Goal: Task Accomplishment & Management: Complete application form

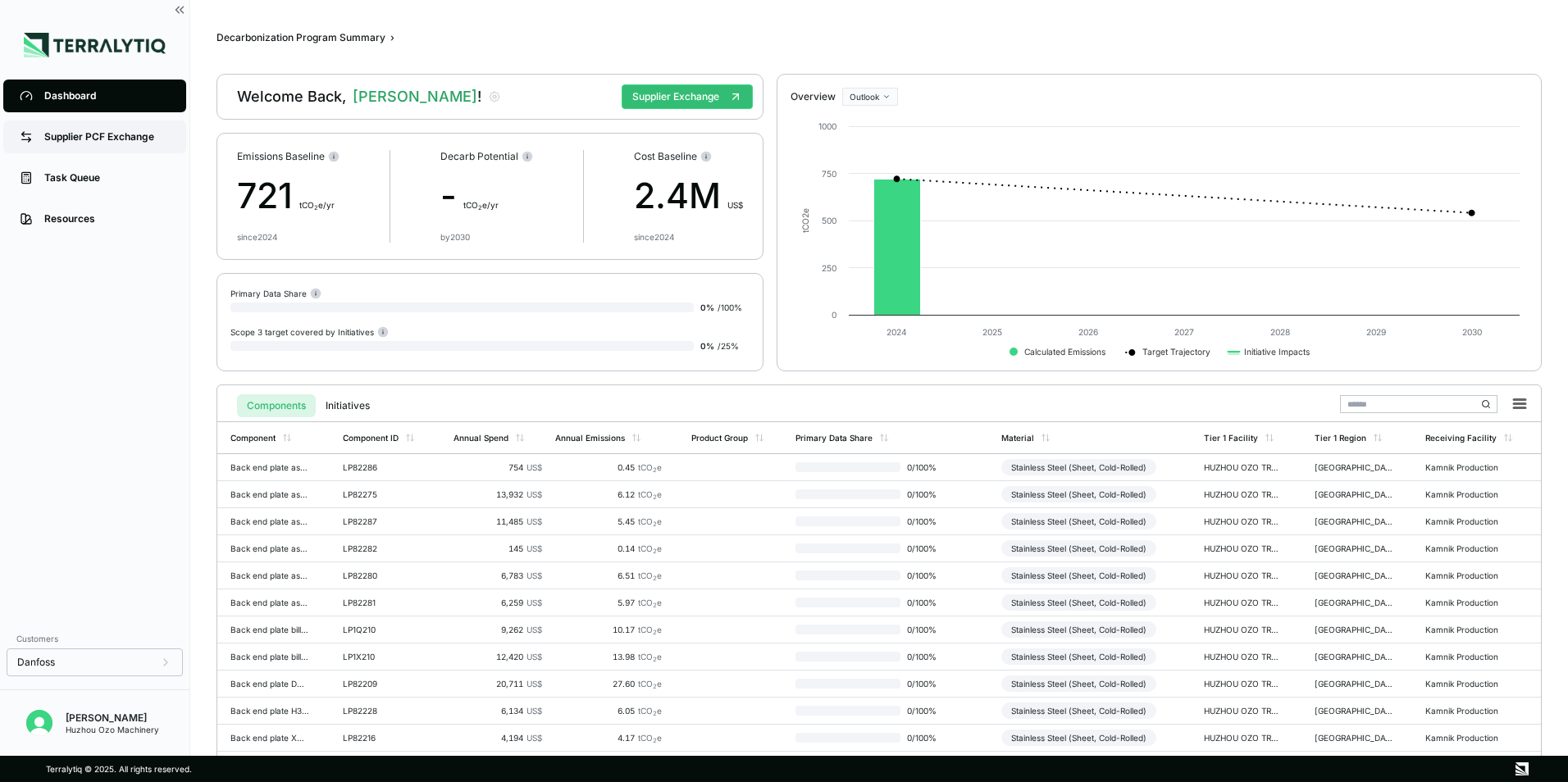
click at [112, 132] on div "Supplier PCF Exchange" at bounding box center [107, 136] width 126 height 13
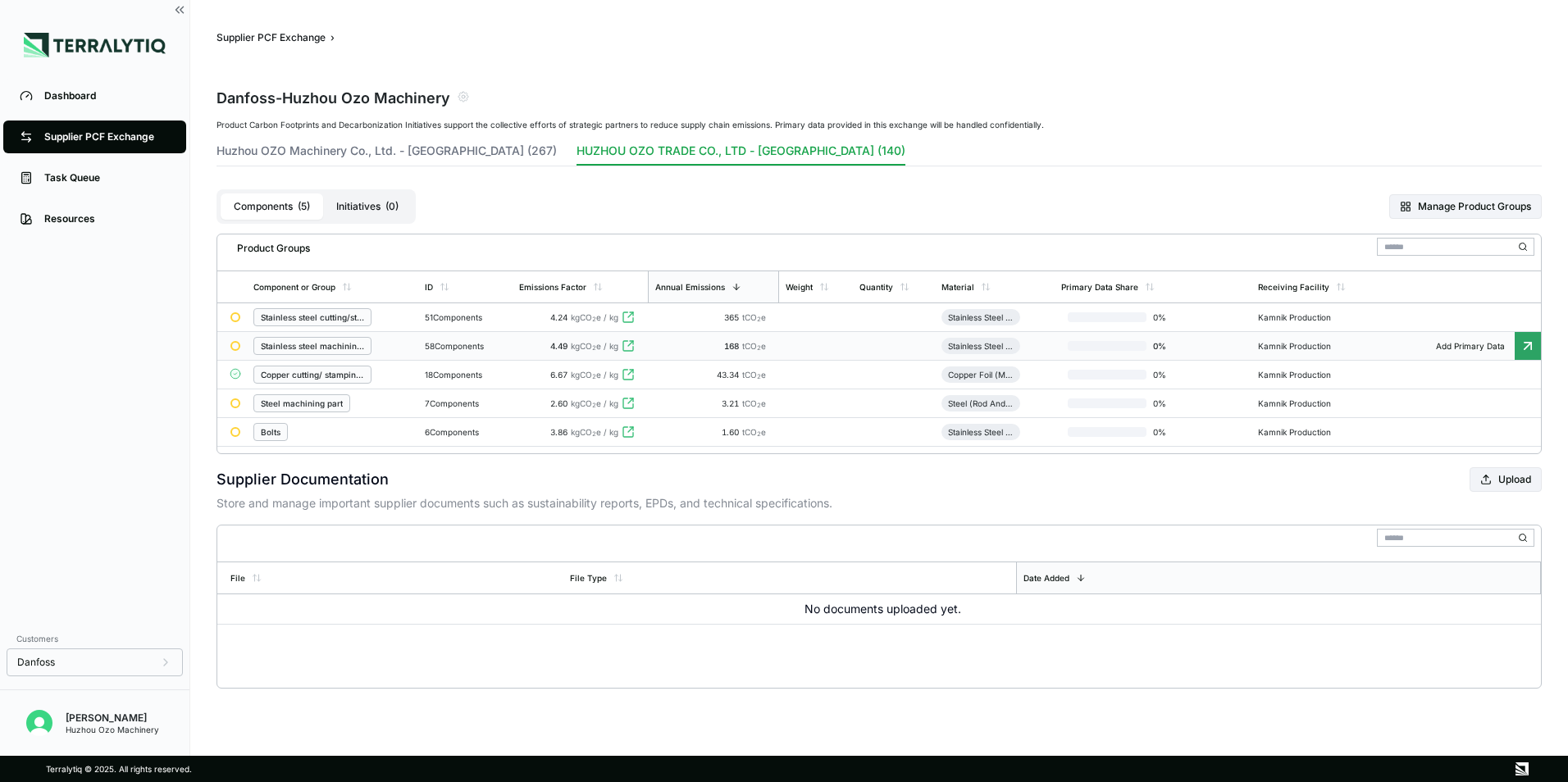
click at [1173, 50] on div "Supplier PCF Exchange › Danfoss - Huzhou Ozo Machinery Product Carbon Footprint…" at bounding box center [878, 360] width 1325 height 658
click at [1524, 318] on icon at bounding box center [1527, 317] width 16 height 16
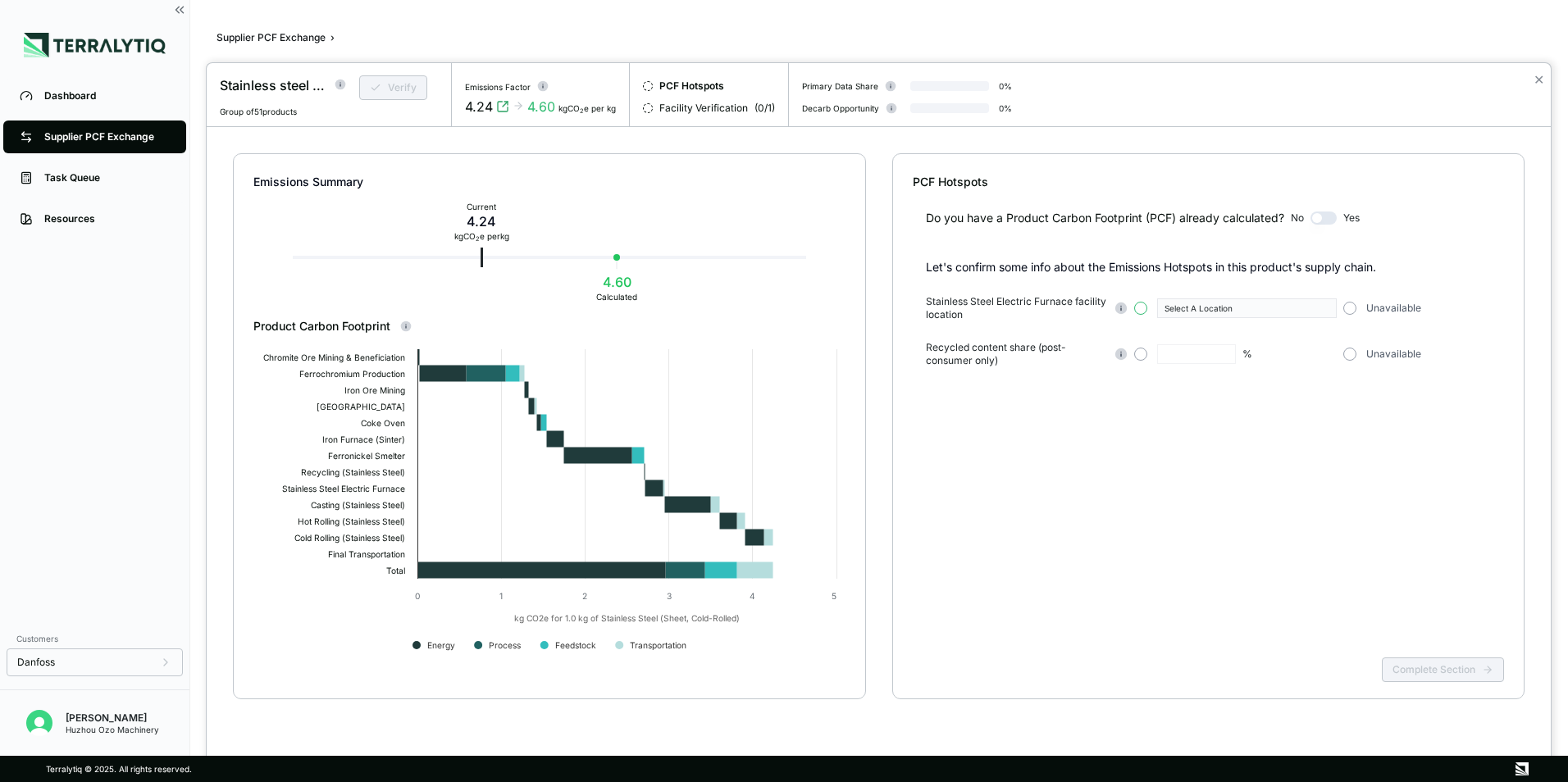
click at [1137, 308] on button "button" at bounding box center [1140, 307] width 13 height 13
click at [1322, 307] on icon "button" at bounding box center [1325, 308] width 9 height 9
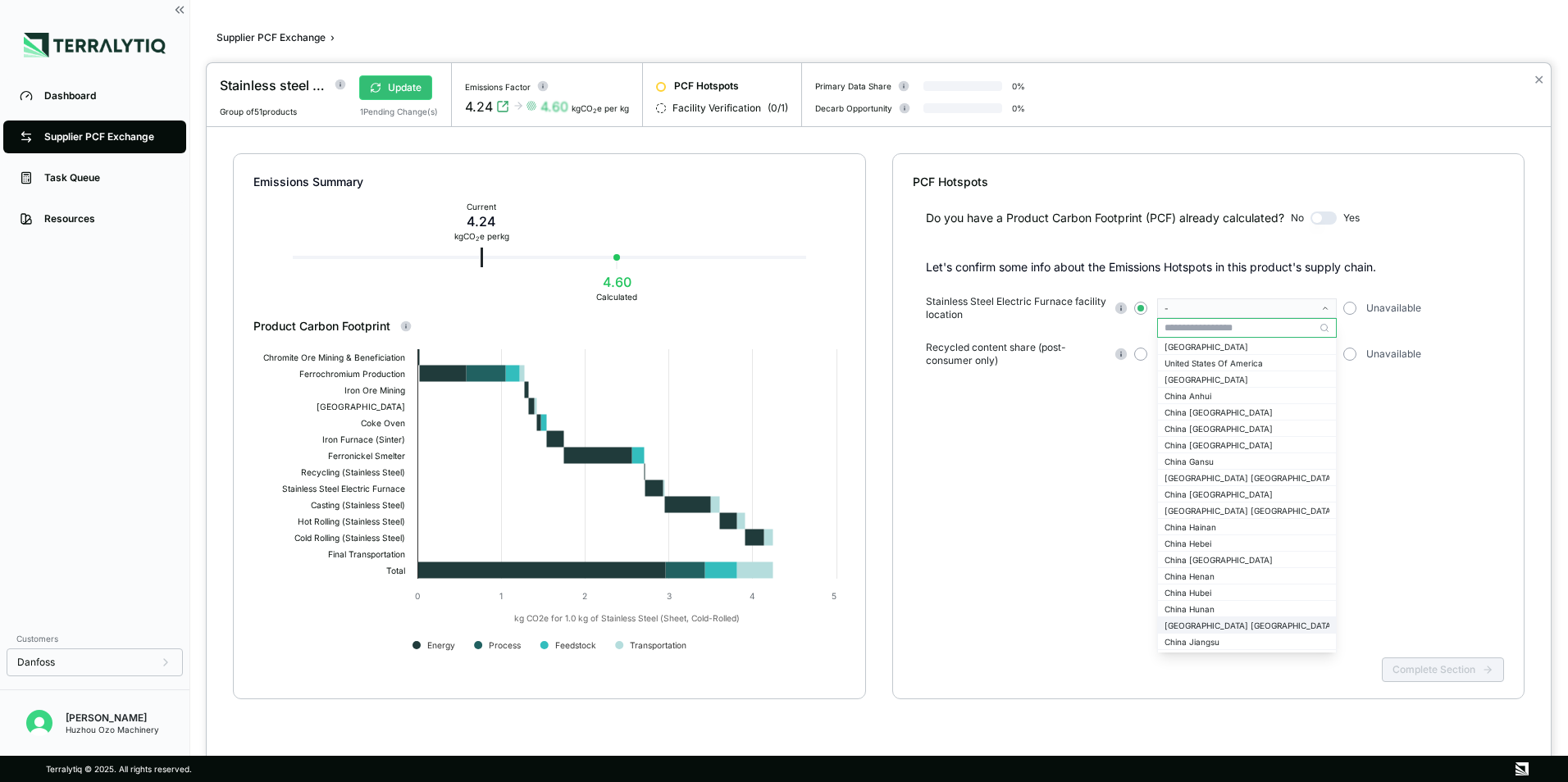
scroll to position [1312, 0]
click at [1206, 559] on div "China Jiangsu" at bounding box center [1246, 560] width 164 height 9
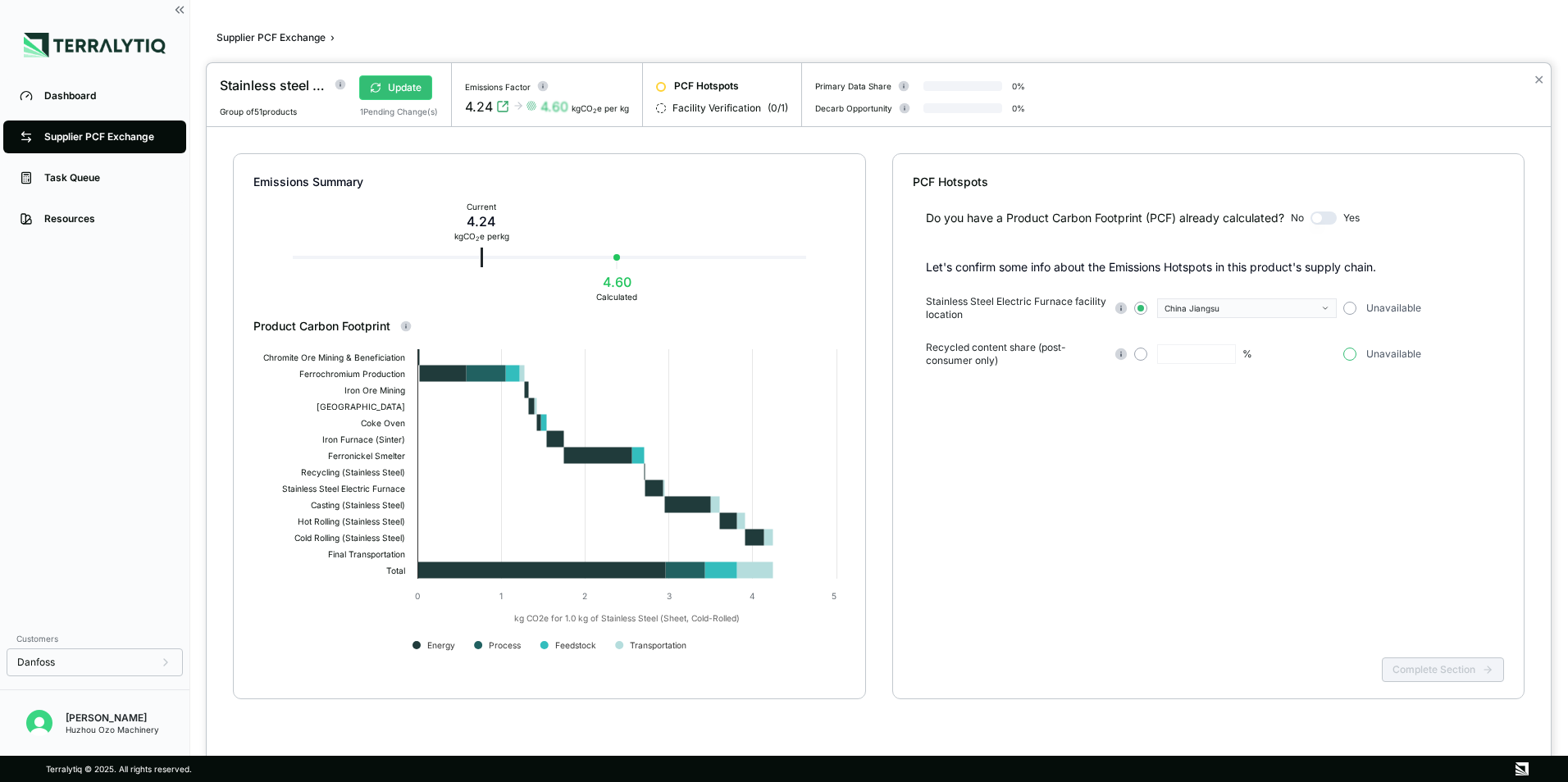
click at [1347, 356] on button "button" at bounding box center [1349, 354] width 13 height 13
click at [1442, 675] on button "Complete Section" at bounding box center [1442, 670] width 122 height 25
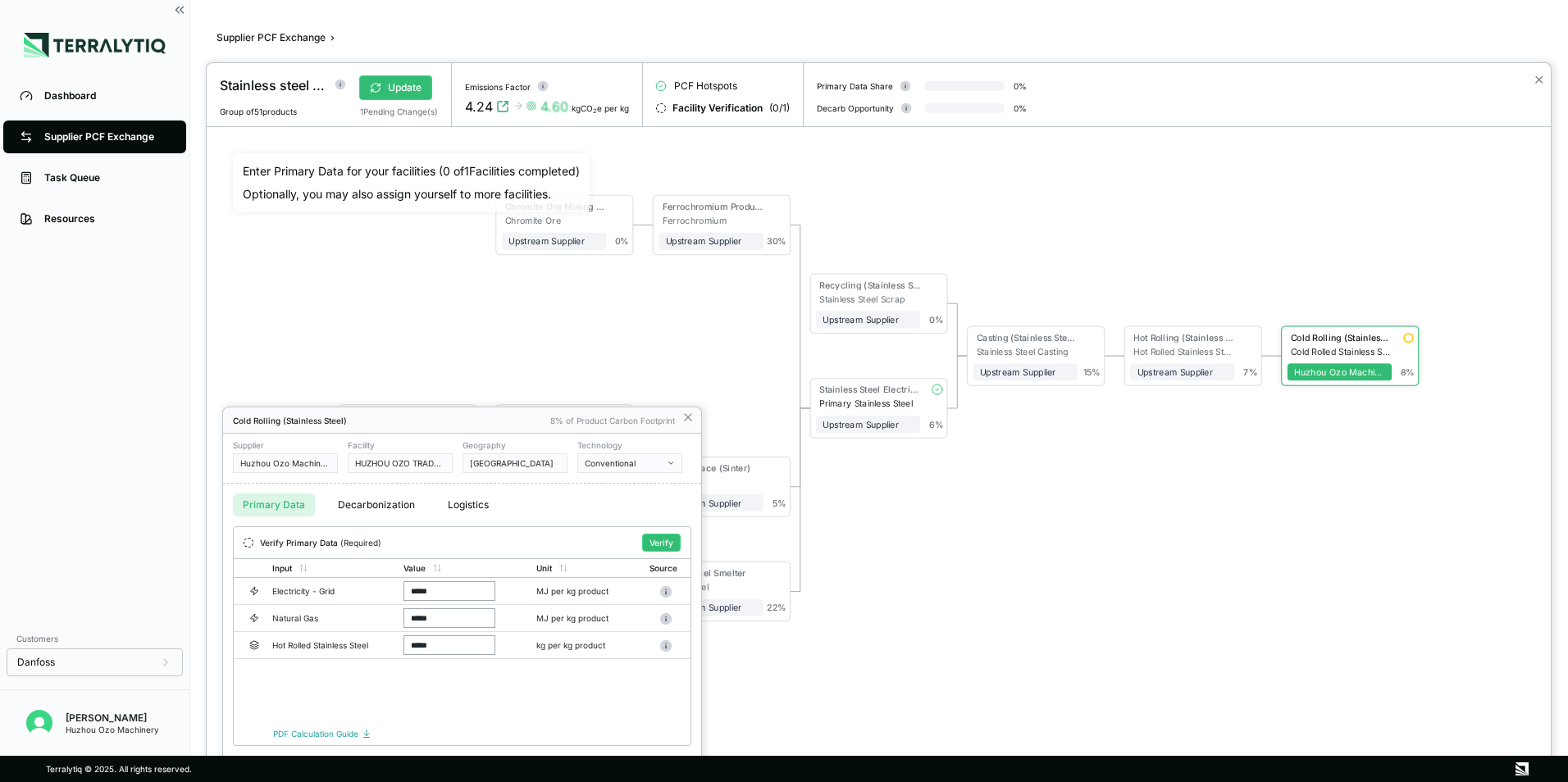
click at [471, 506] on button "Logistics" at bounding box center [468, 505] width 60 height 23
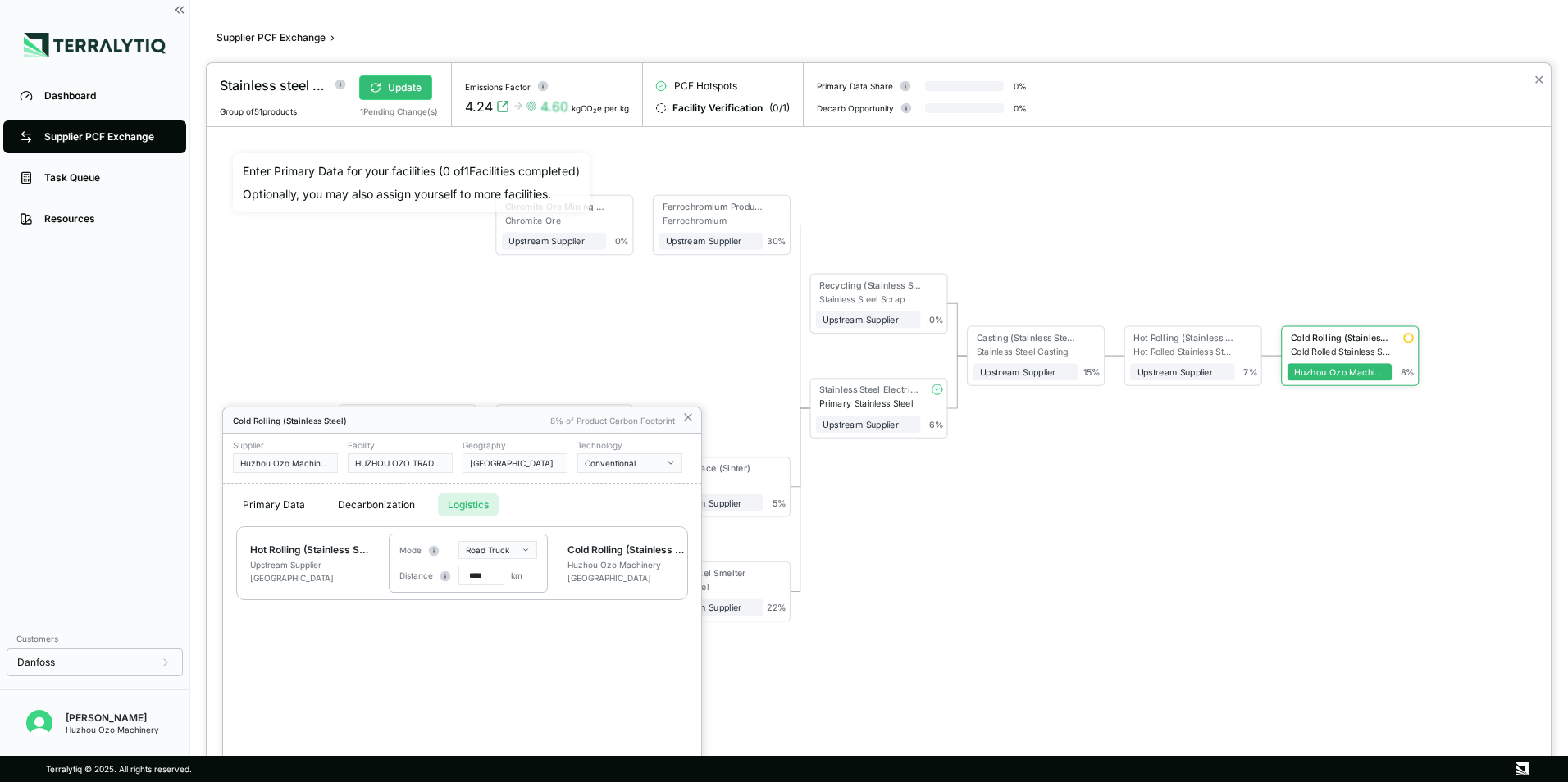
click at [266, 503] on button "Primary Data" at bounding box center [273, 505] width 82 height 23
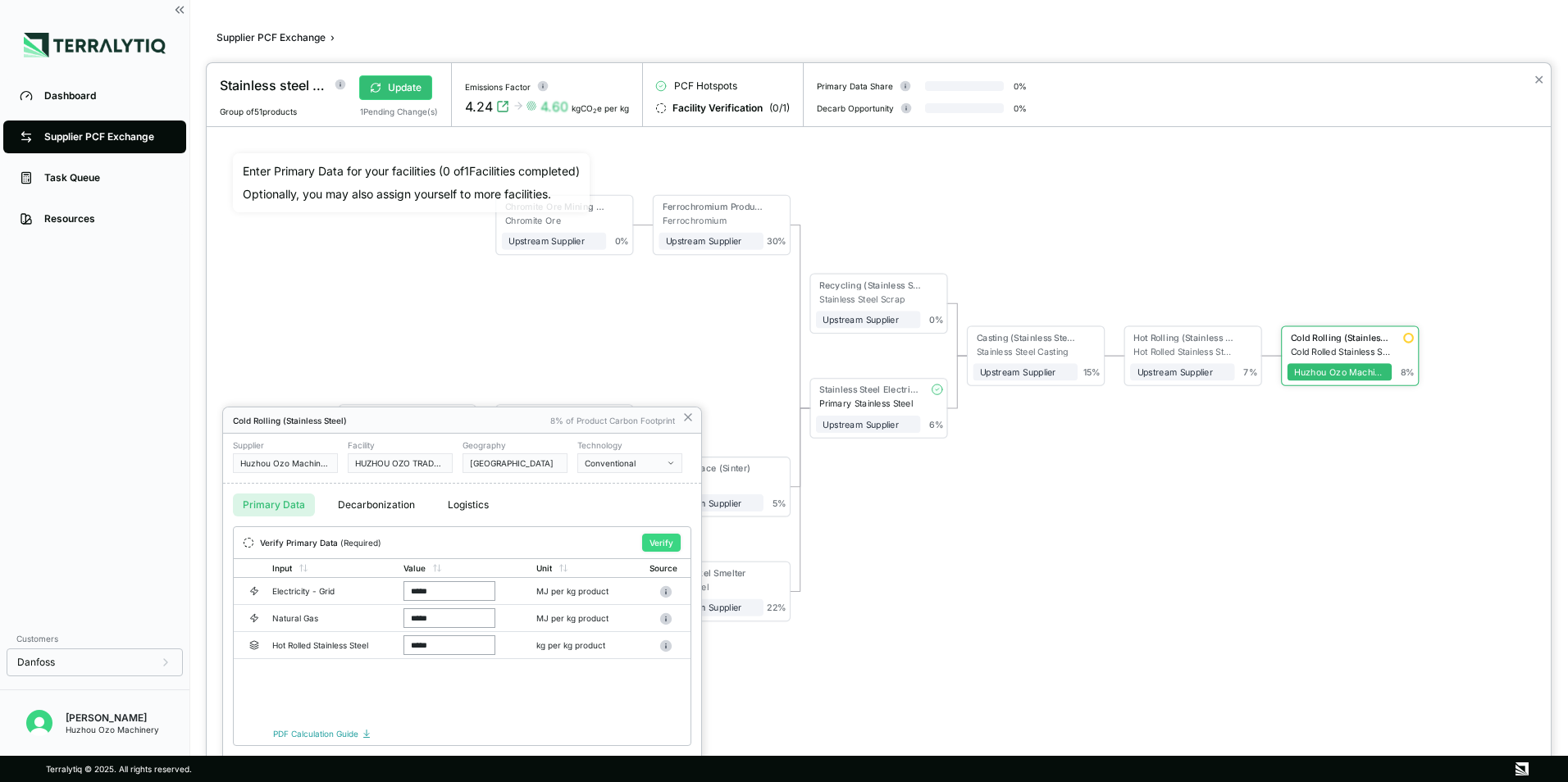
click at [656, 541] on button "Verify" at bounding box center [661, 543] width 39 height 18
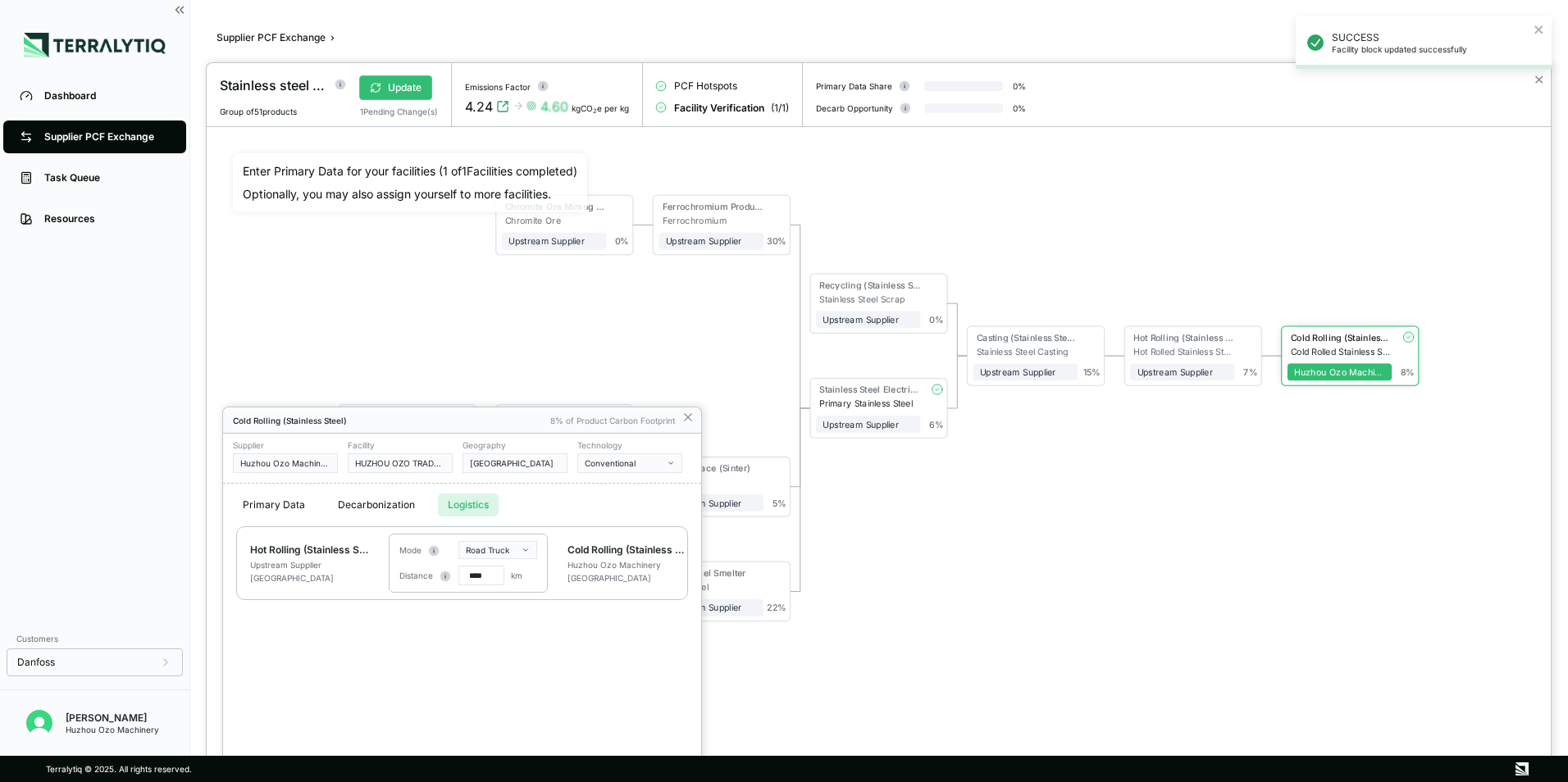
click at [472, 500] on button "Logistics" at bounding box center [468, 505] width 60 height 23
drag, startPoint x: 478, startPoint y: 575, endPoint x: 468, endPoint y: 575, distance: 10.0
click at [468, 575] on input "****" at bounding box center [480, 575] width 46 height 20
type input "***"
click at [693, 422] on icon at bounding box center [687, 417] width 13 height 13
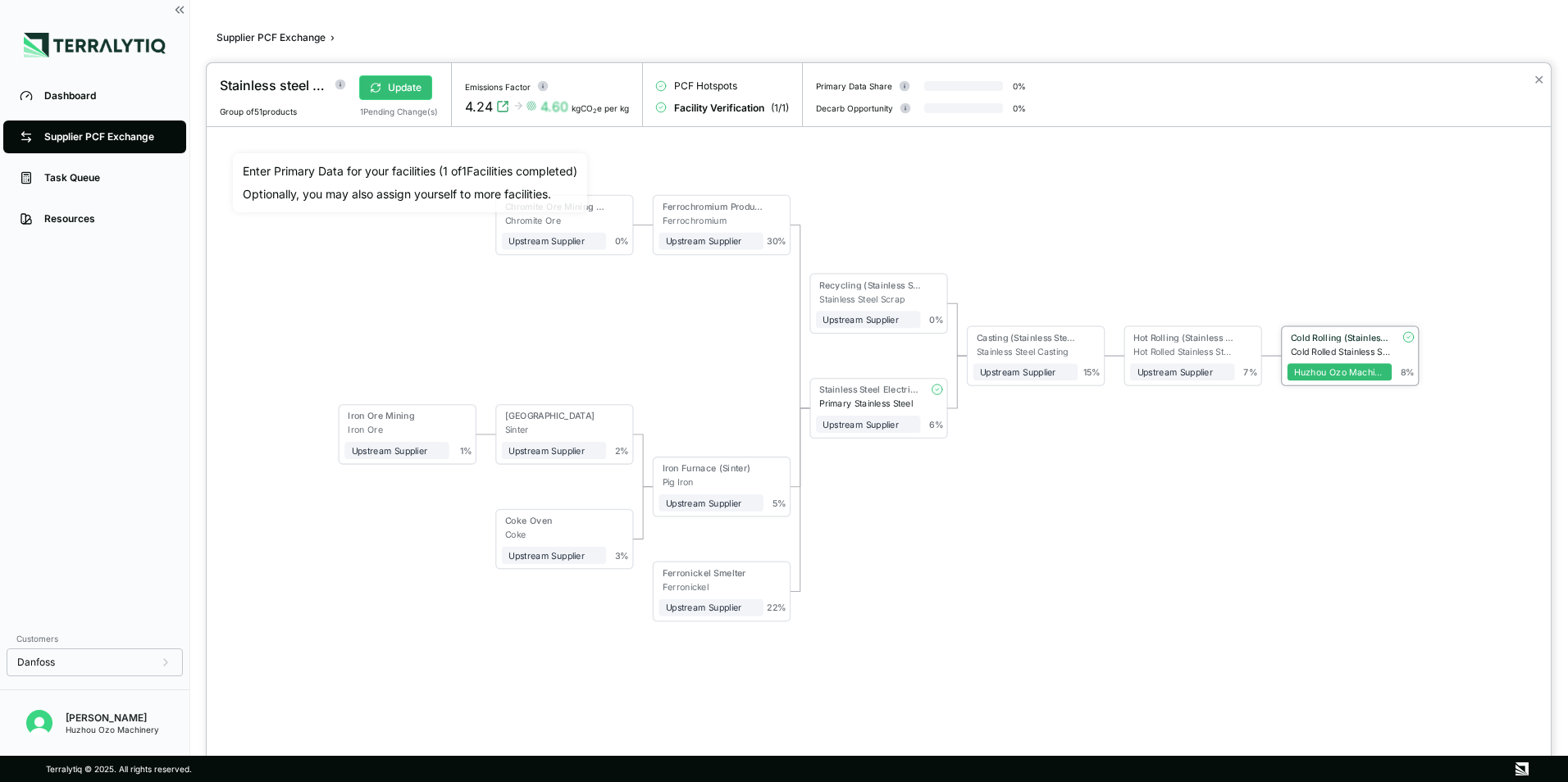
click at [1370, 343] on div "Cold Rolling (Stainless Steel)" at bounding box center [1340, 339] width 105 height 14
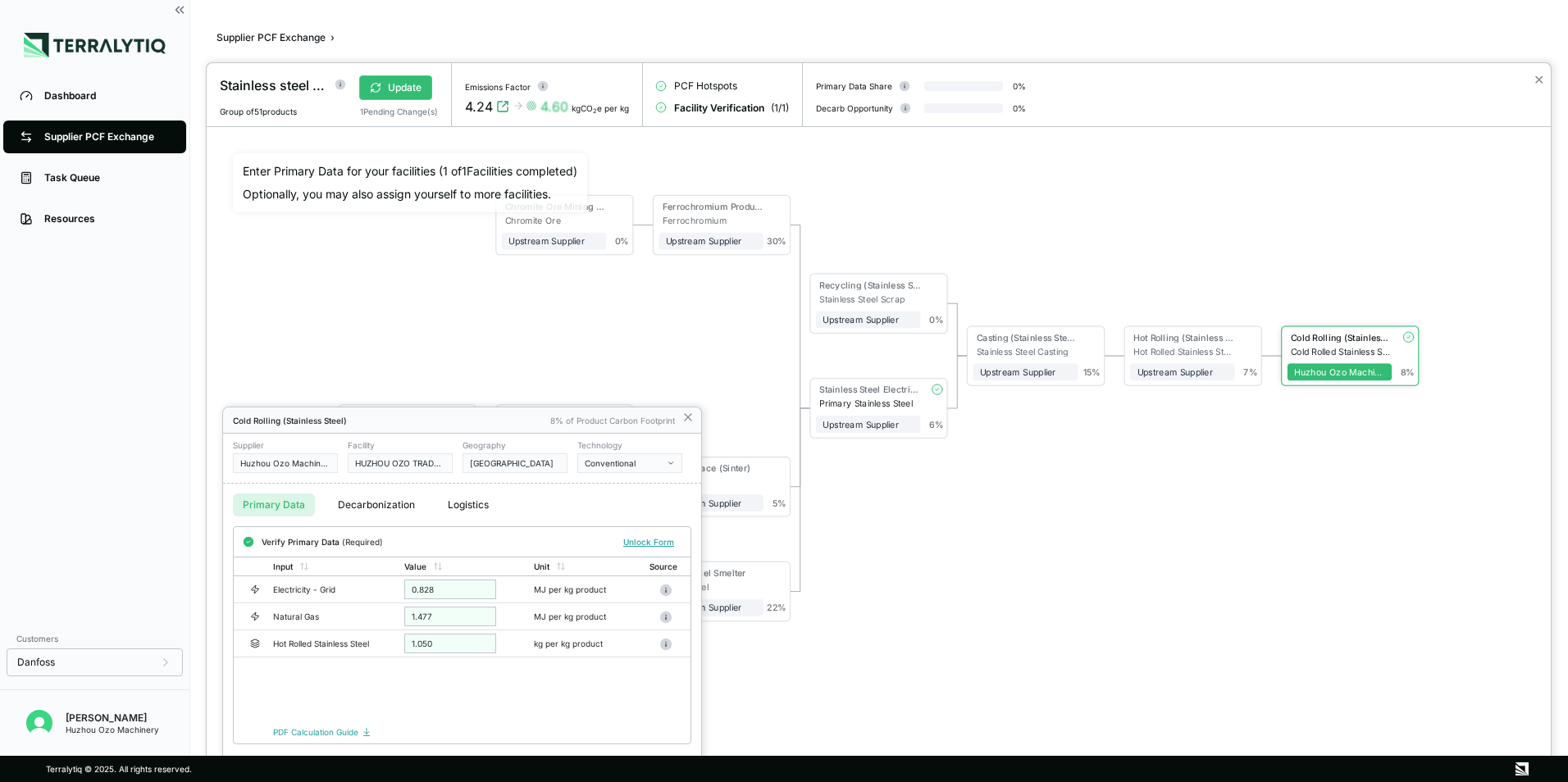
click at [455, 508] on button "Logistics" at bounding box center [468, 505] width 60 height 23
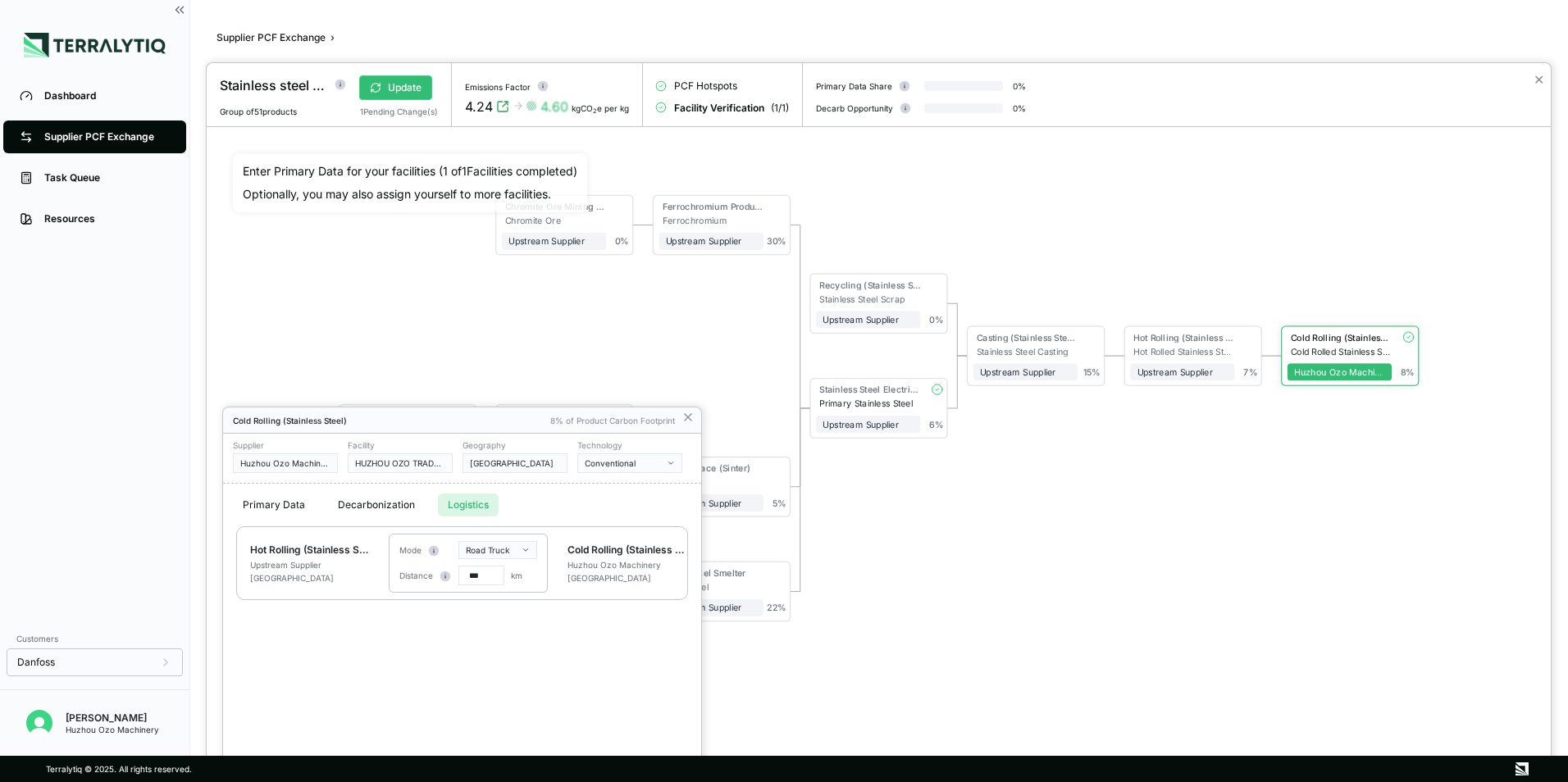
click at [400, 91] on div at bounding box center [878, 422] width 1344 height 719
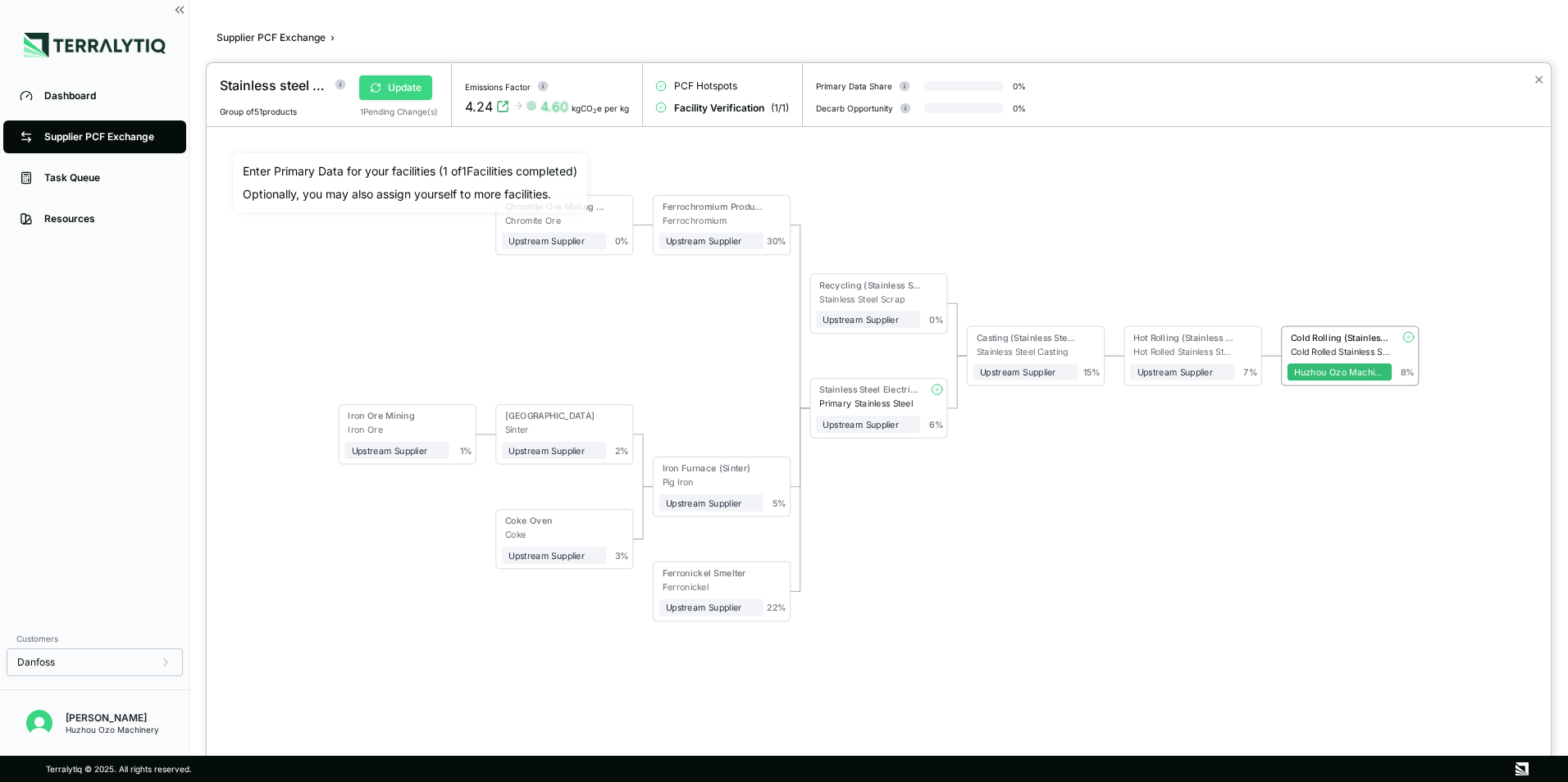
click at [380, 83] on icon at bounding box center [375, 87] width 11 height 11
click at [402, 91] on button "Verify" at bounding box center [393, 88] width 68 height 25
click at [104, 140] on div at bounding box center [784, 391] width 1568 height 782
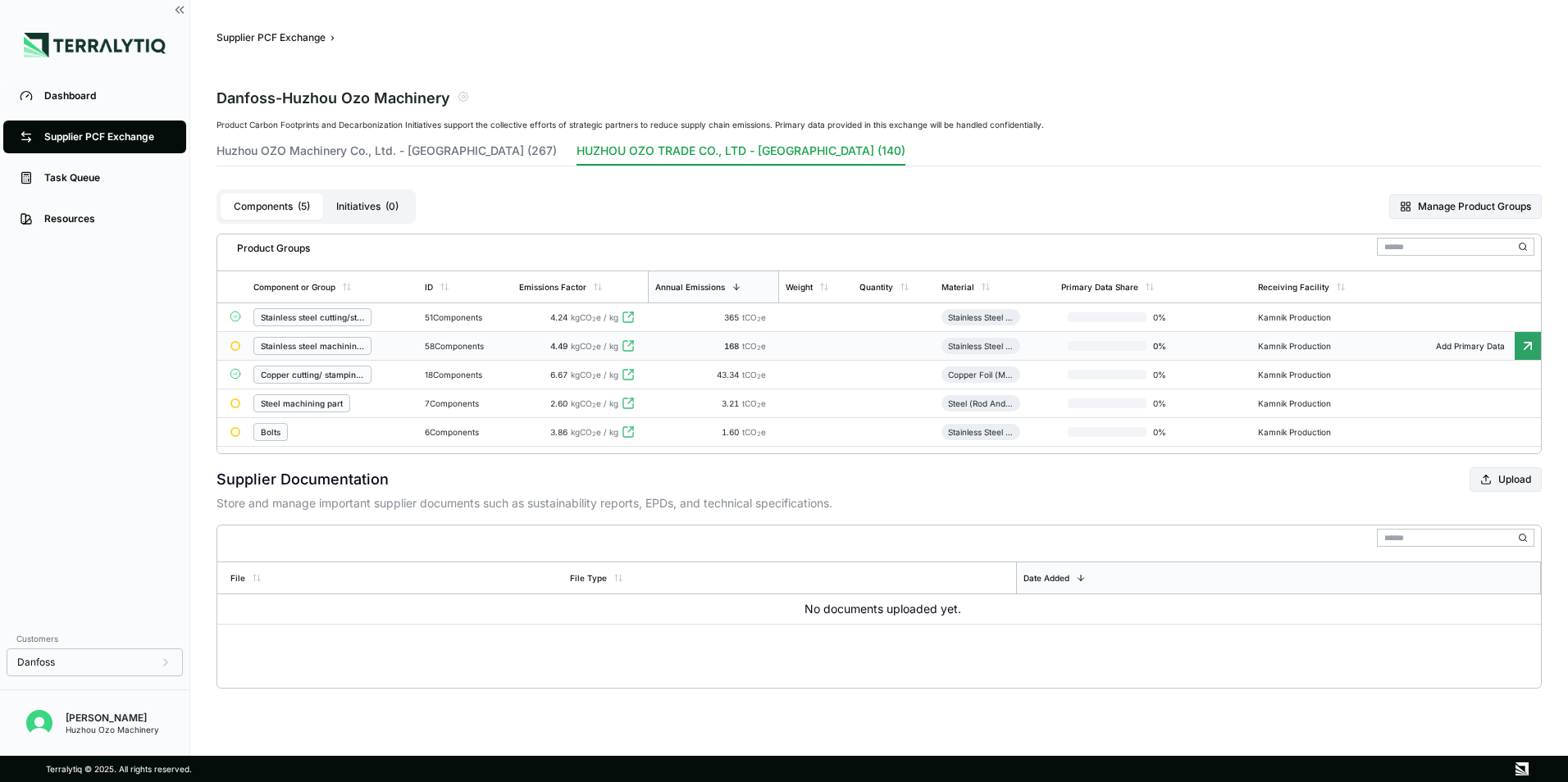
click at [1524, 347] on icon at bounding box center [1527, 345] width 16 height 16
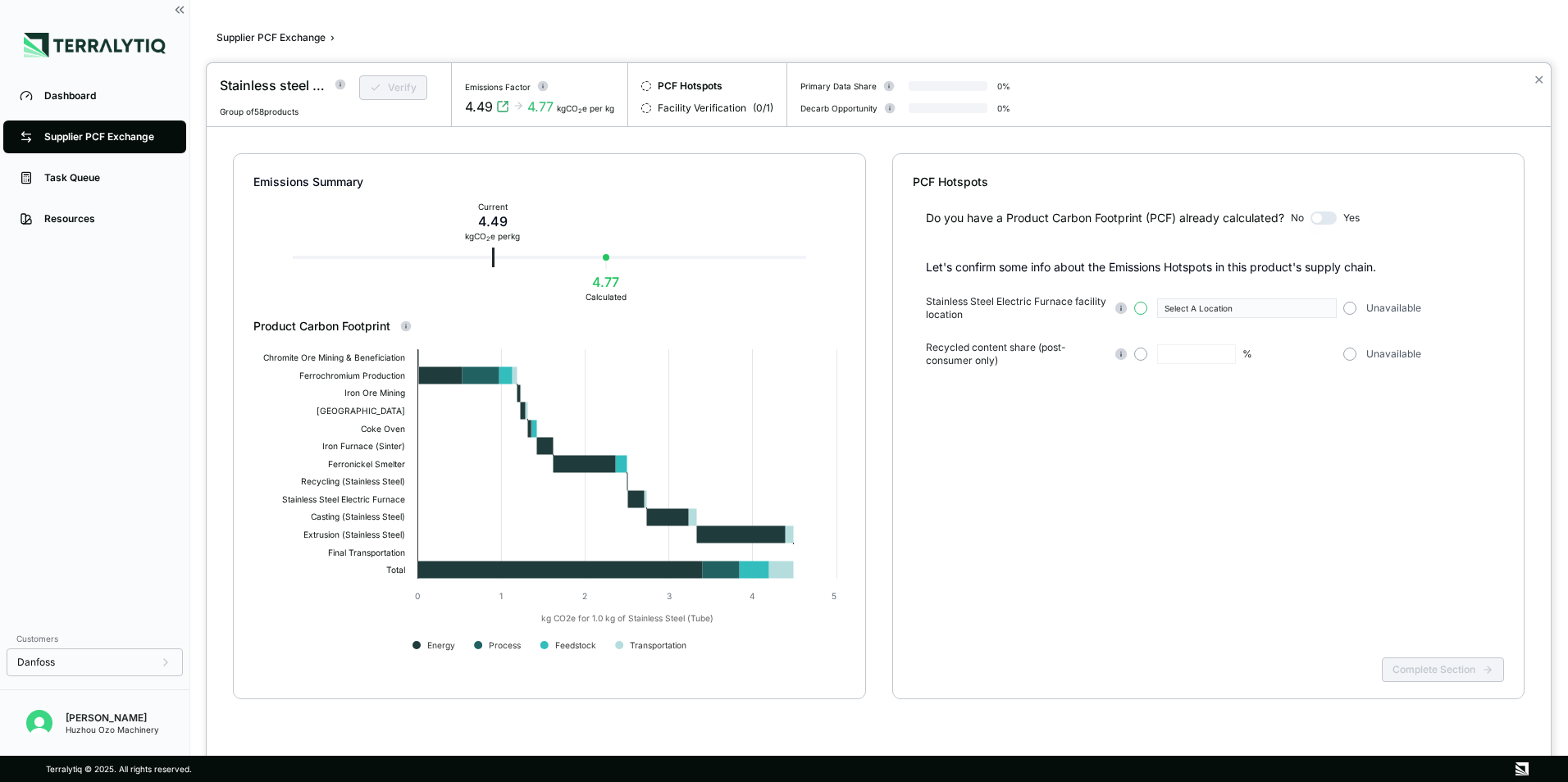
click at [1137, 306] on button "button" at bounding box center [1140, 307] width 13 height 13
click at [1326, 307] on icon "button" at bounding box center [1325, 308] width 9 height 9
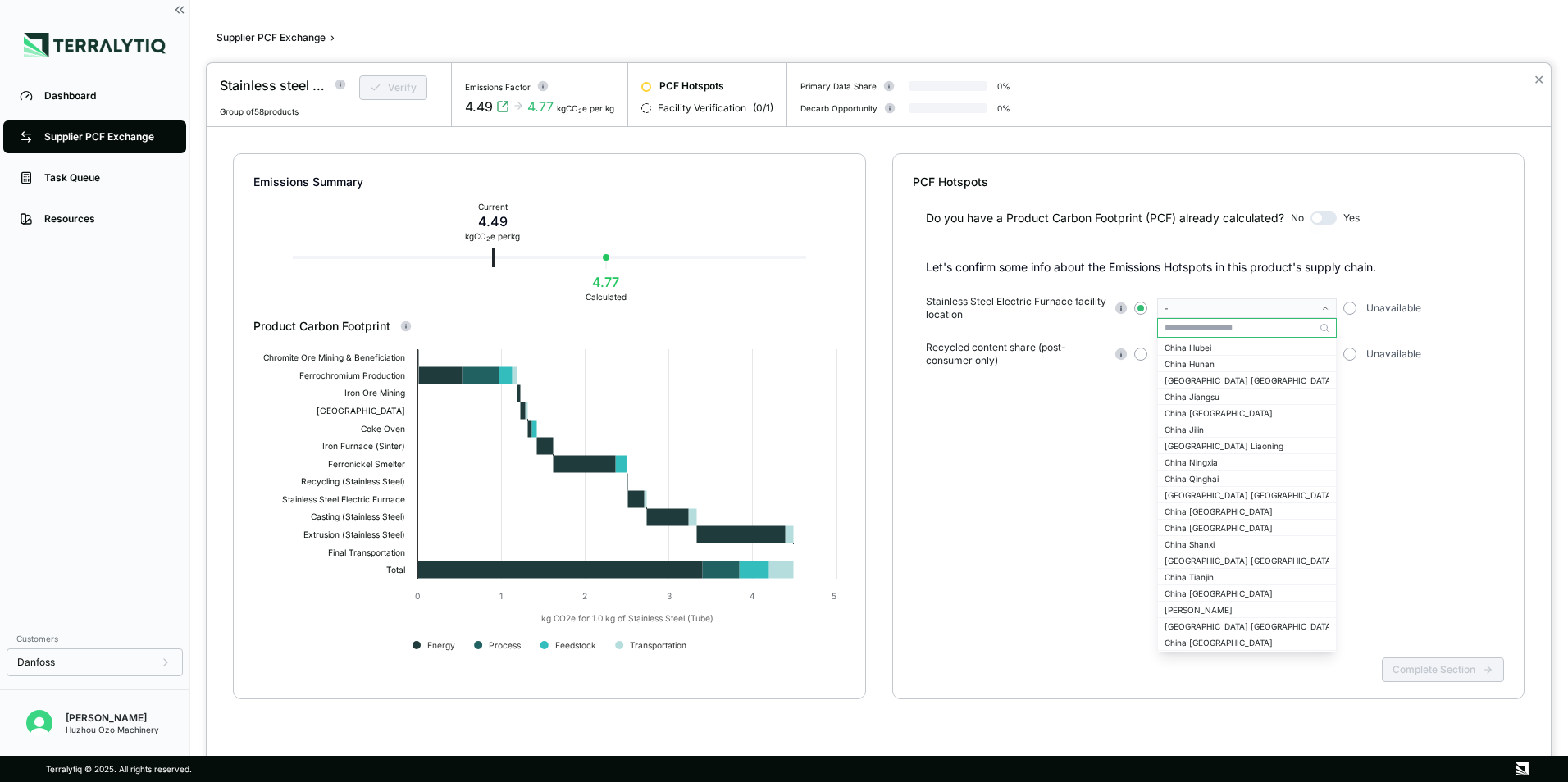
scroll to position [1476, 0]
click at [1216, 641] on div "China [GEOGRAPHIC_DATA]" at bounding box center [1246, 642] width 164 height 9
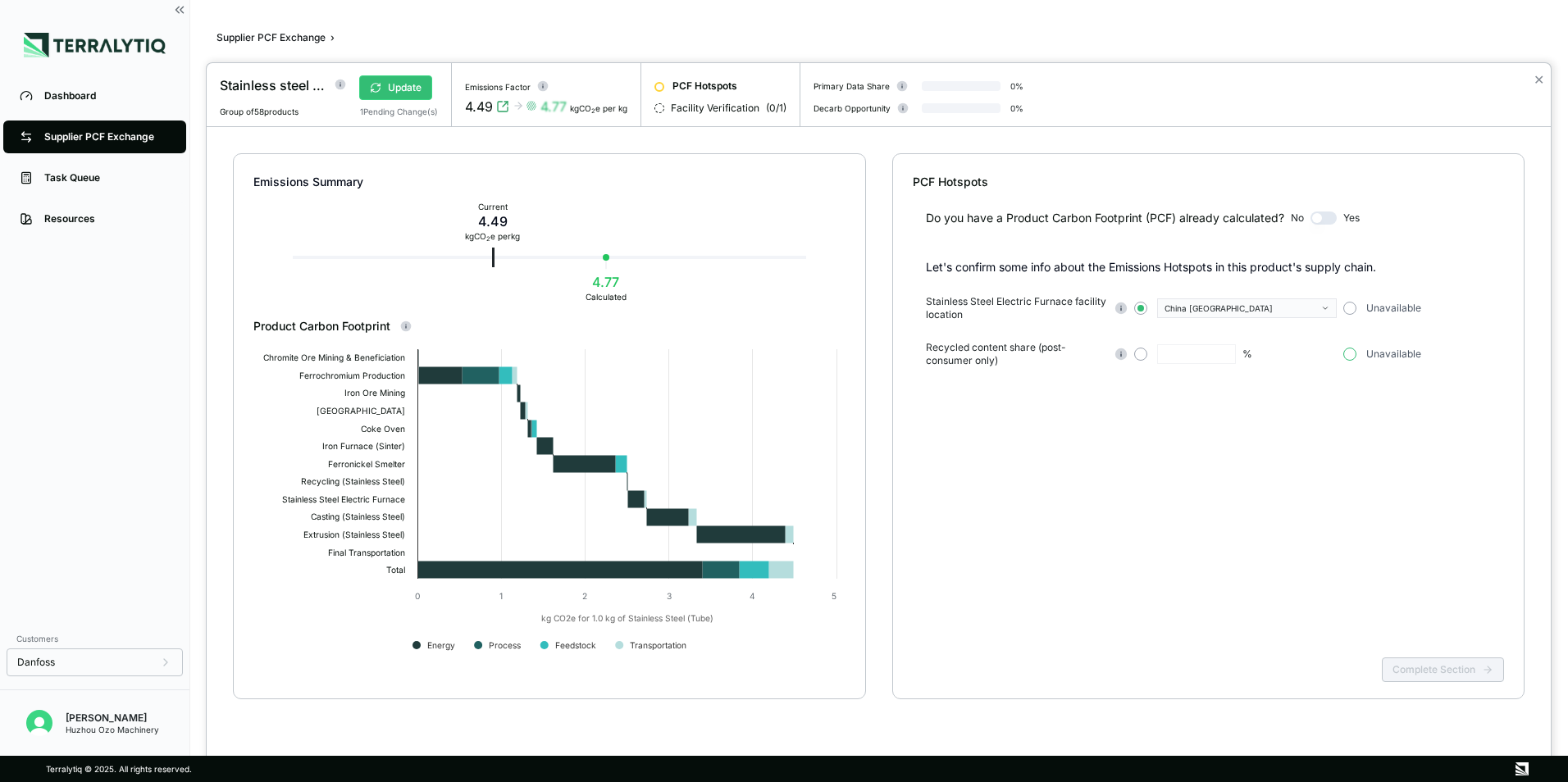
click at [1348, 355] on button "button" at bounding box center [1349, 354] width 13 height 13
click at [1428, 672] on button "Complete Section" at bounding box center [1442, 670] width 122 height 25
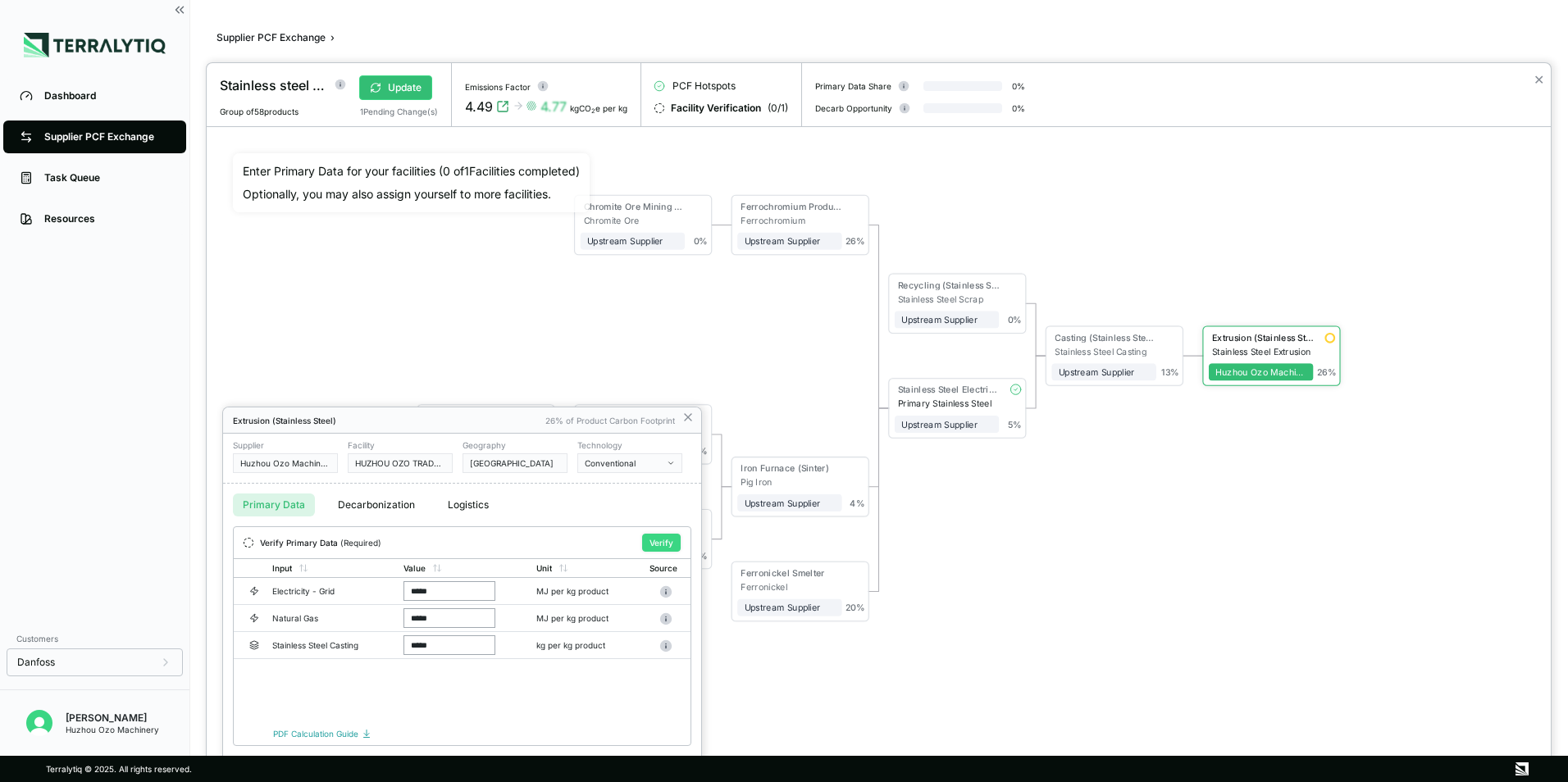
click at [660, 543] on button "Verify" at bounding box center [661, 543] width 39 height 18
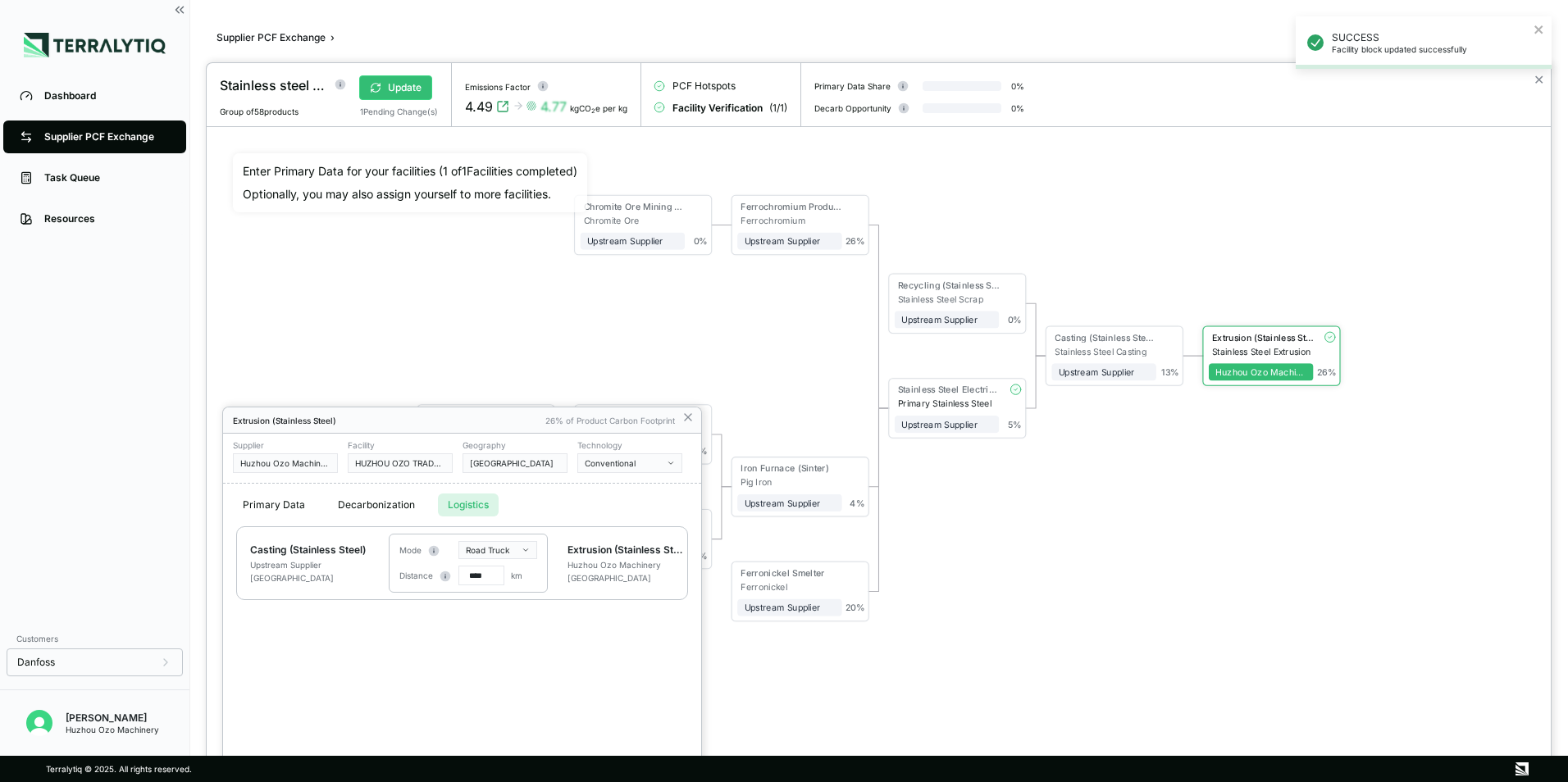
click at [470, 504] on button "Logistics" at bounding box center [468, 505] width 60 height 23
drag, startPoint x: 475, startPoint y: 578, endPoint x: 465, endPoint y: 577, distance: 10.0
click at [465, 577] on input "****" at bounding box center [480, 575] width 46 height 20
type input "***"
click at [688, 413] on icon at bounding box center [687, 417] width 13 height 13
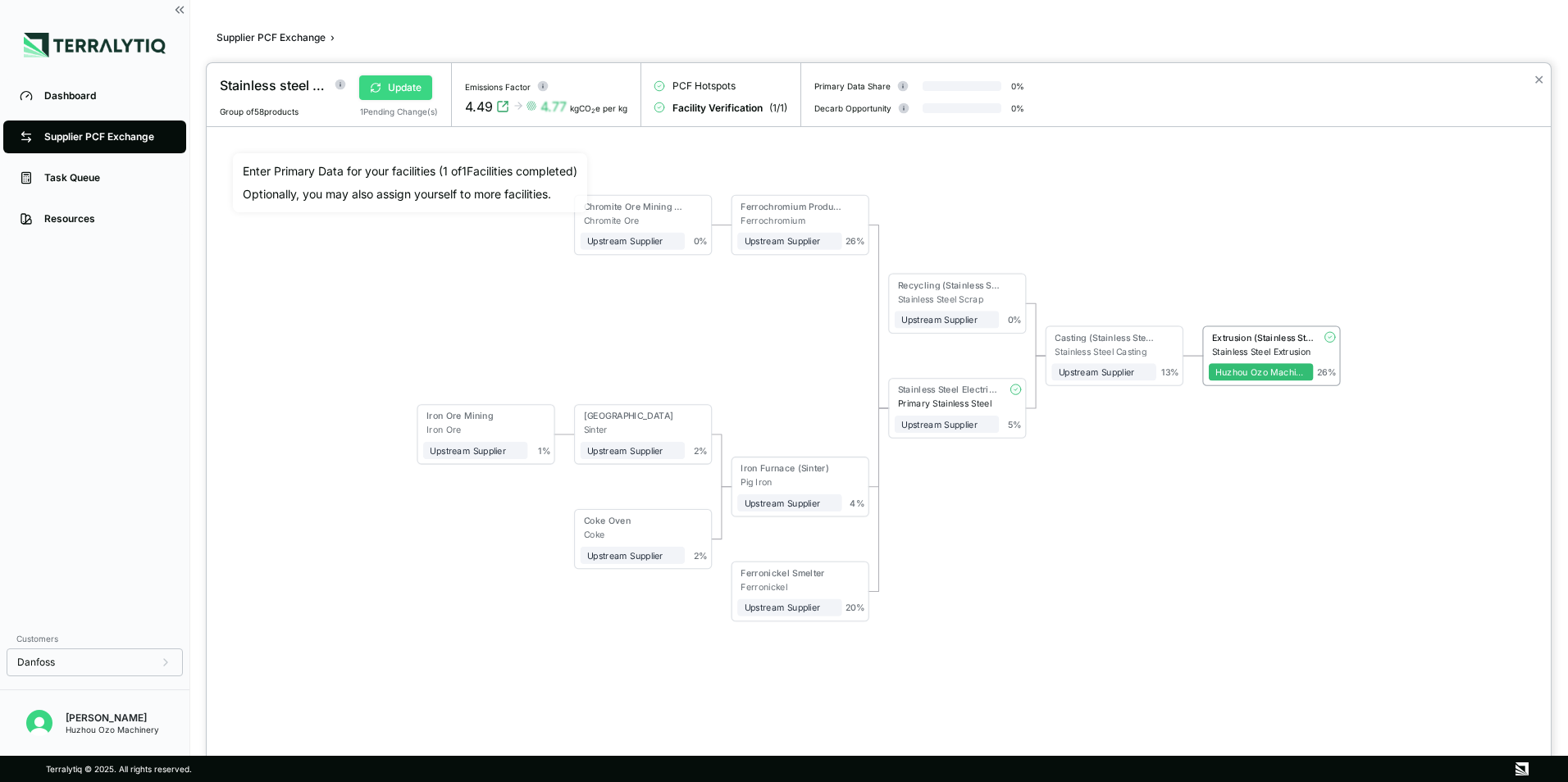
click at [392, 88] on button "Update" at bounding box center [395, 88] width 73 height 25
click at [404, 89] on button "Verify" at bounding box center [393, 88] width 68 height 25
click at [100, 138] on div at bounding box center [784, 391] width 1568 height 782
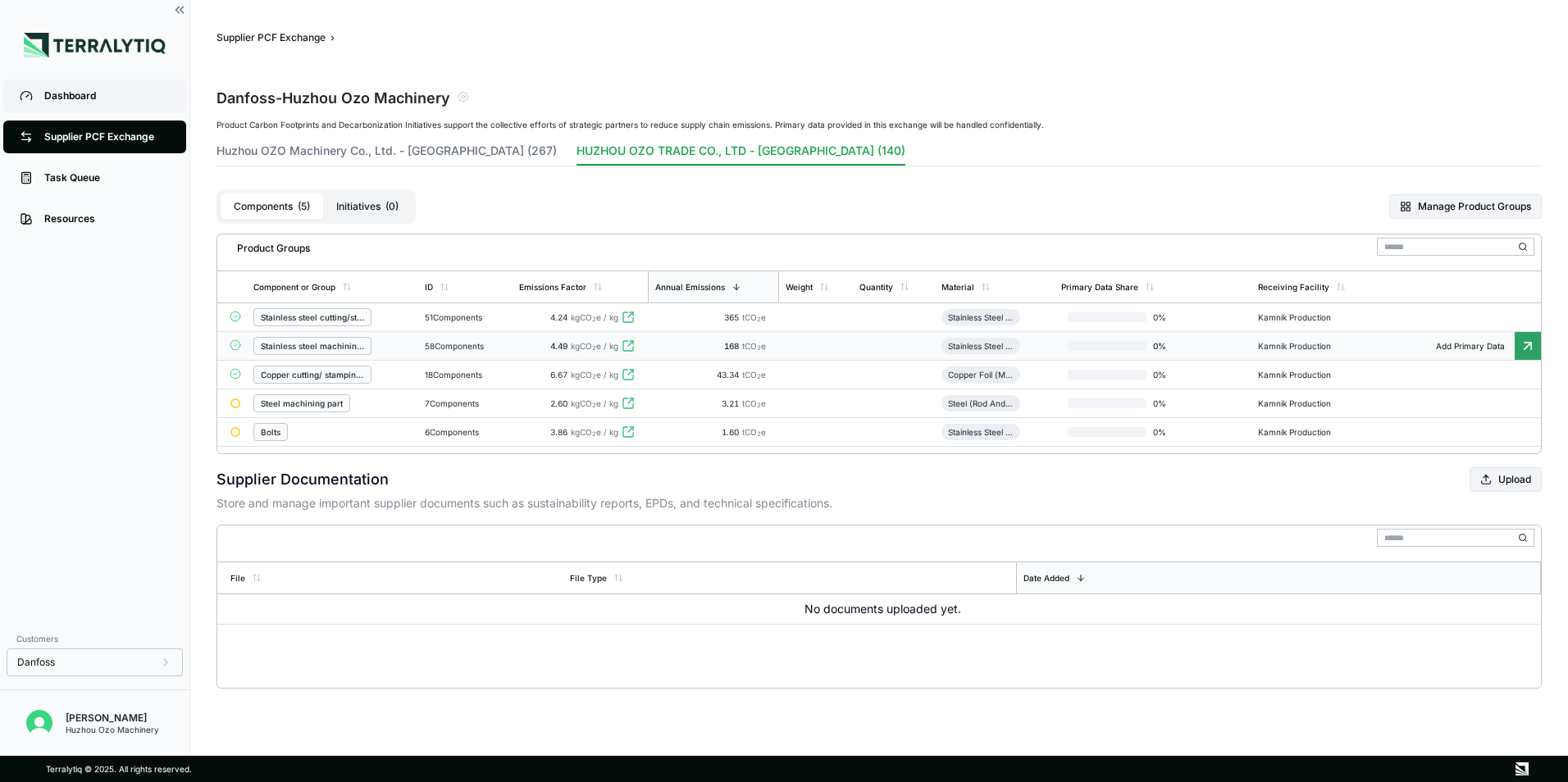
click at [65, 93] on div "Dashboard" at bounding box center [107, 96] width 126 height 13
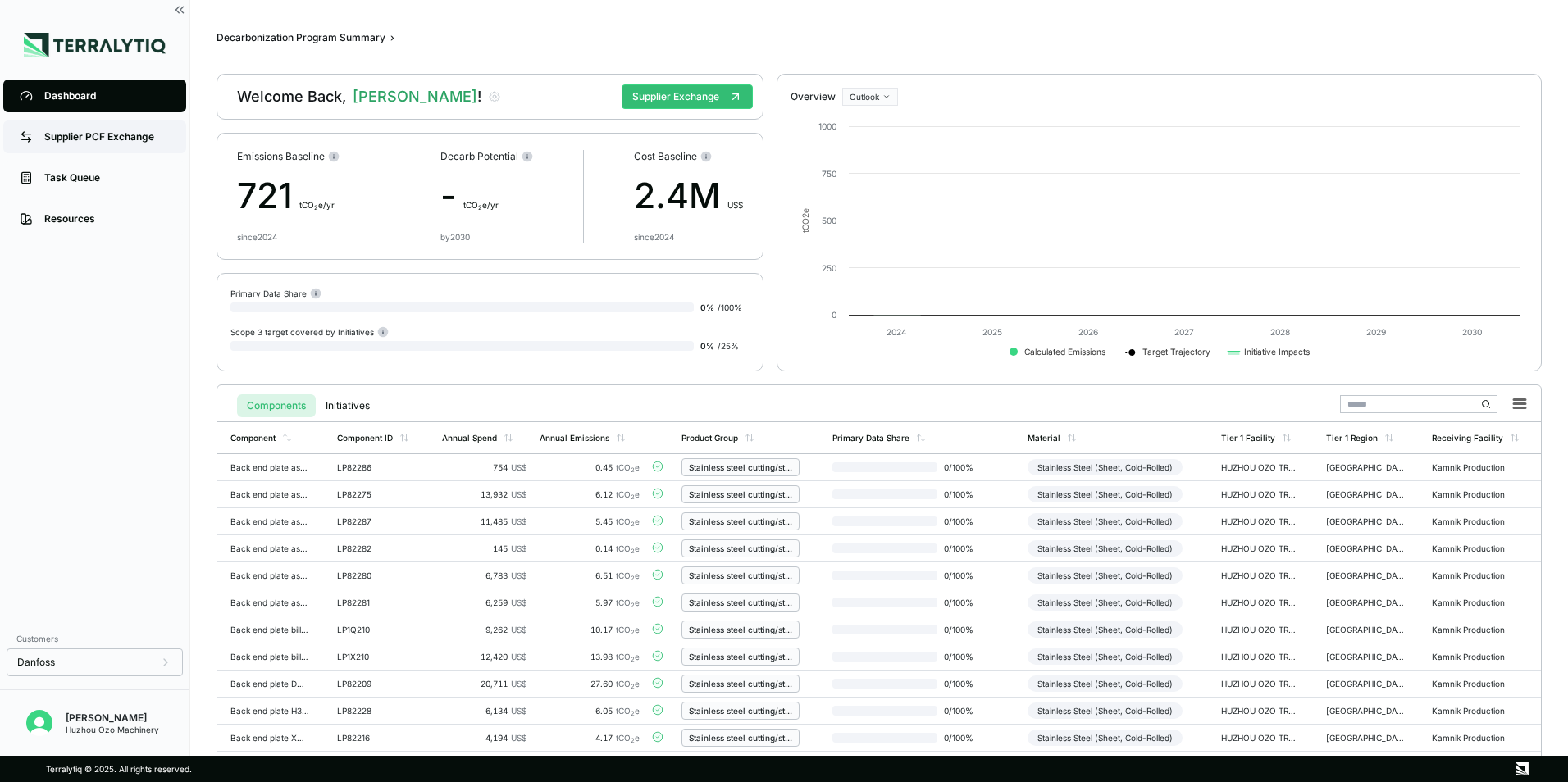
click at [90, 138] on div "Supplier PCF Exchange" at bounding box center [107, 136] width 126 height 13
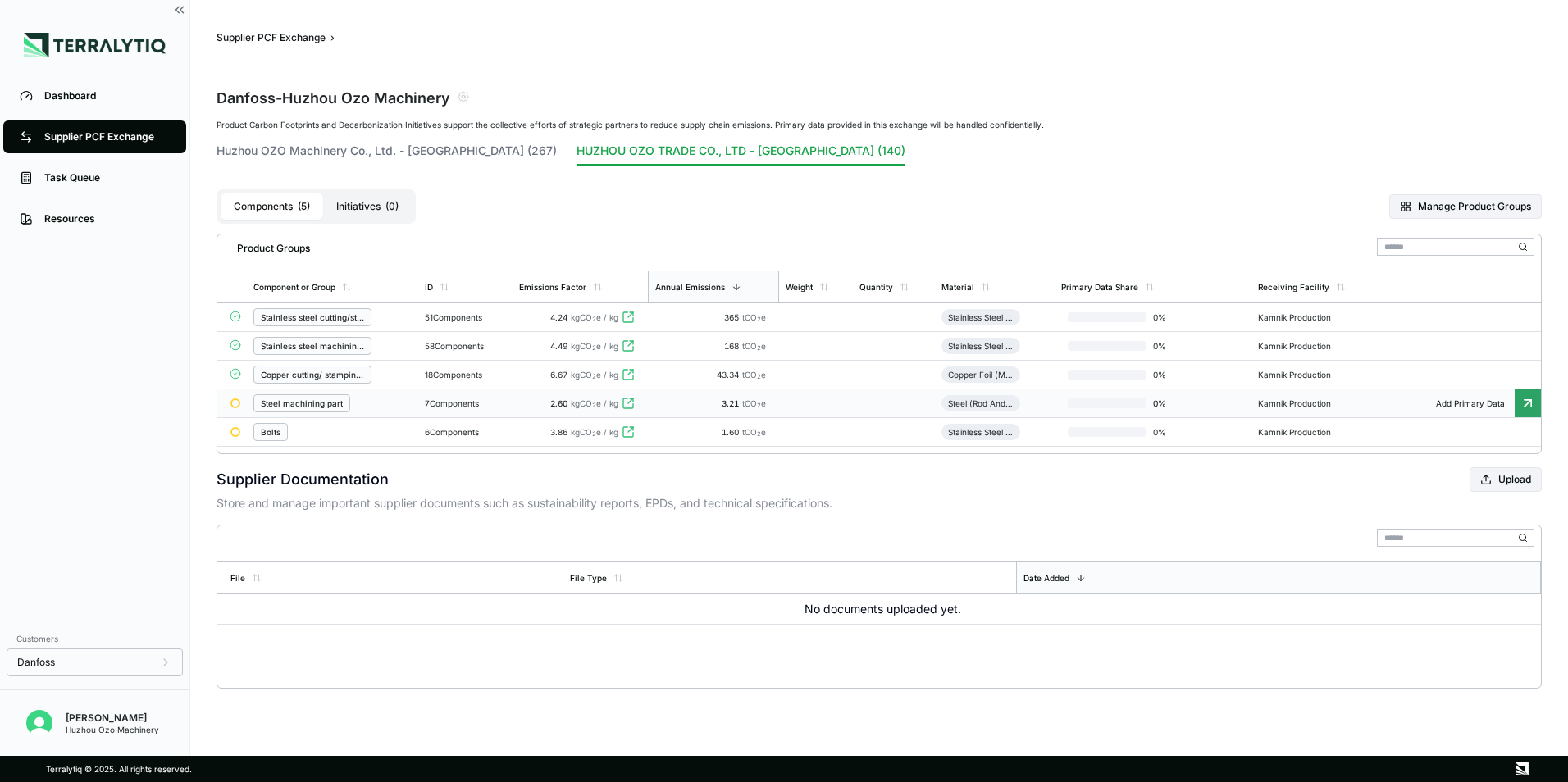
click at [1530, 403] on icon at bounding box center [1527, 403] width 16 height 16
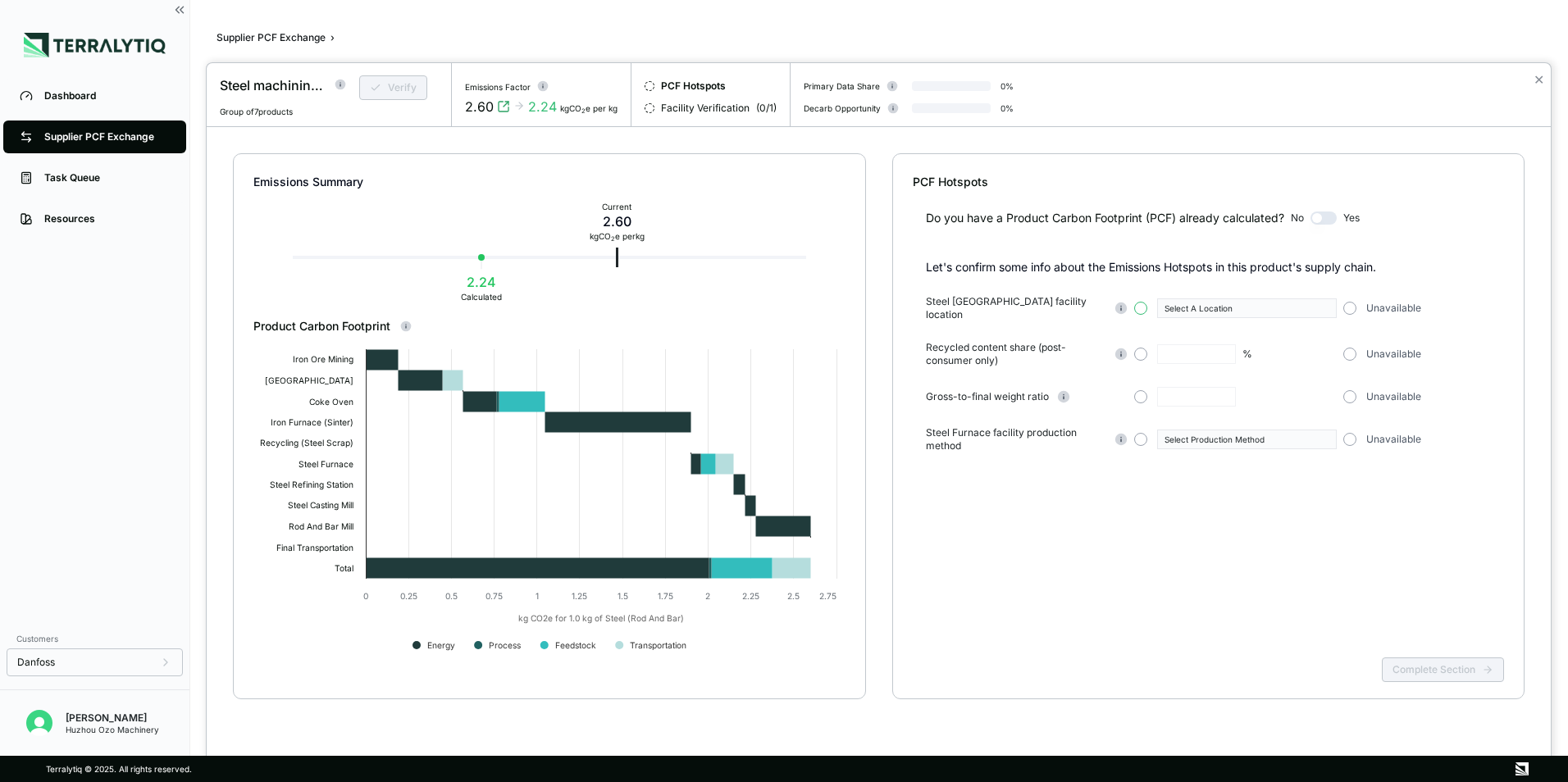
click at [1137, 309] on button "button" at bounding box center [1140, 307] width 13 height 13
click at [1327, 307] on icon "button" at bounding box center [1325, 308] width 4 height 3
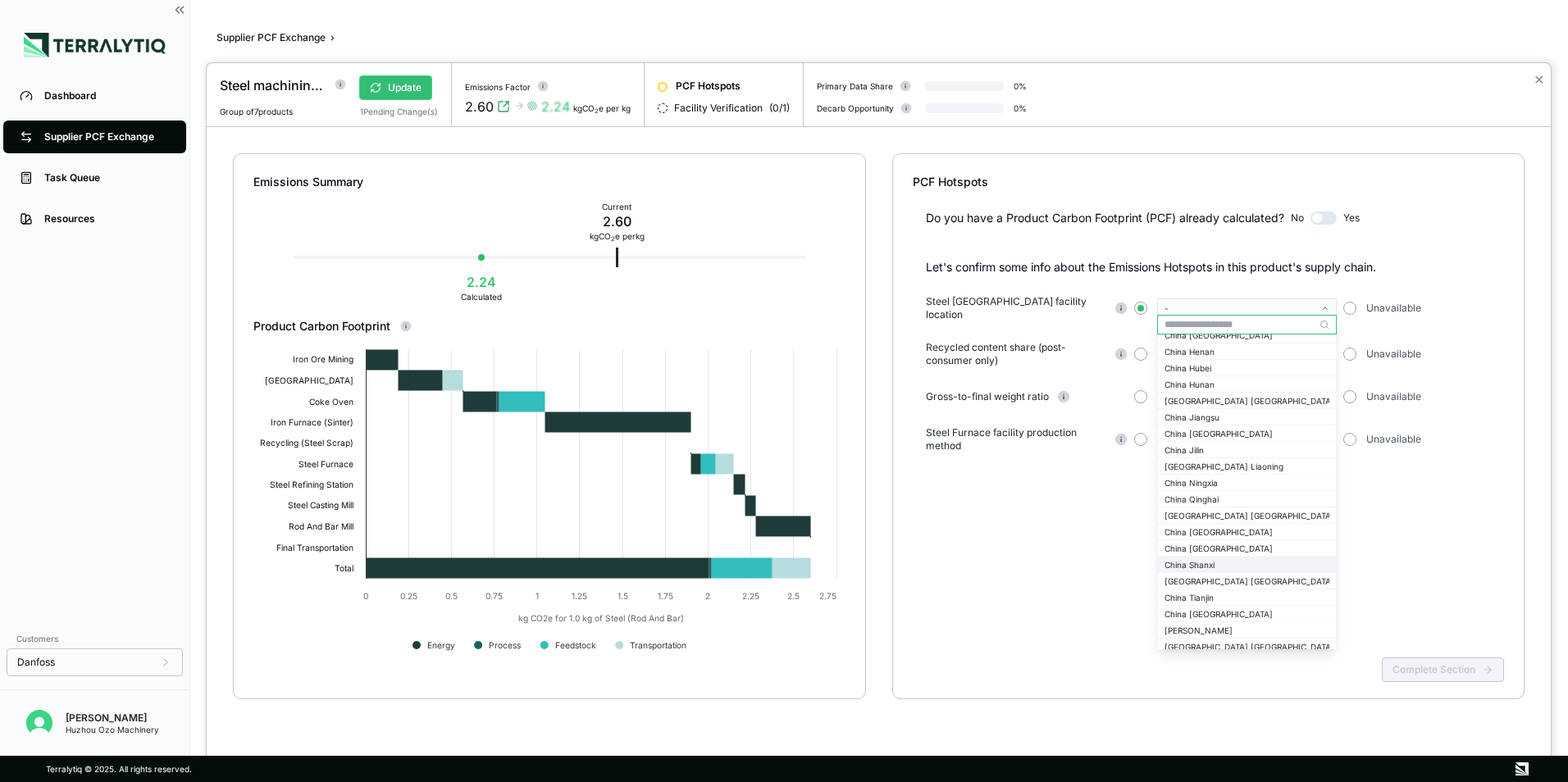
scroll to position [1476, 0]
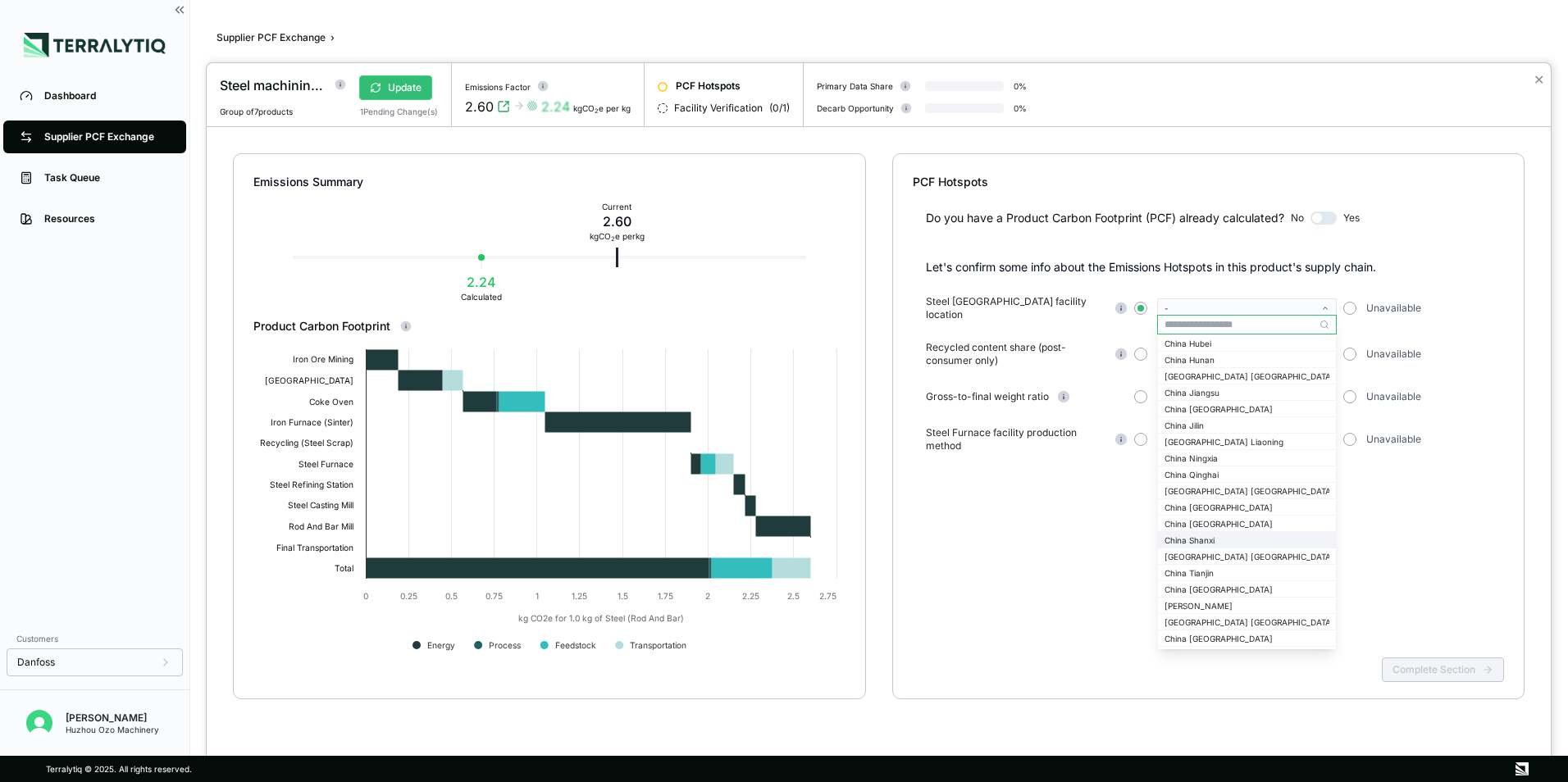
click at [1201, 540] on div "China Shanxi" at bounding box center [1246, 540] width 164 height 9
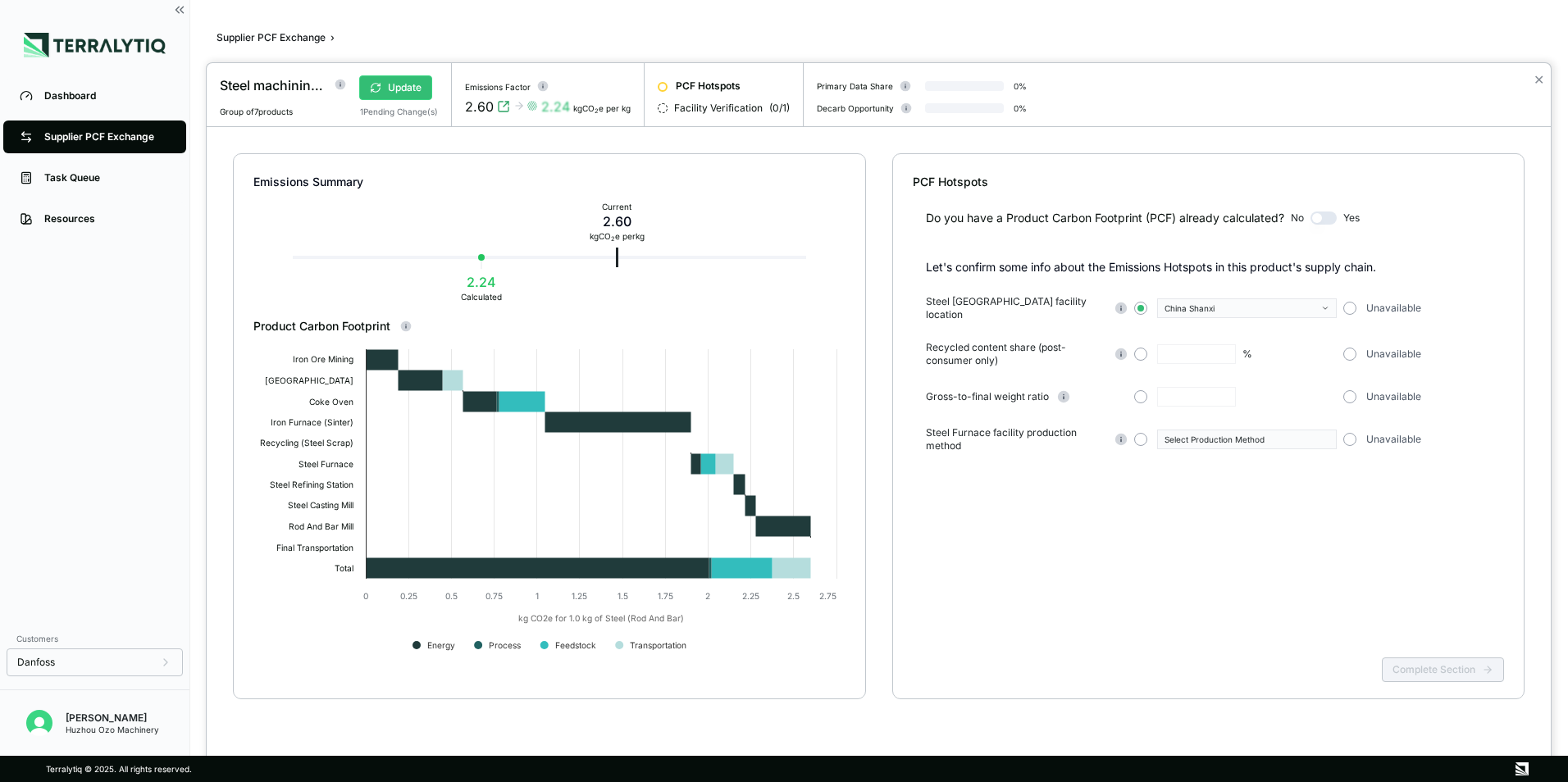
click at [1356, 350] on div "Unavailable" at bounding box center [1430, 354] width 174 height 13
click at [1352, 333] on div "Steel Furnace facility location [GEOGRAPHIC_DATA] Shanxi Unavailable Recycled c…" at bounding box center [1215, 374] width 579 height 158
click at [1352, 351] on button "button" at bounding box center [1349, 354] width 13 height 13
click at [1347, 392] on button "button" at bounding box center [1349, 396] width 13 height 13
click at [1143, 434] on button "button" at bounding box center [1140, 439] width 13 height 13
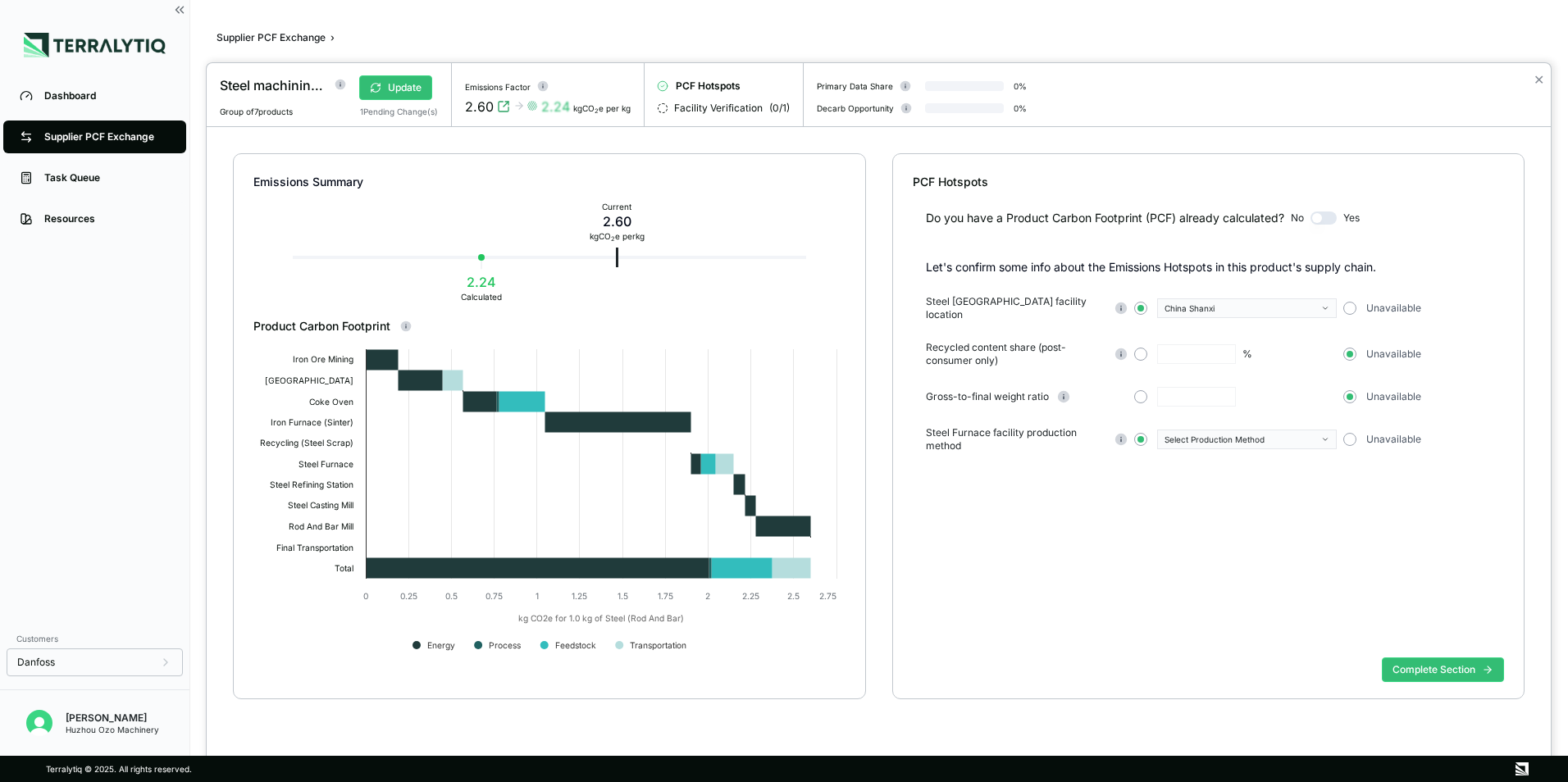
click at [1326, 438] on icon "button" at bounding box center [1325, 439] width 4 height 3
click at [1198, 451] on div "Conventional" at bounding box center [1246, 451] width 164 height 9
click at [1426, 669] on button "Complete Section" at bounding box center [1442, 670] width 122 height 25
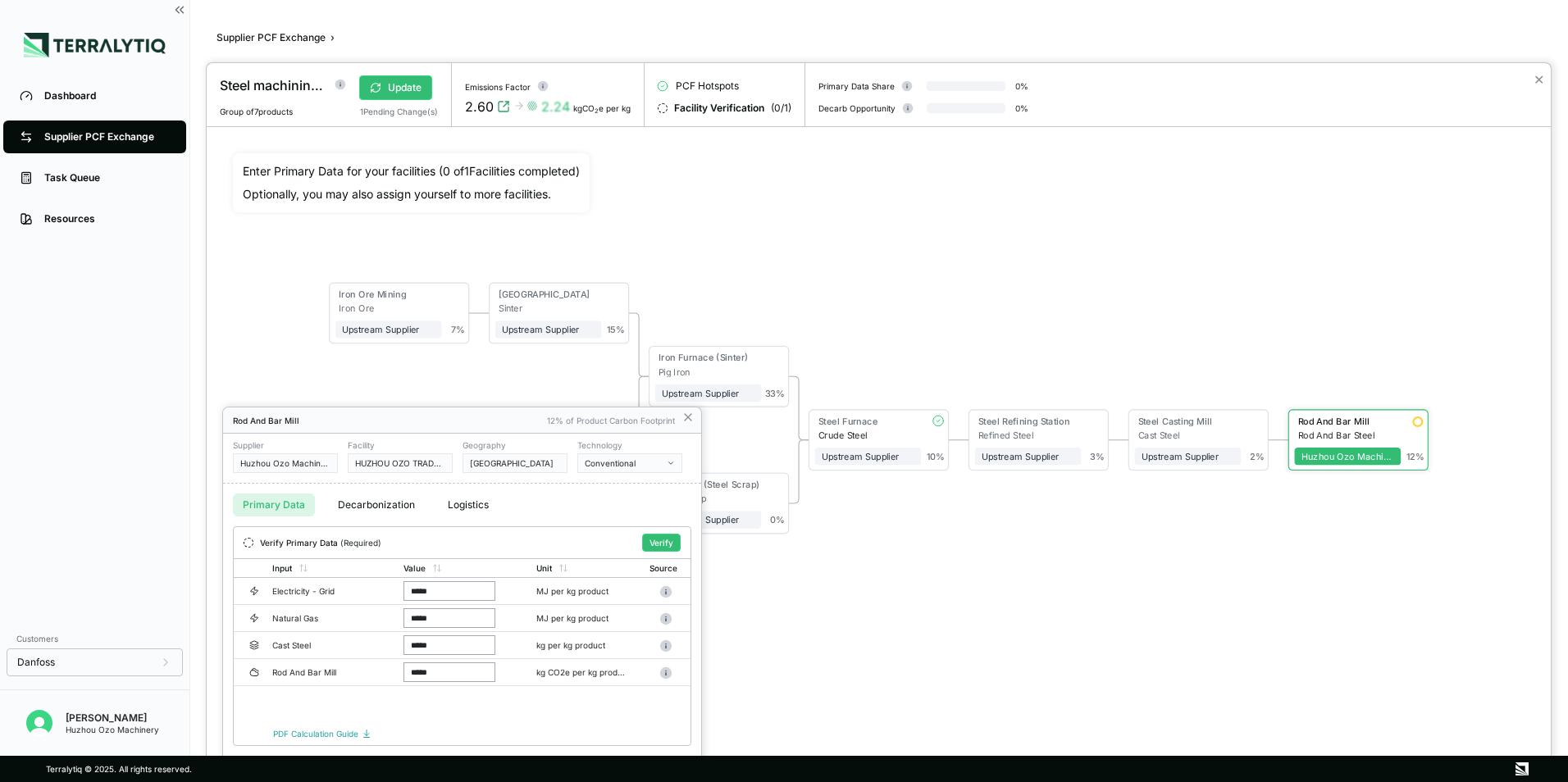
click at [446, 717] on div "Input Value Unit Source Electricity - Grid ***** MJ per kg product Natural Gas …" at bounding box center [462, 640] width 456 height 164
click at [665, 543] on button "Verify" at bounding box center [661, 543] width 39 height 18
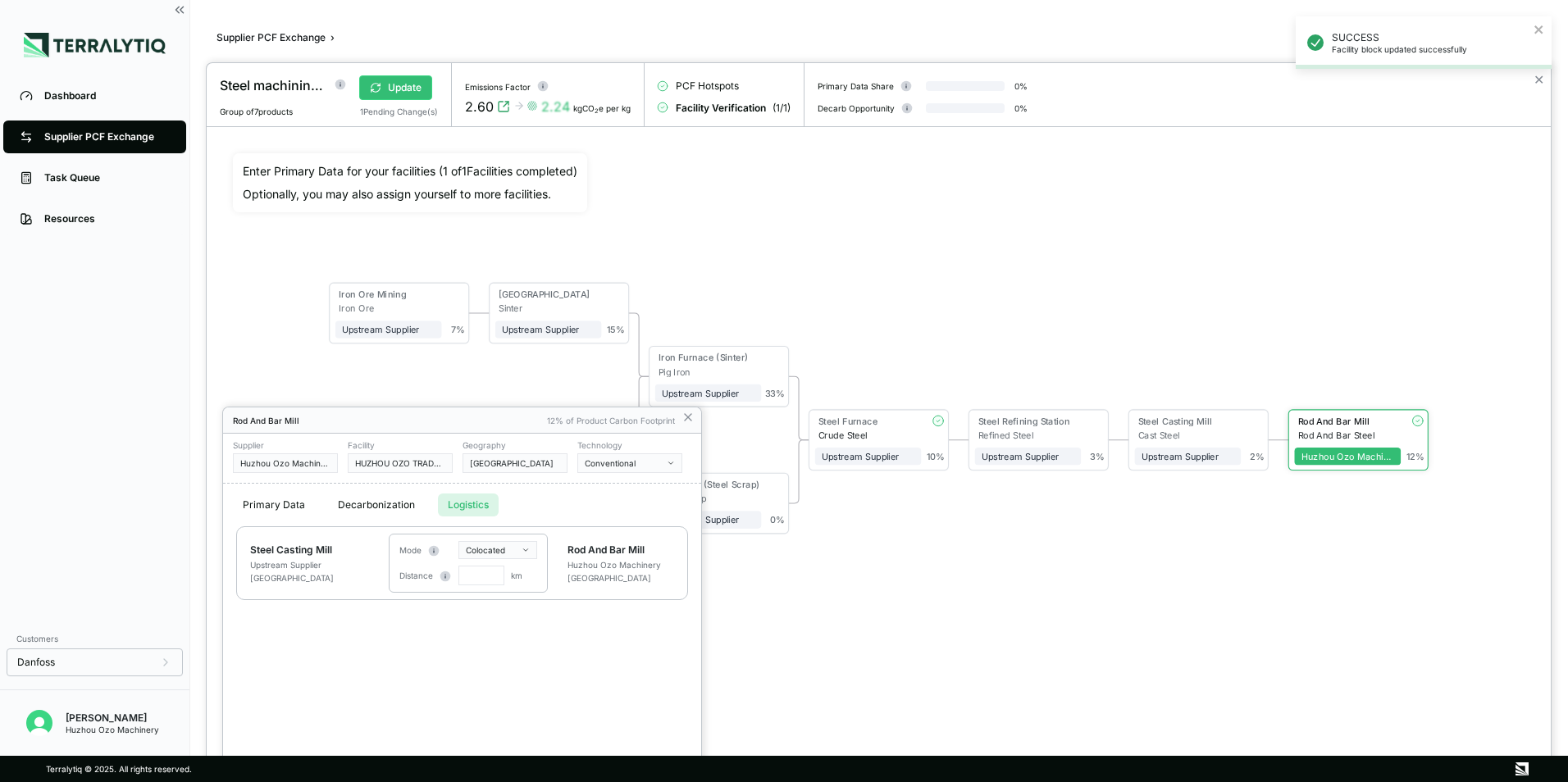
click at [463, 506] on button "Logistics" at bounding box center [468, 505] width 60 height 23
click at [524, 555] on html "SUCCESS Facility block updated successfully Dashboard Supplier PCF Exchange Tas…" at bounding box center [784, 391] width 1568 height 782
click at [494, 617] on div "Road Truck" at bounding box center [511, 617] width 96 height 20
click at [483, 572] on input "text" at bounding box center [480, 575] width 46 height 20
type input "****"
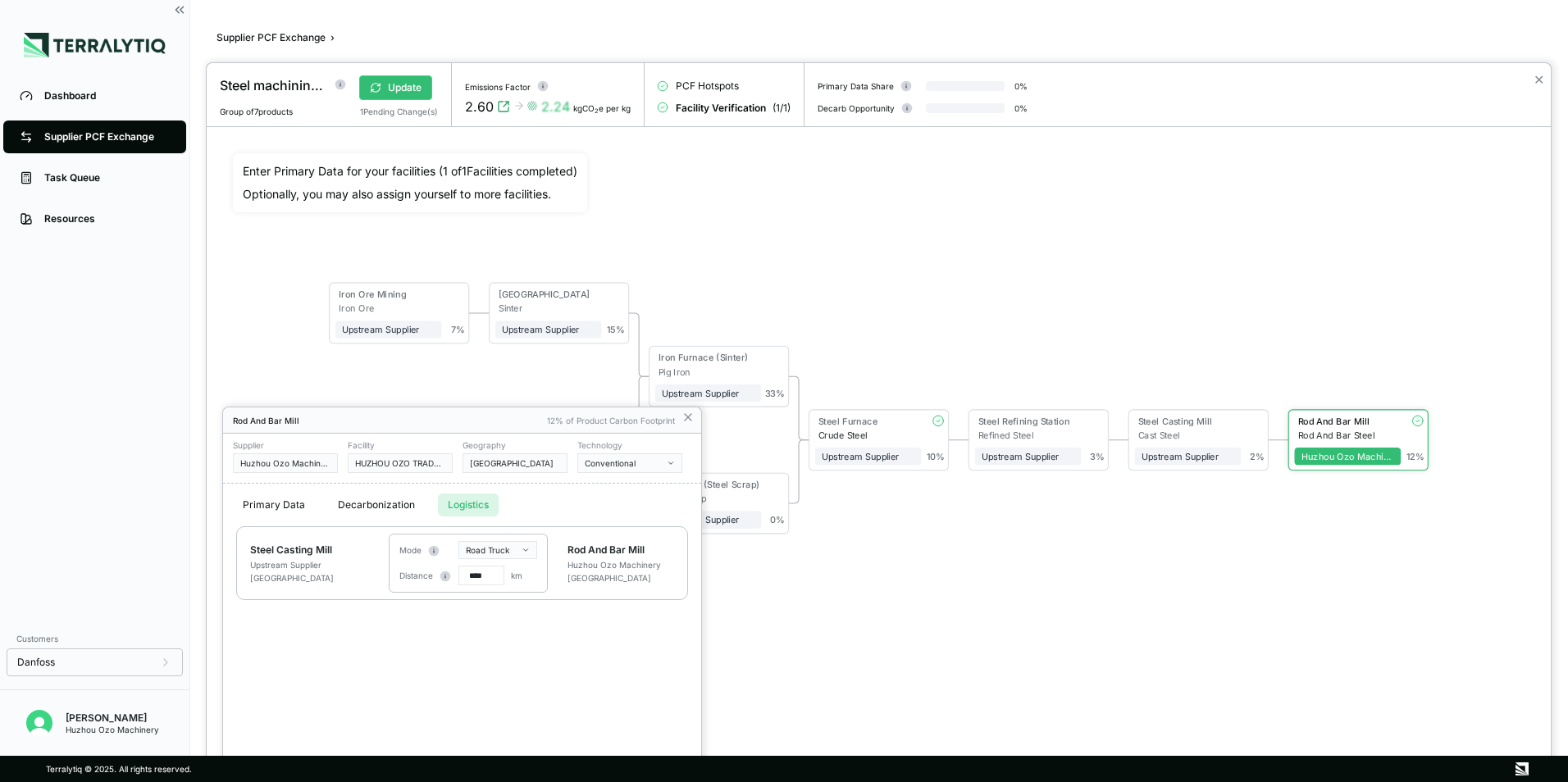
click at [928, 608] on div at bounding box center [878, 422] width 1344 height 719
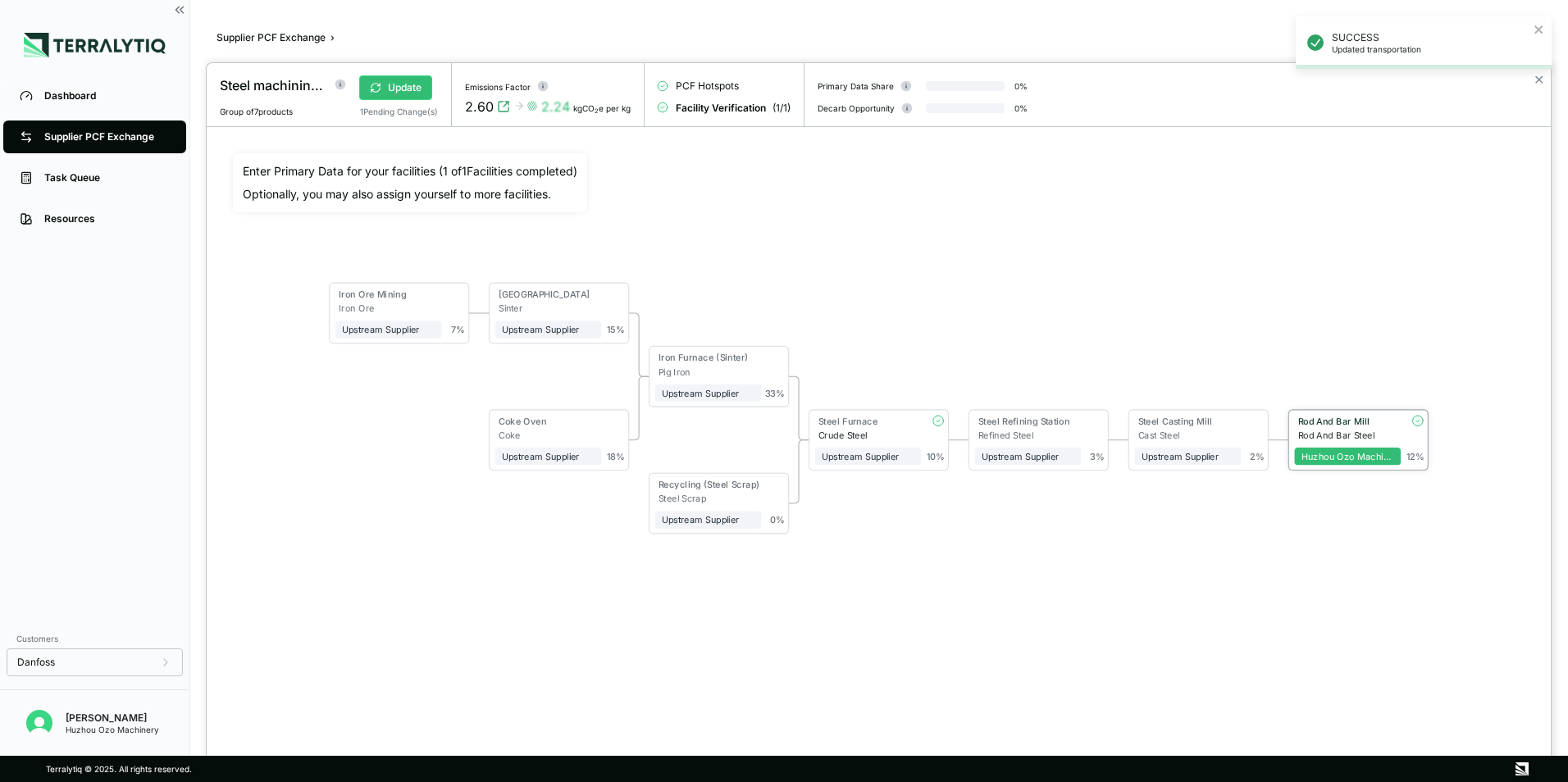
click at [1337, 435] on div "Rod And Bar Steel" at bounding box center [1349, 435] width 103 height 10
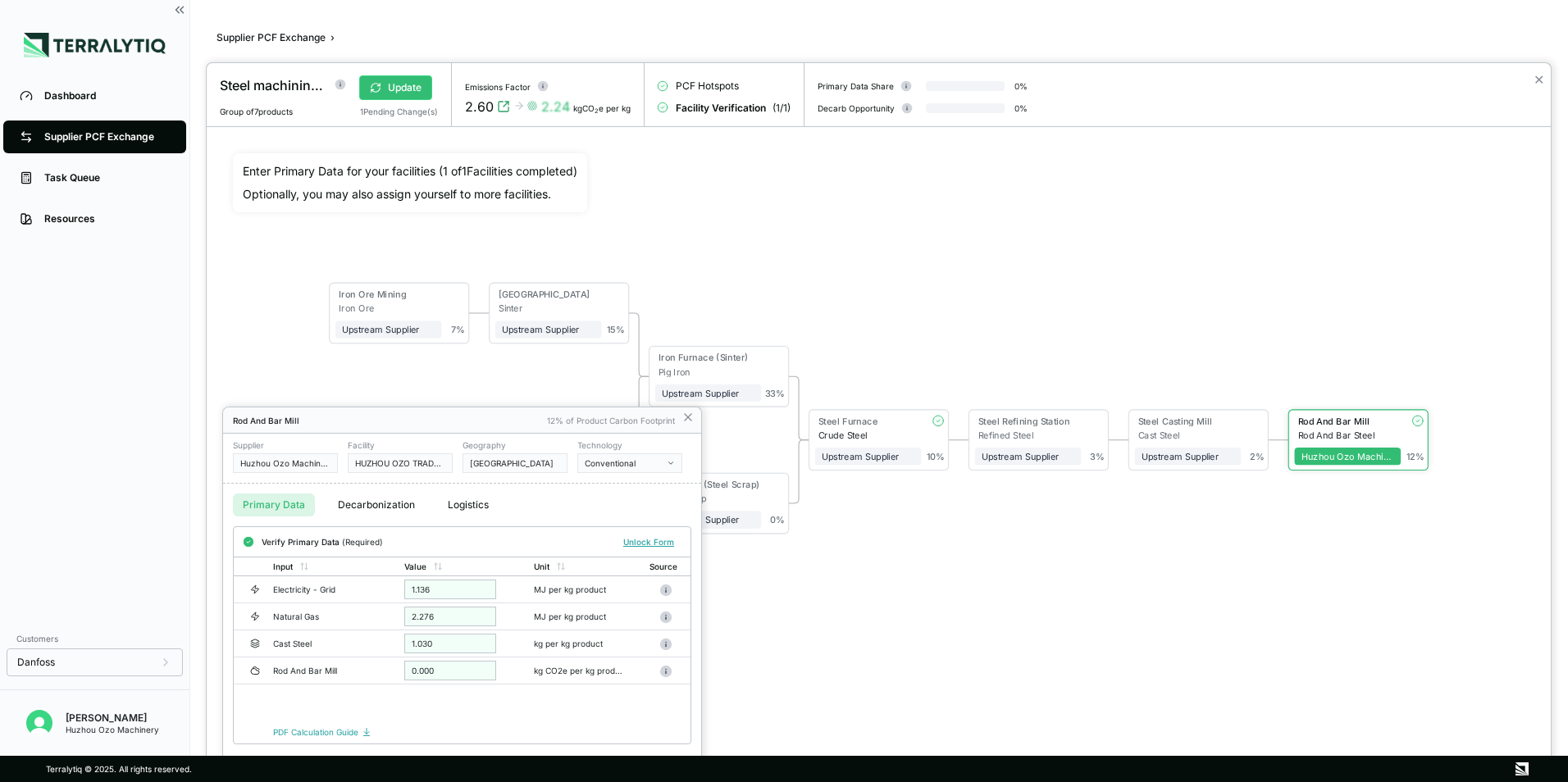
click at [472, 505] on button "Logistics" at bounding box center [468, 505] width 60 height 23
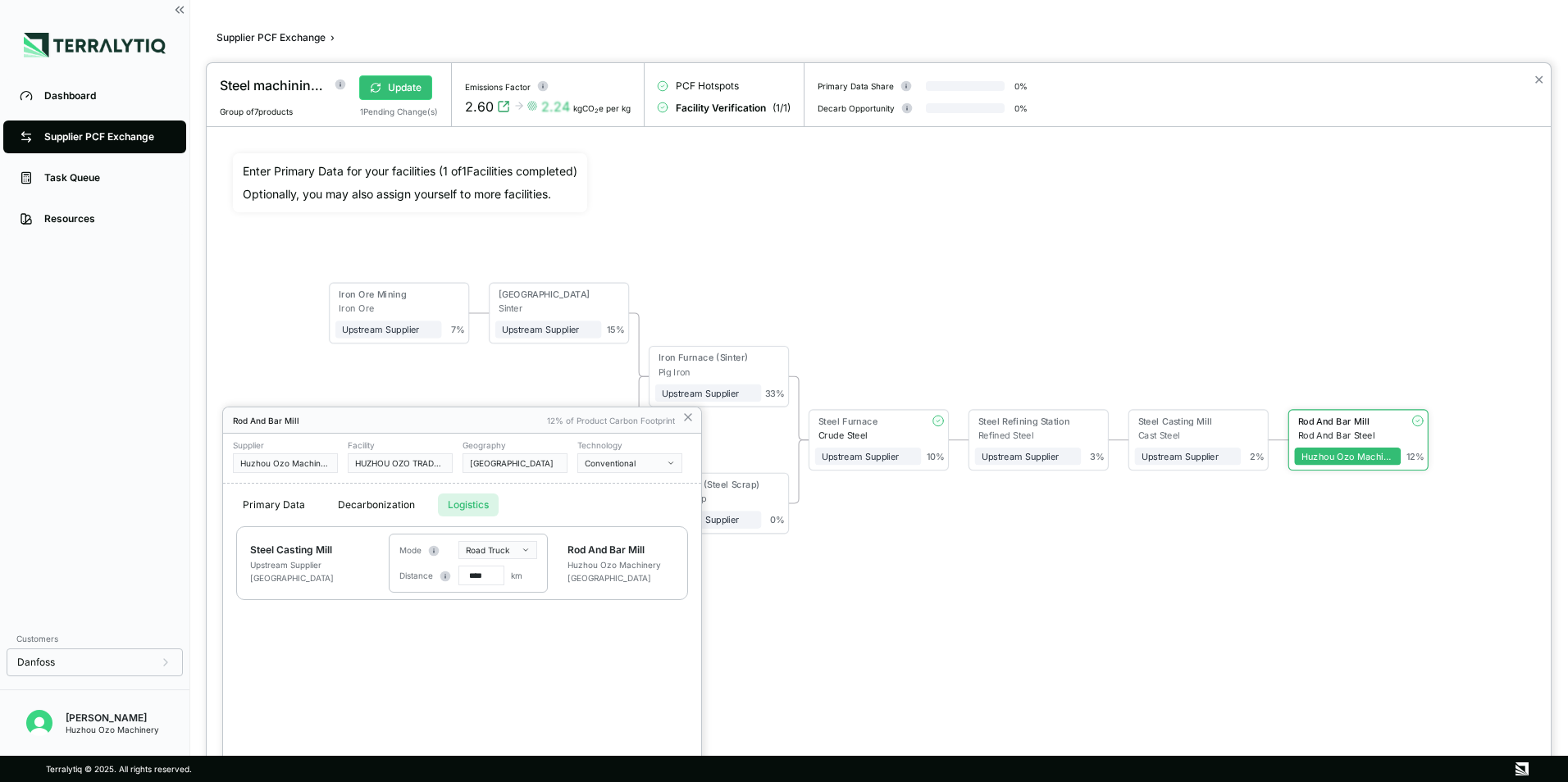
click at [413, 87] on div at bounding box center [878, 422] width 1344 height 719
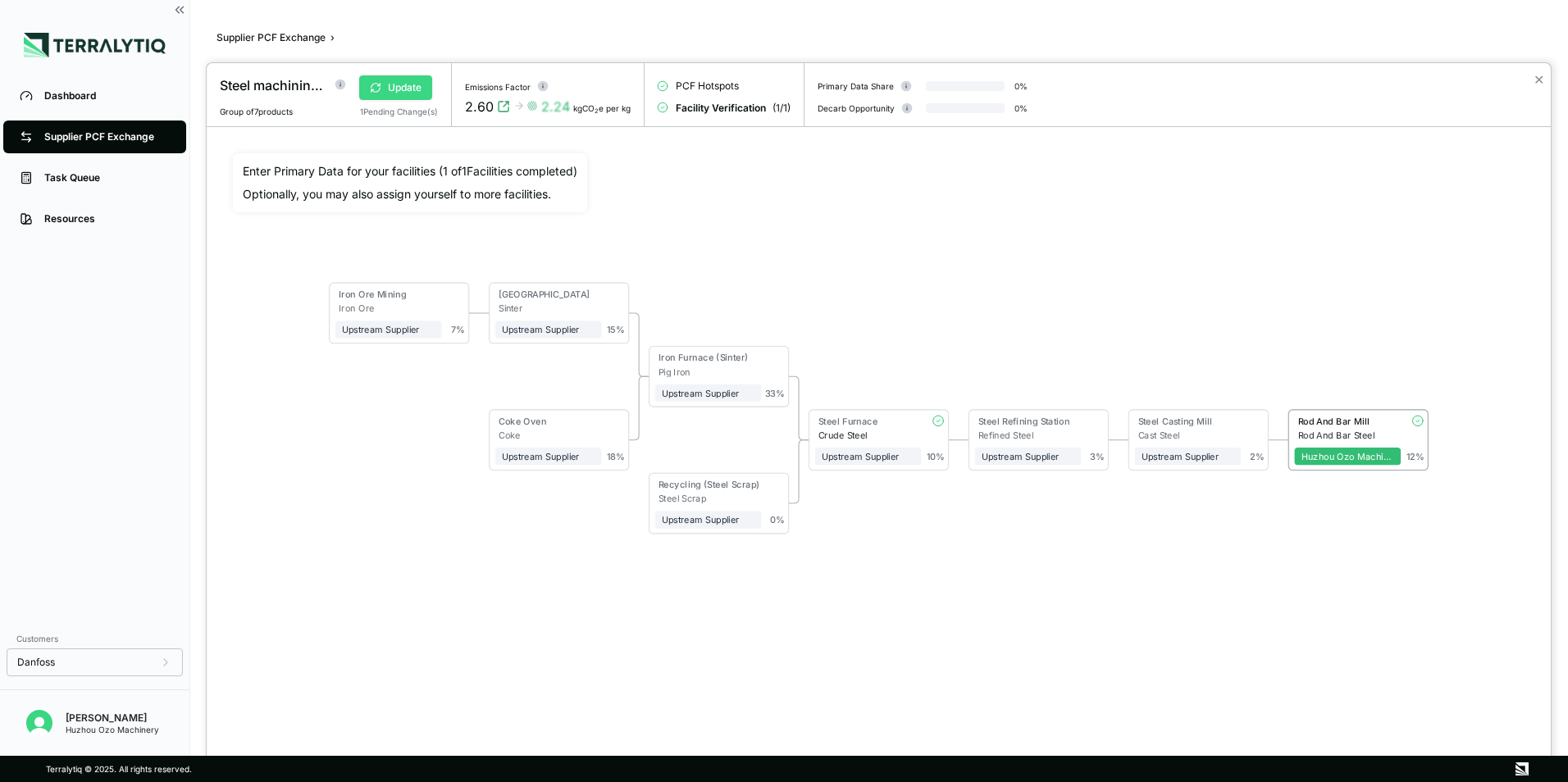
click at [371, 90] on icon at bounding box center [372, 90] width 3 height 3
click at [397, 84] on button "Verify" at bounding box center [393, 88] width 68 height 25
click at [111, 136] on div at bounding box center [784, 391] width 1568 height 782
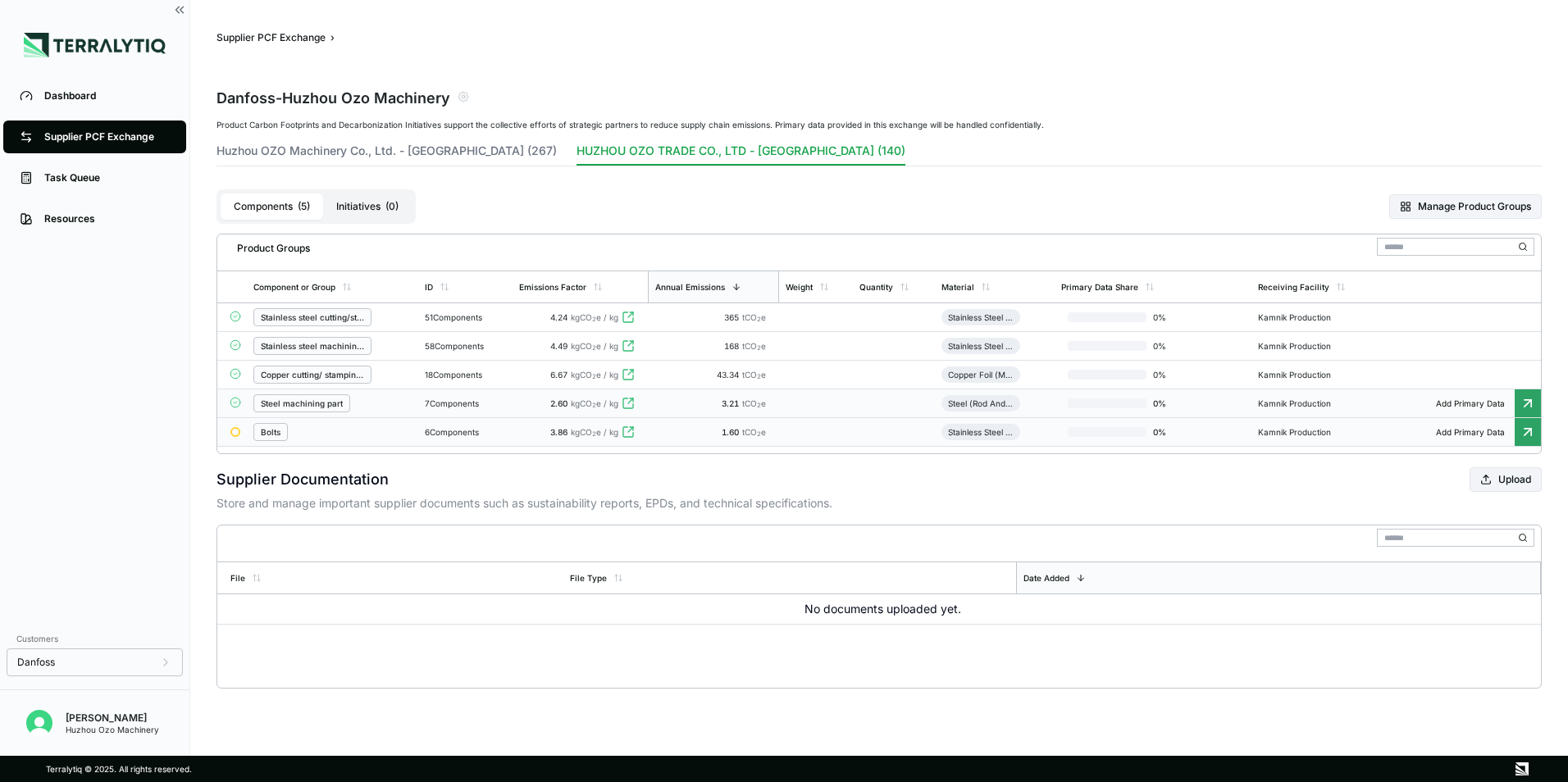
click at [1529, 434] on icon at bounding box center [1527, 431] width 16 height 16
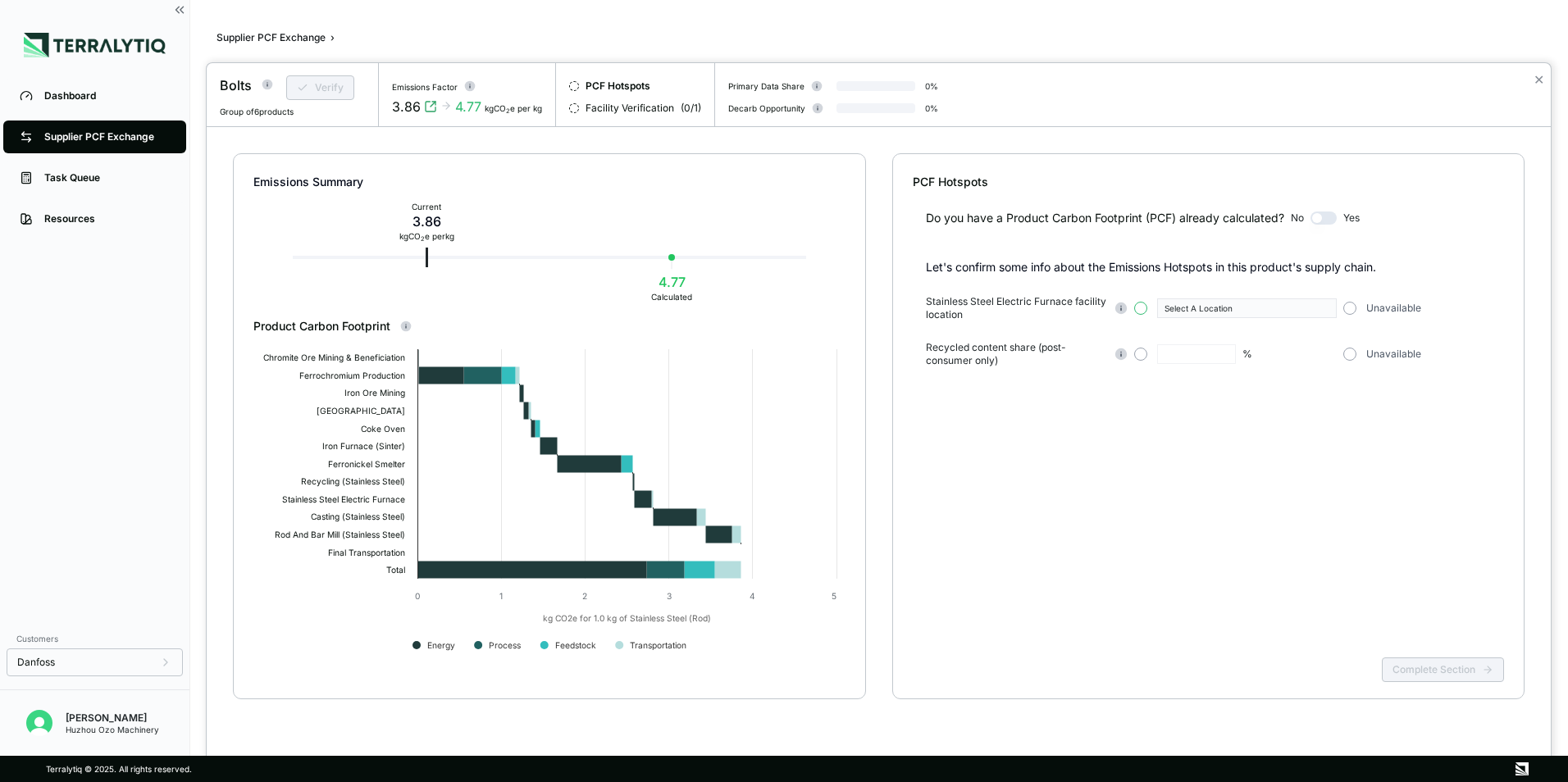
click at [1146, 311] on button "button" at bounding box center [1140, 307] width 13 height 13
click at [1321, 307] on icon "button" at bounding box center [1325, 308] width 9 height 9
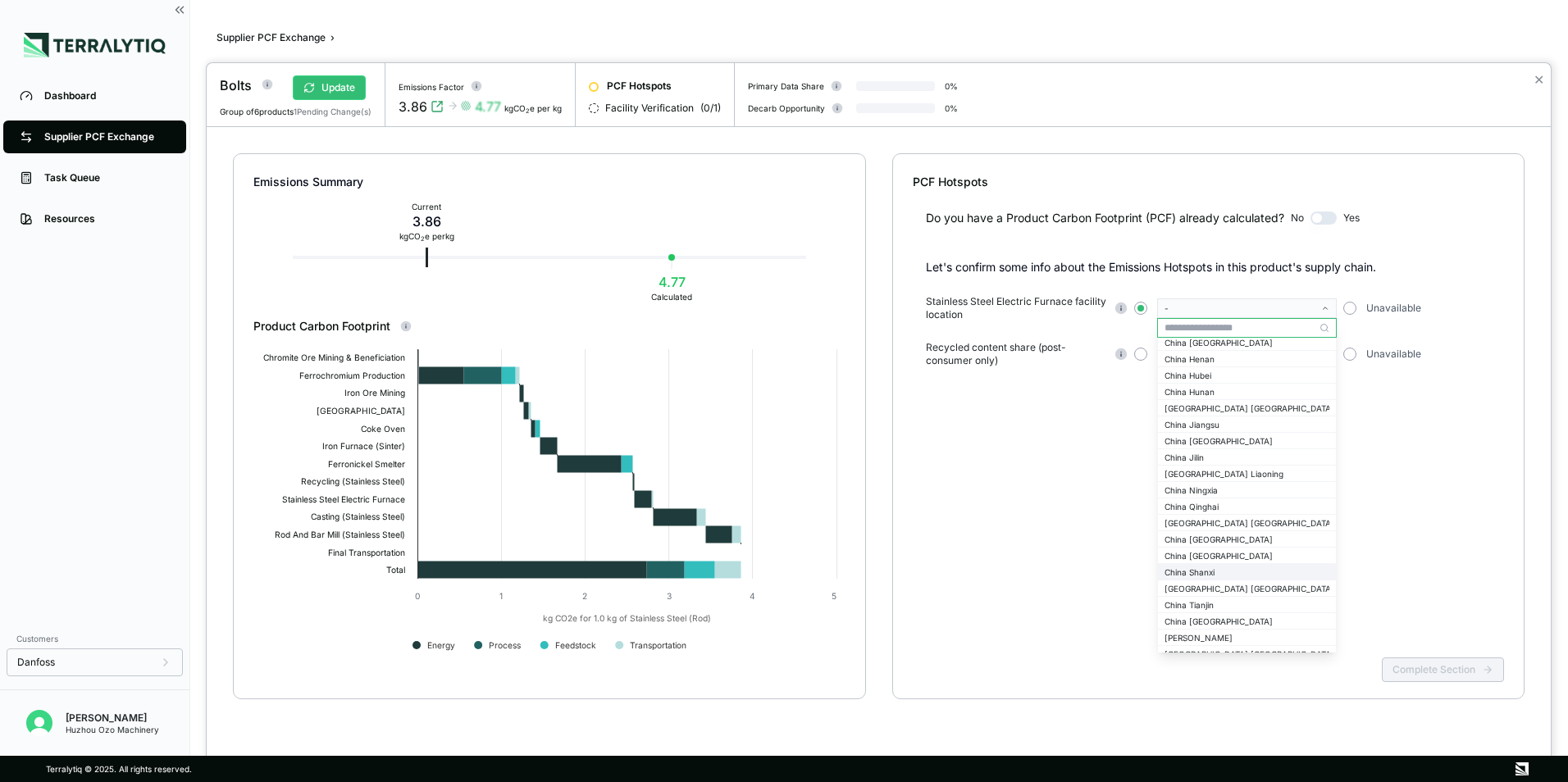
scroll to position [1476, 0]
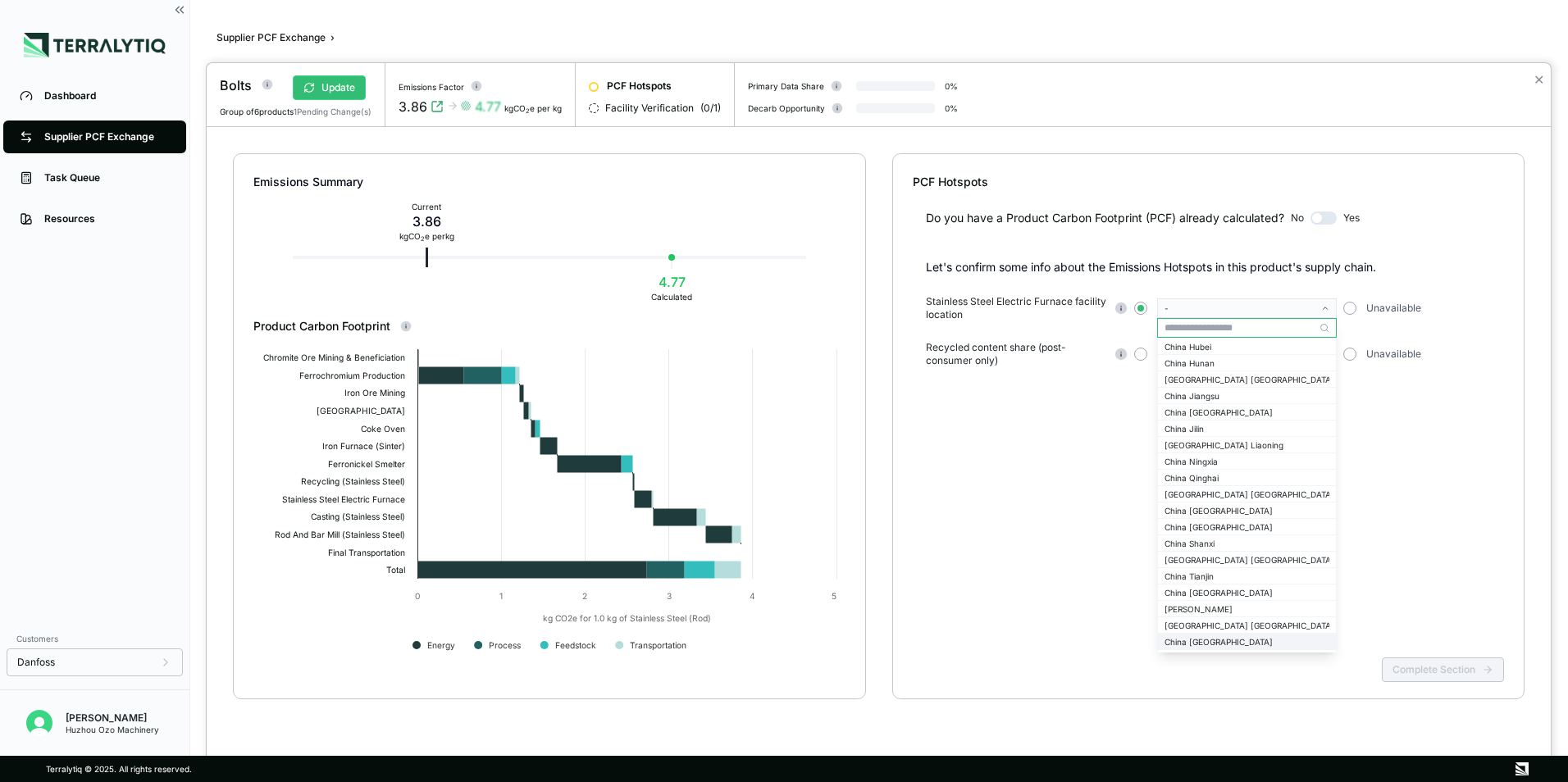
click at [1206, 645] on div "China [GEOGRAPHIC_DATA]" at bounding box center [1246, 642] width 164 height 9
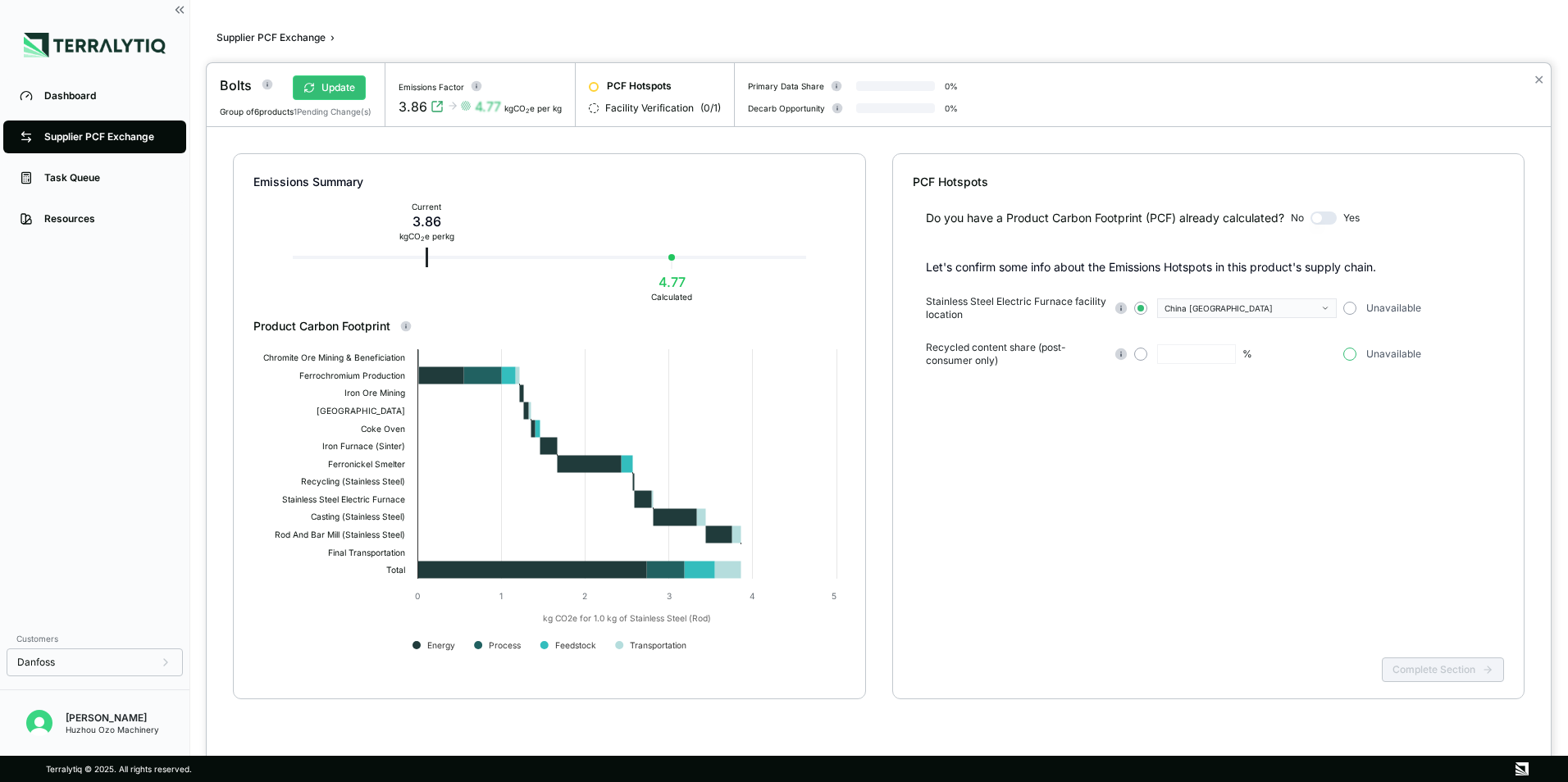
click at [1348, 353] on button "button" at bounding box center [1349, 354] width 13 height 13
click at [1444, 671] on button "Complete Section" at bounding box center [1442, 670] width 122 height 25
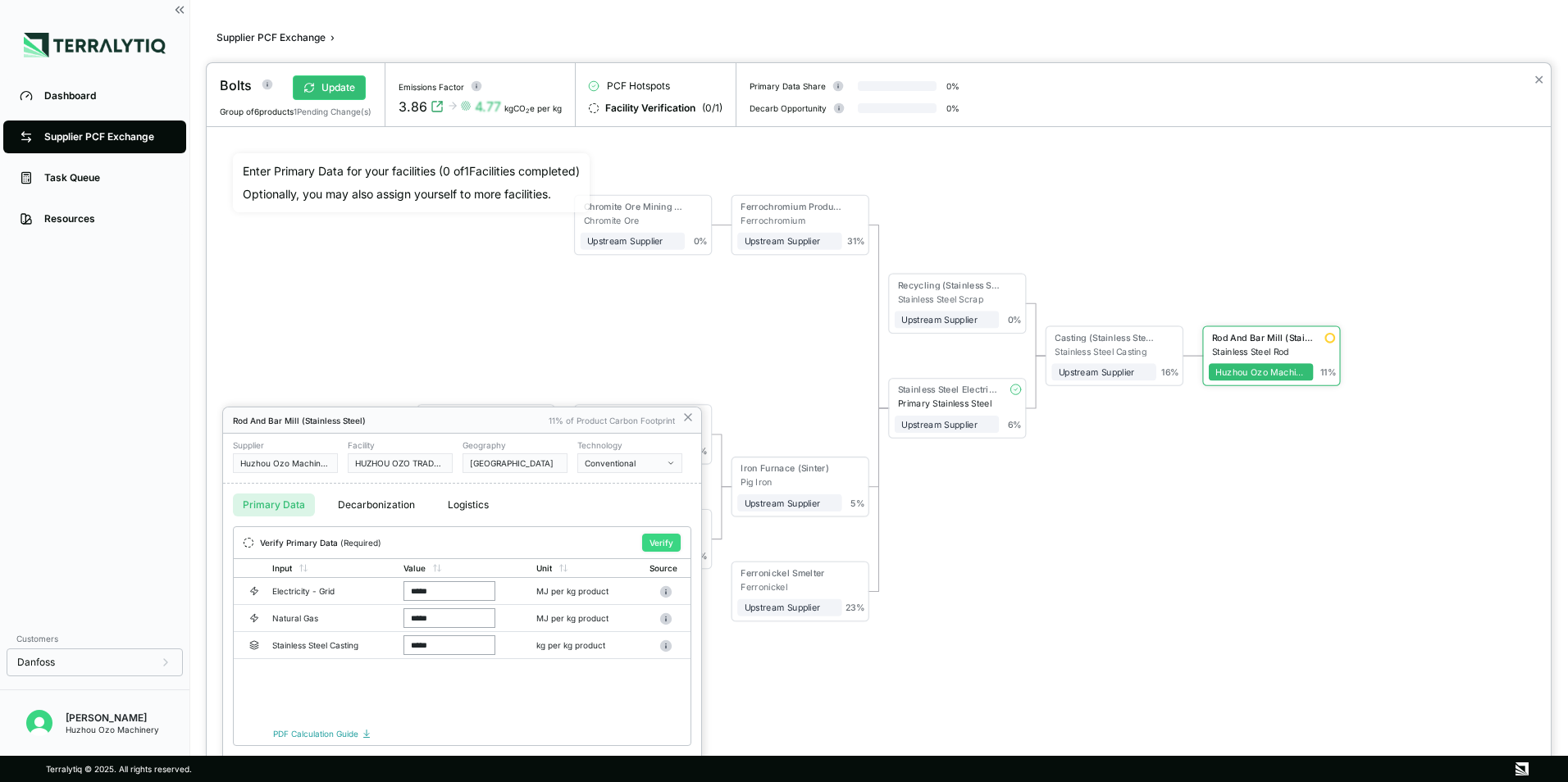
click at [663, 543] on button "Verify" at bounding box center [661, 543] width 39 height 18
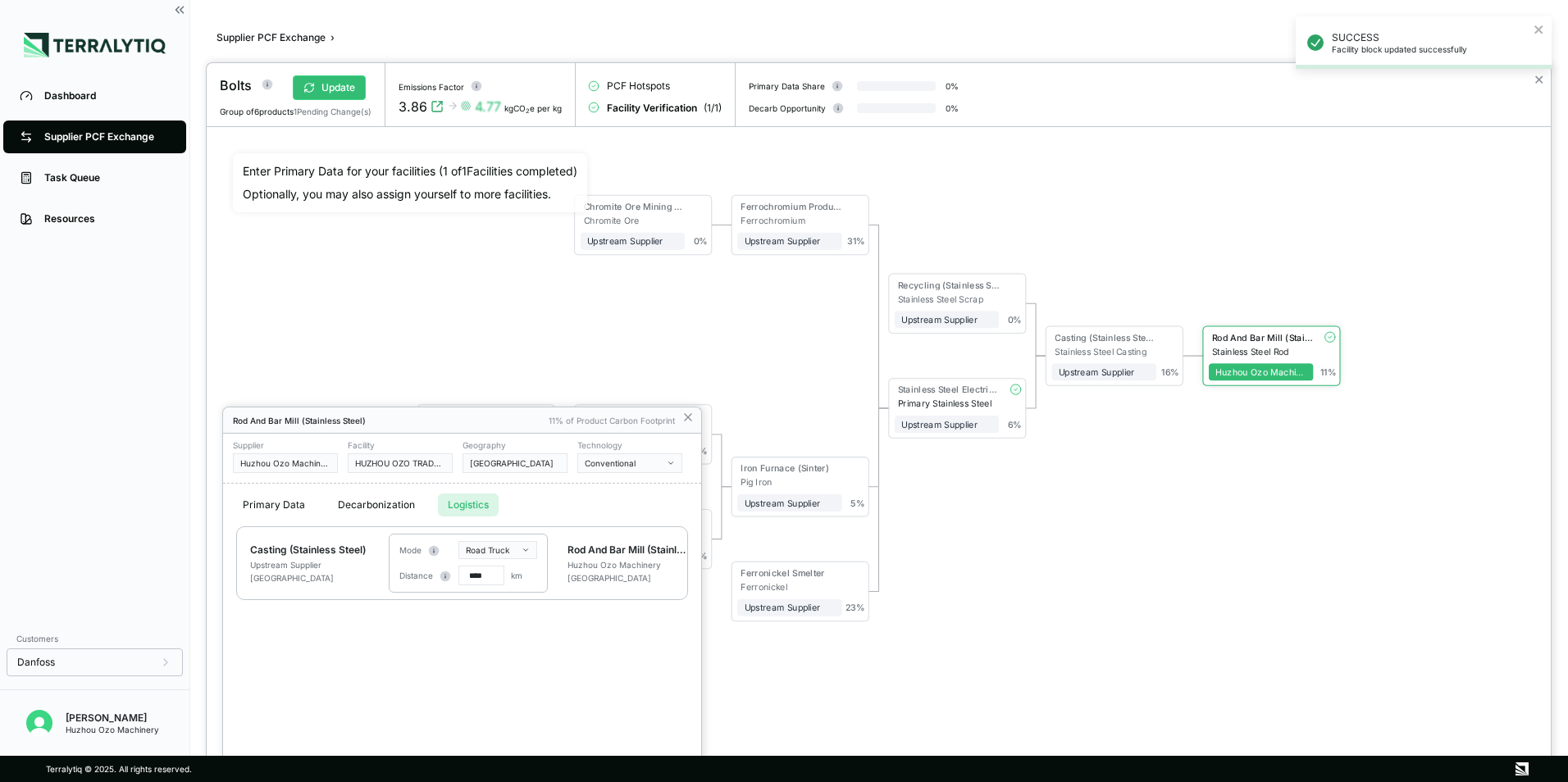
click at [462, 508] on button "Logistics" at bounding box center [468, 505] width 60 height 23
drag, startPoint x: 475, startPoint y: 577, endPoint x: 458, endPoint y: 577, distance: 17.0
click at [458, 577] on input "****" at bounding box center [480, 575] width 46 height 20
type input "***"
click at [686, 416] on icon at bounding box center [688, 418] width 7 height 7
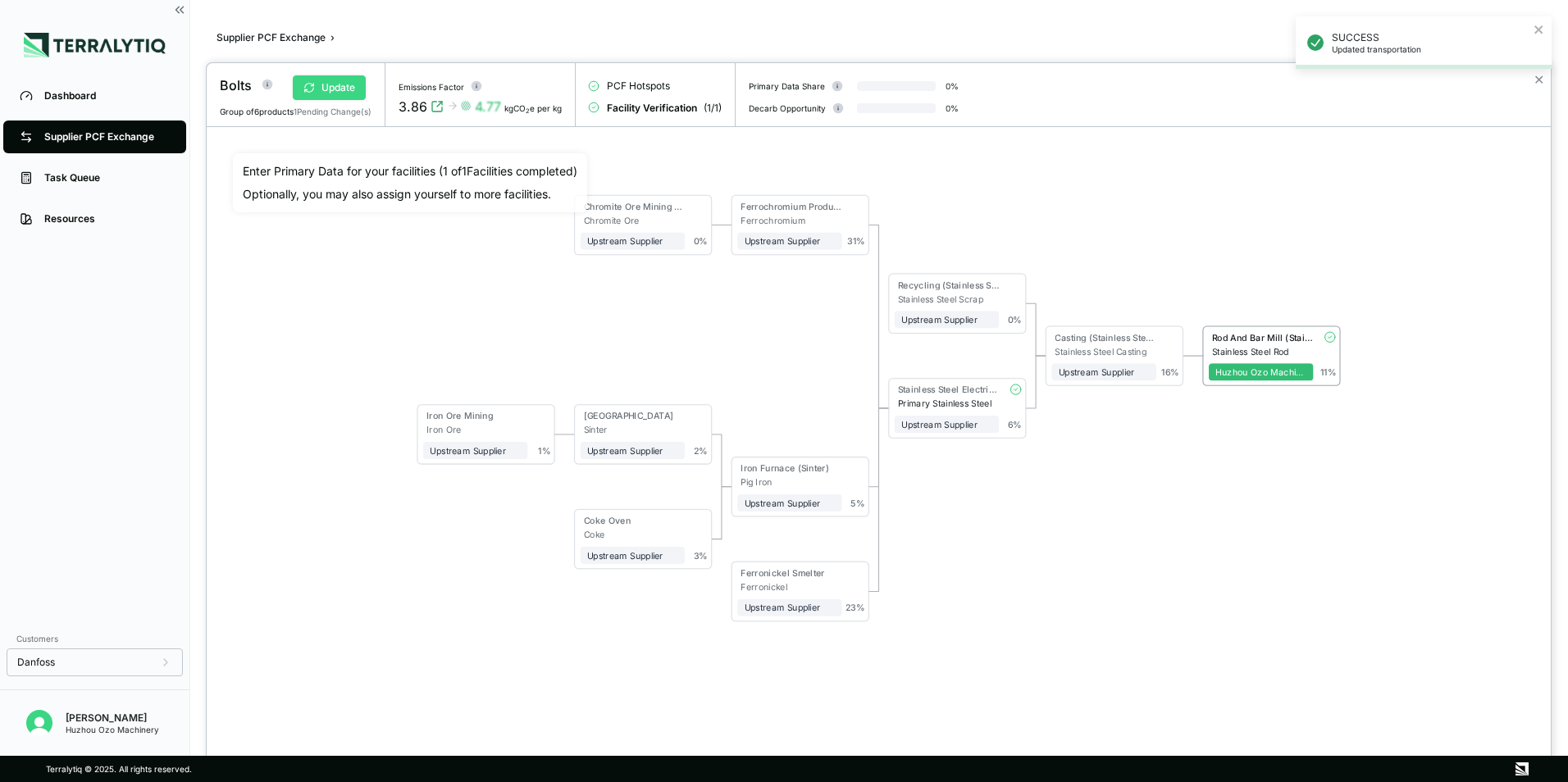
click at [336, 85] on button "Update" at bounding box center [329, 88] width 73 height 25
click at [336, 85] on button "Verify" at bounding box center [319, 88] width 68 height 25
click at [77, 92] on div at bounding box center [784, 391] width 1568 height 782
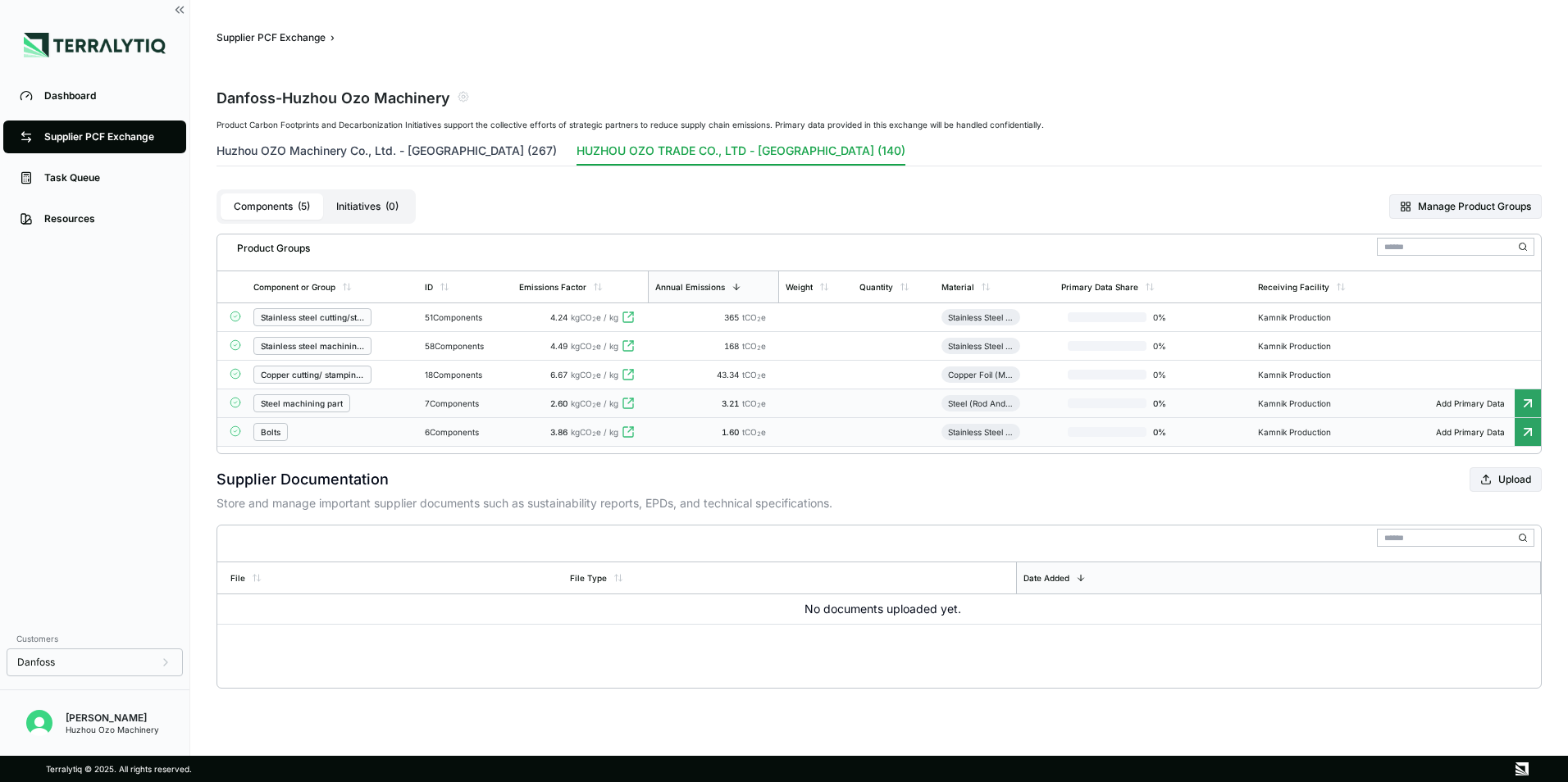
click at [350, 150] on button "Huzhou OZO Machinery Co., Ltd. - [GEOGRAPHIC_DATA] (267)" at bounding box center [386, 154] width 340 height 23
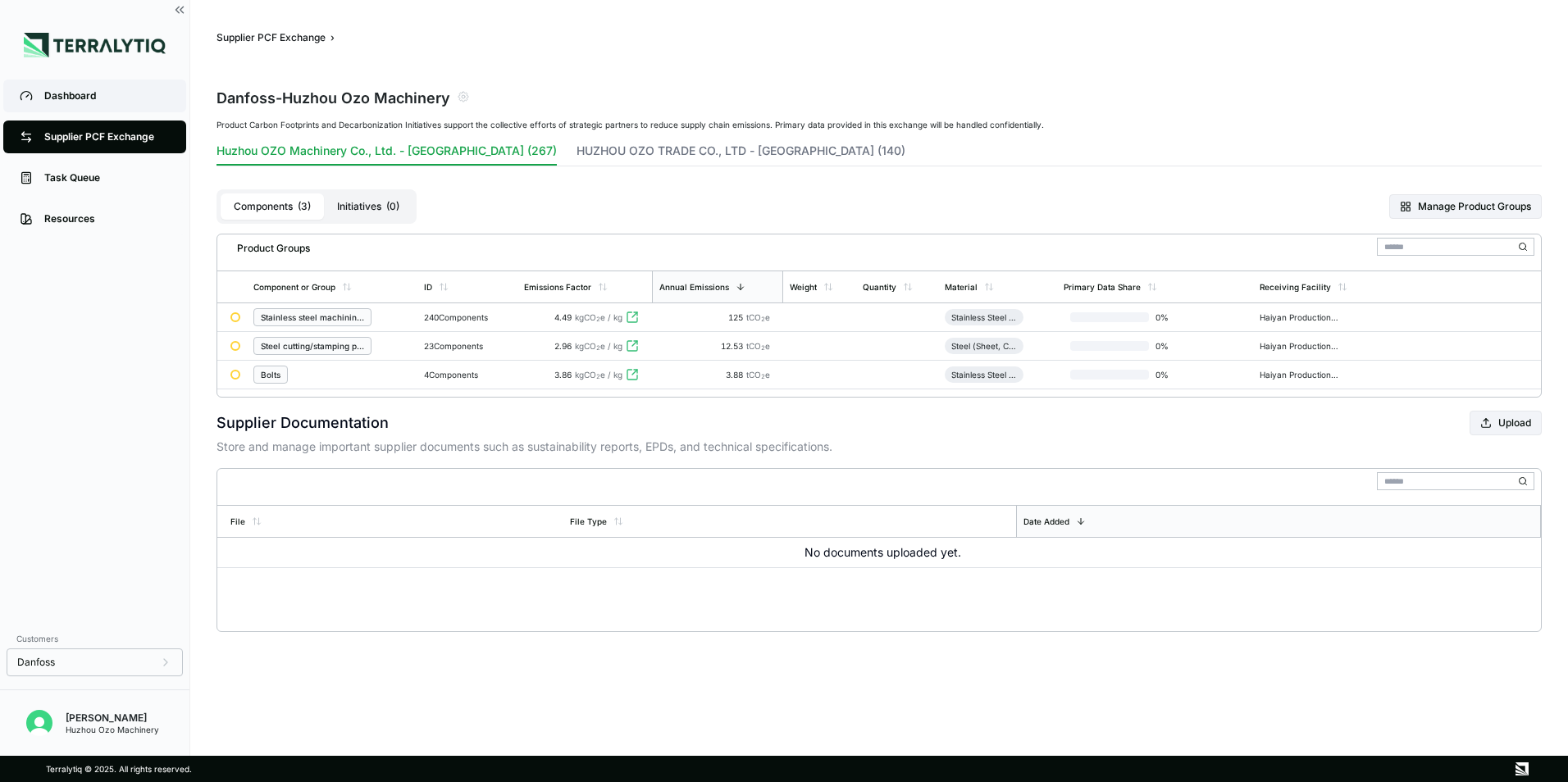
click at [89, 99] on div "Dashboard" at bounding box center [107, 96] width 126 height 13
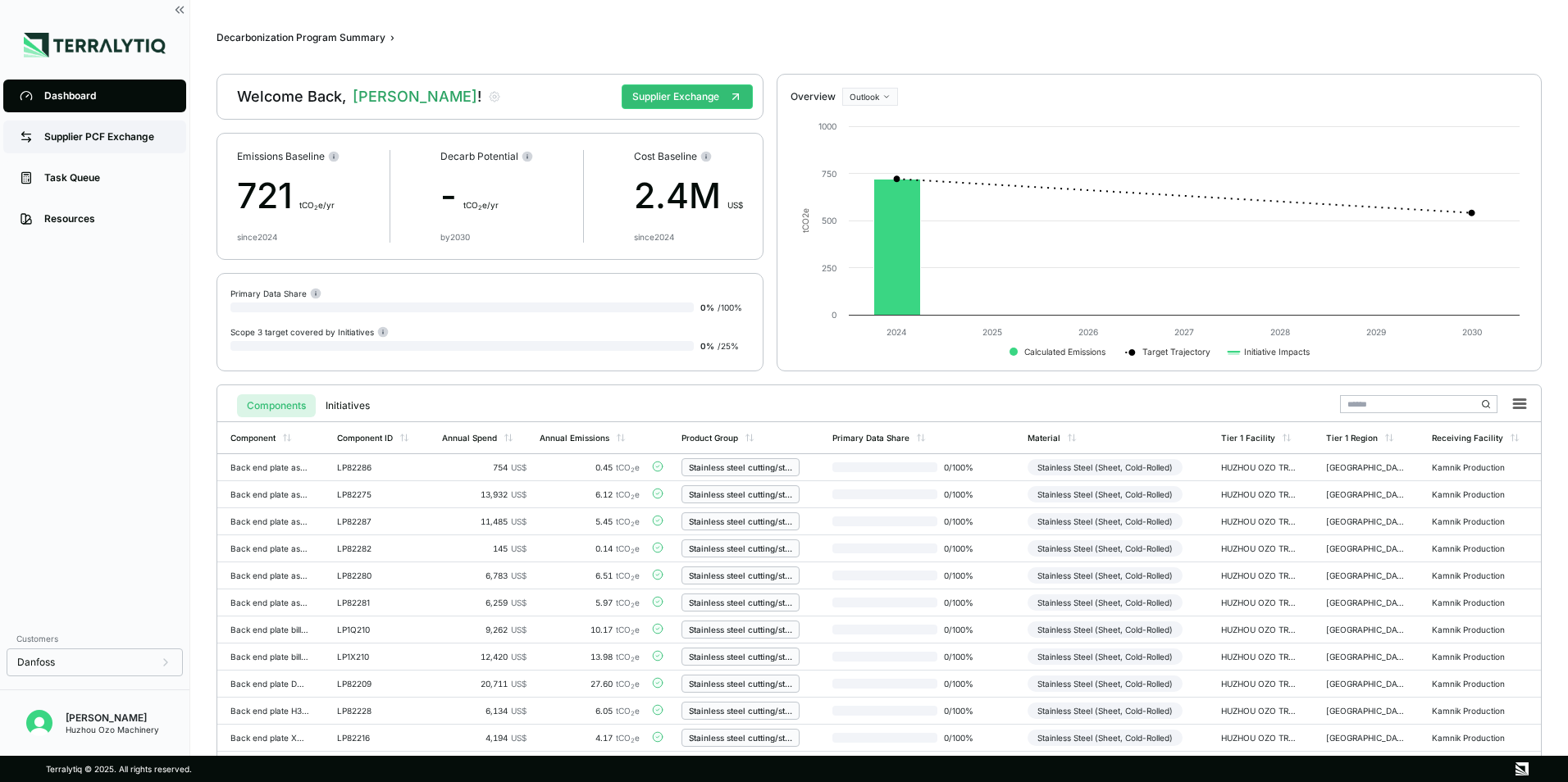
click at [83, 136] on div "Supplier PCF Exchange" at bounding box center [107, 136] width 126 height 13
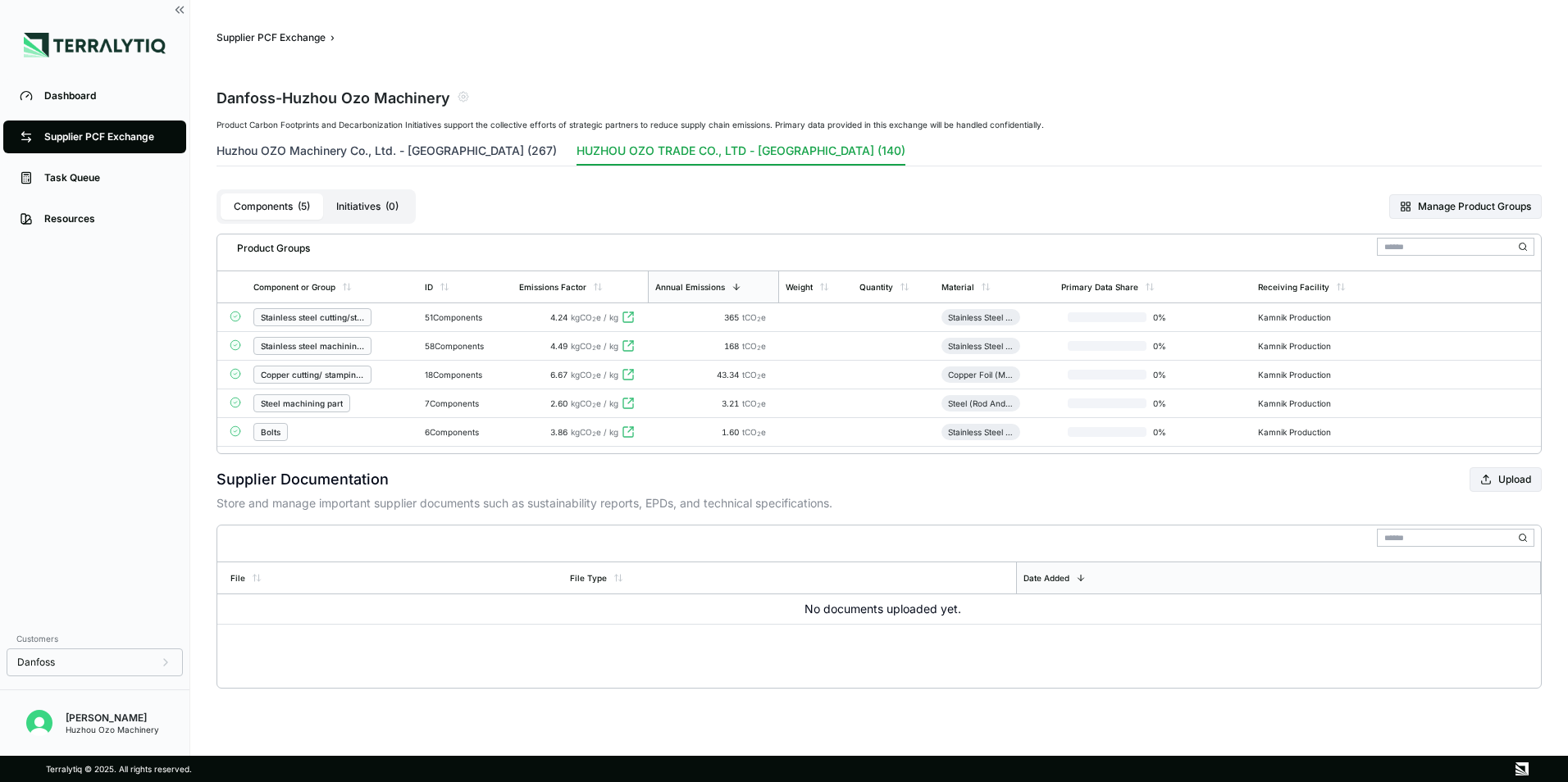
click at [384, 146] on button "Huzhou OZO Machinery Co., Ltd. - [GEOGRAPHIC_DATA] (267)" at bounding box center [386, 154] width 340 height 23
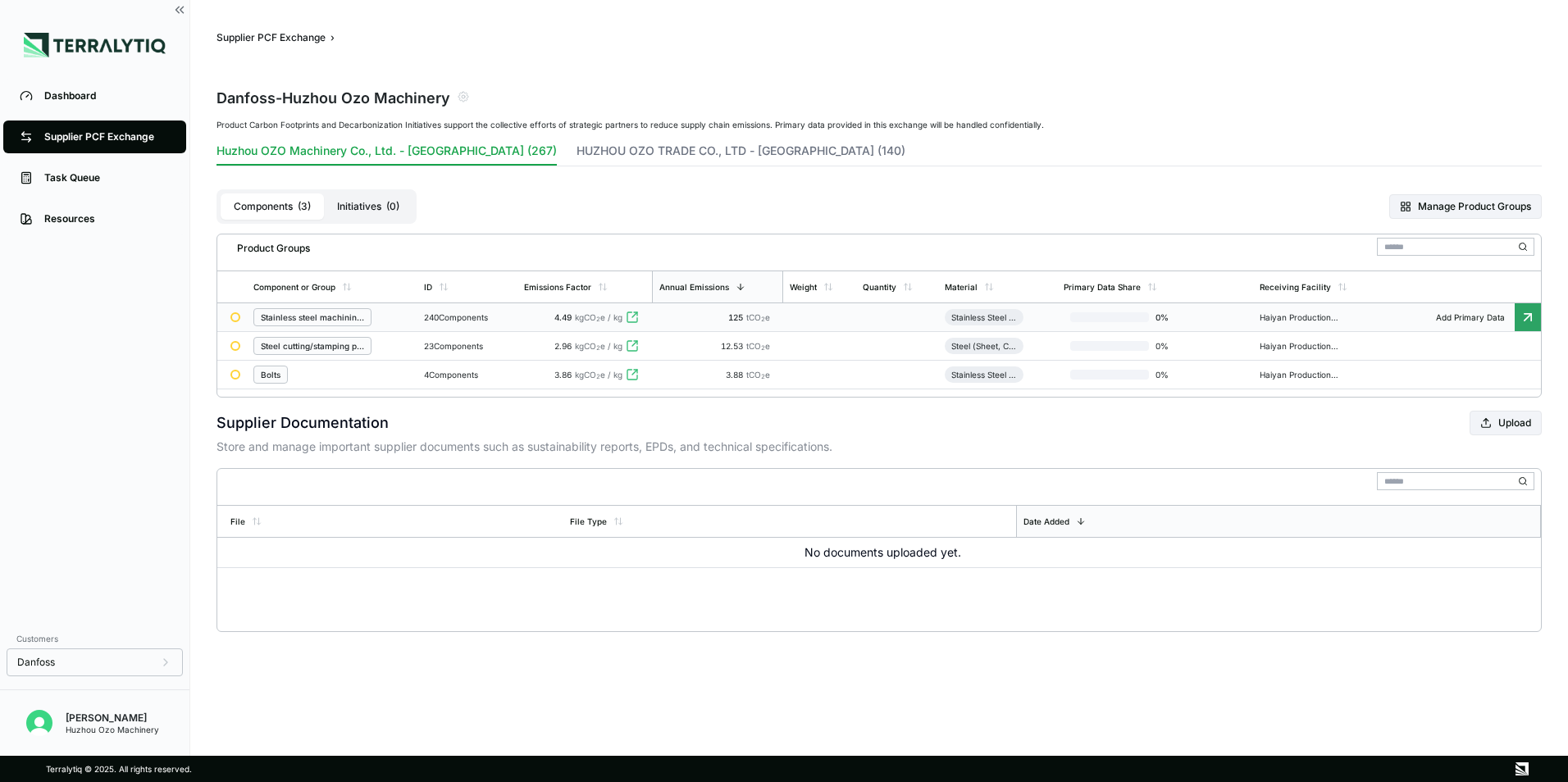
click at [1531, 314] on icon at bounding box center [1528, 317] width 7 height 7
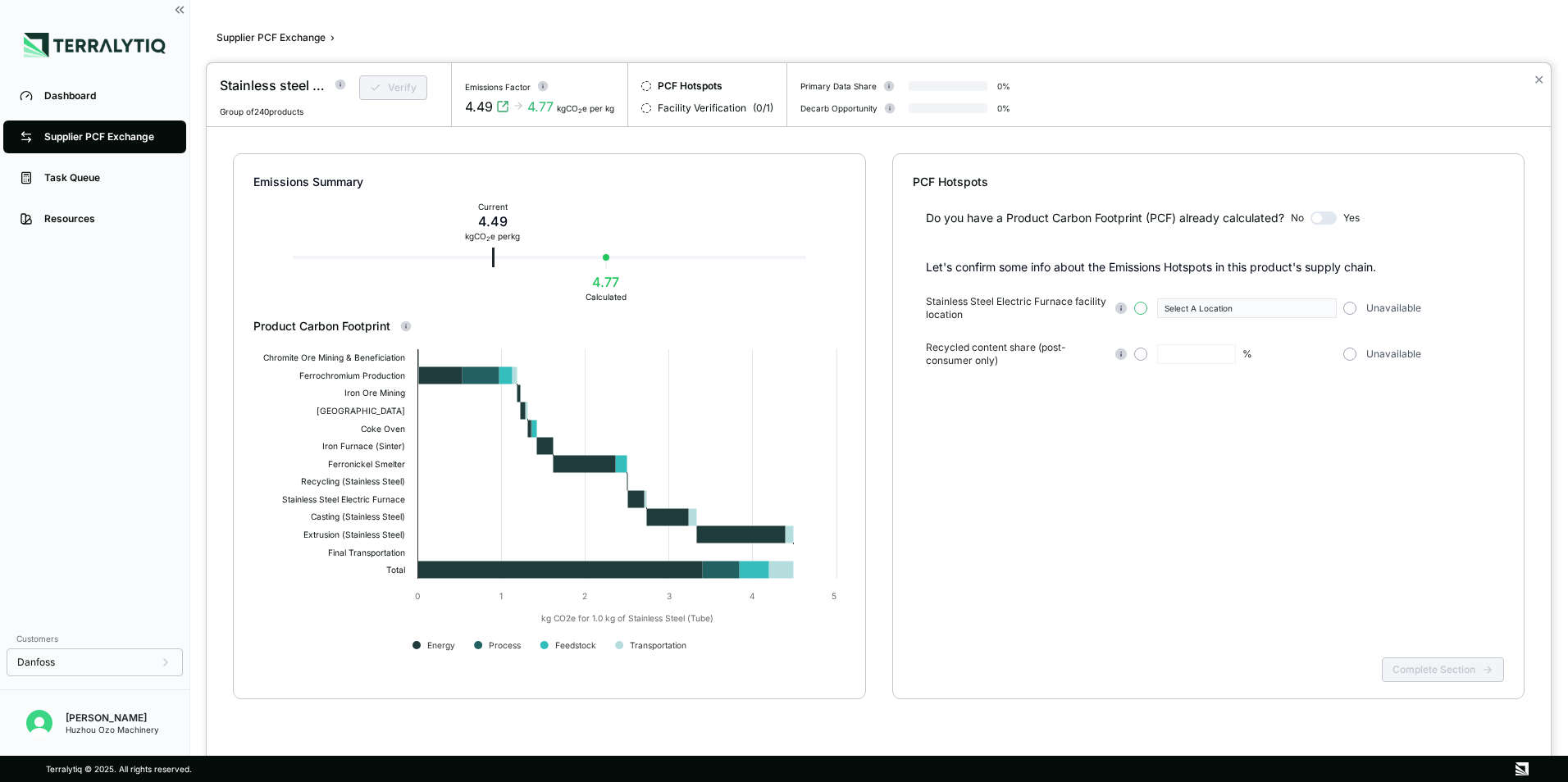
click at [1143, 305] on button "button" at bounding box center [1140, 307] width 13 height 13
click at [1328, 305] on icon "button" at bounding box center [1325, 308] width 9 height 9
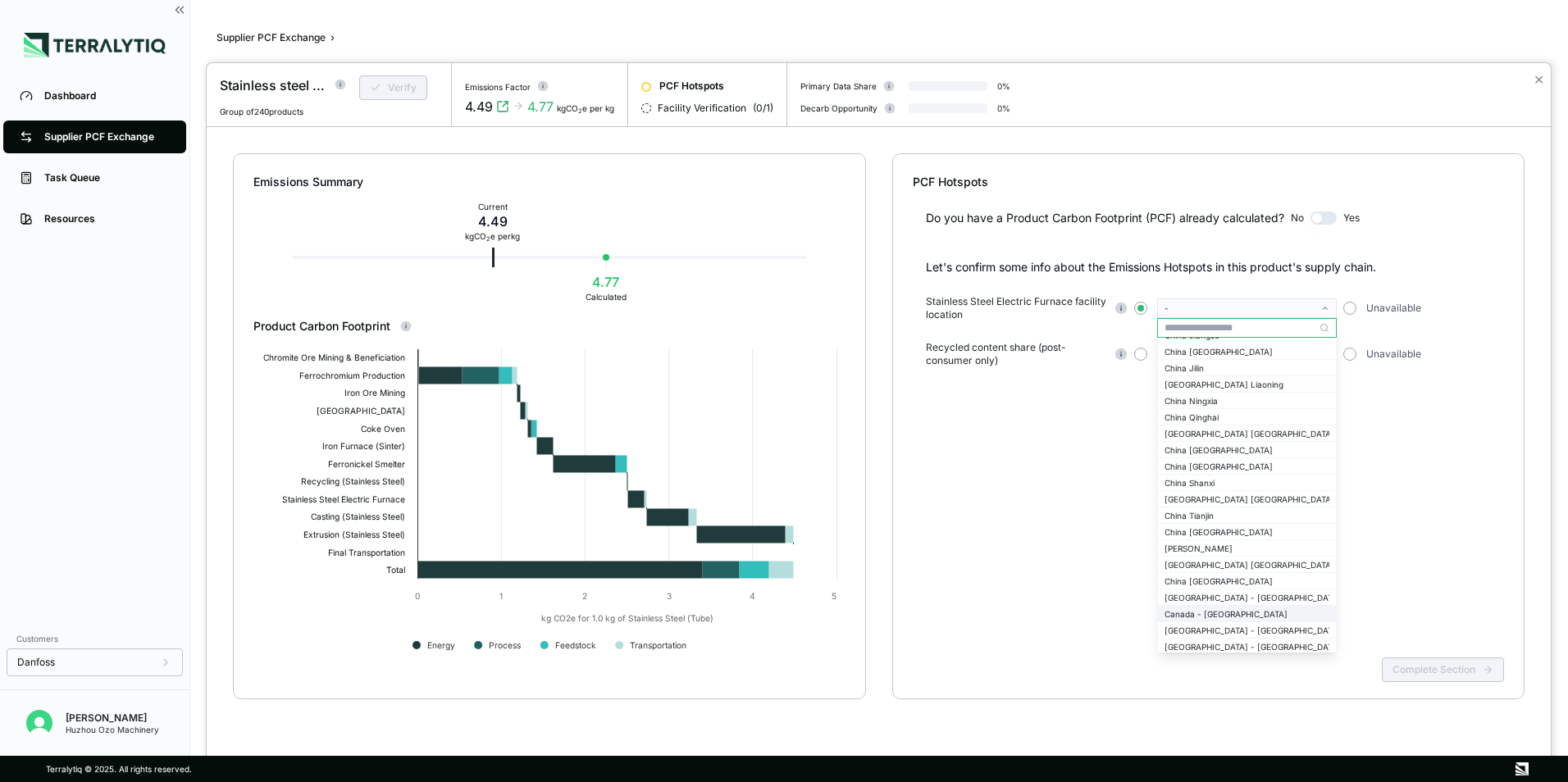
scroll to position [1558, 0]
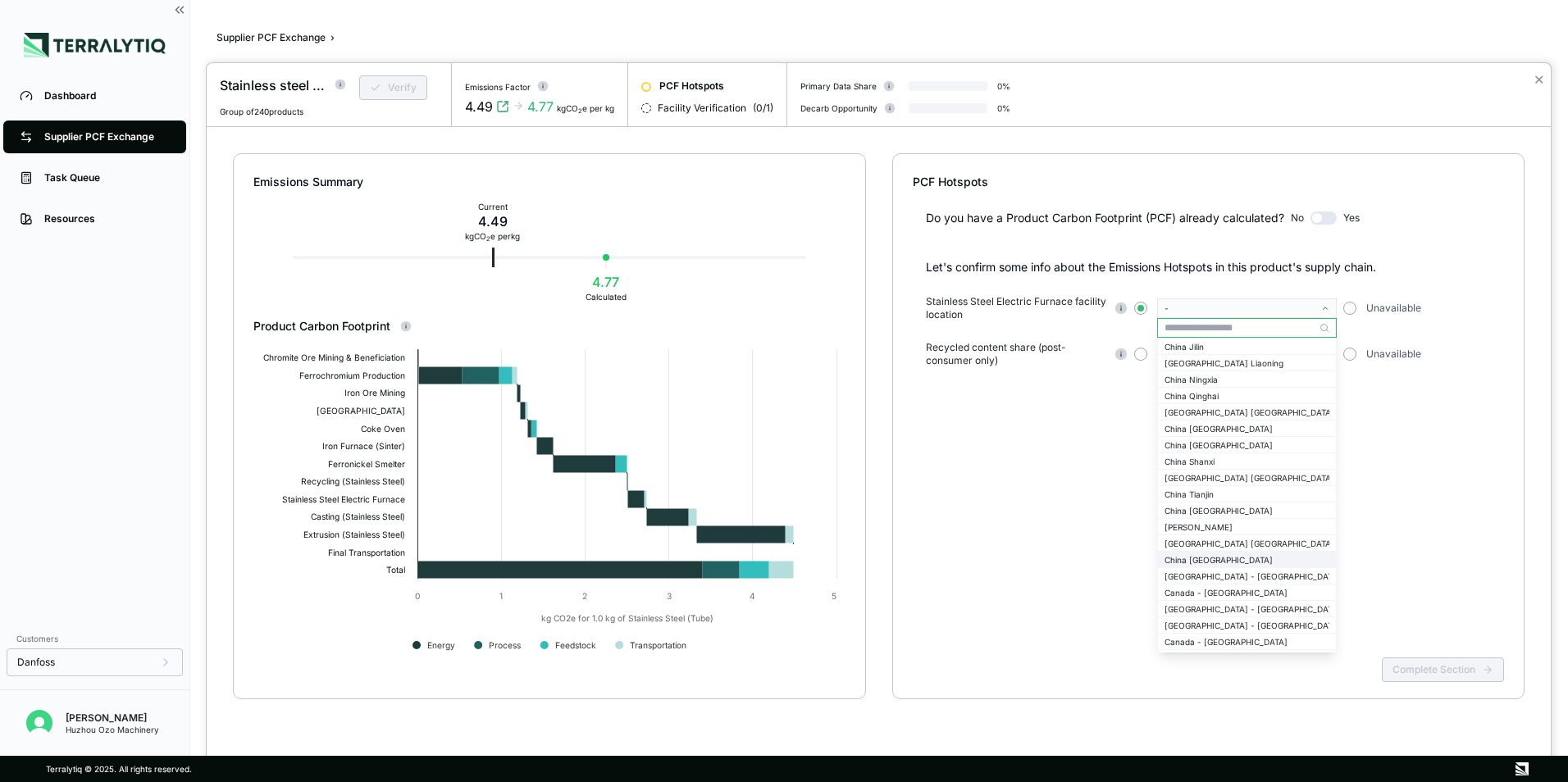
click at [1211, 559] on div "China [GEOGRAPHIC_DATA]" at bounding box center [1246, 560] width 164 height 9
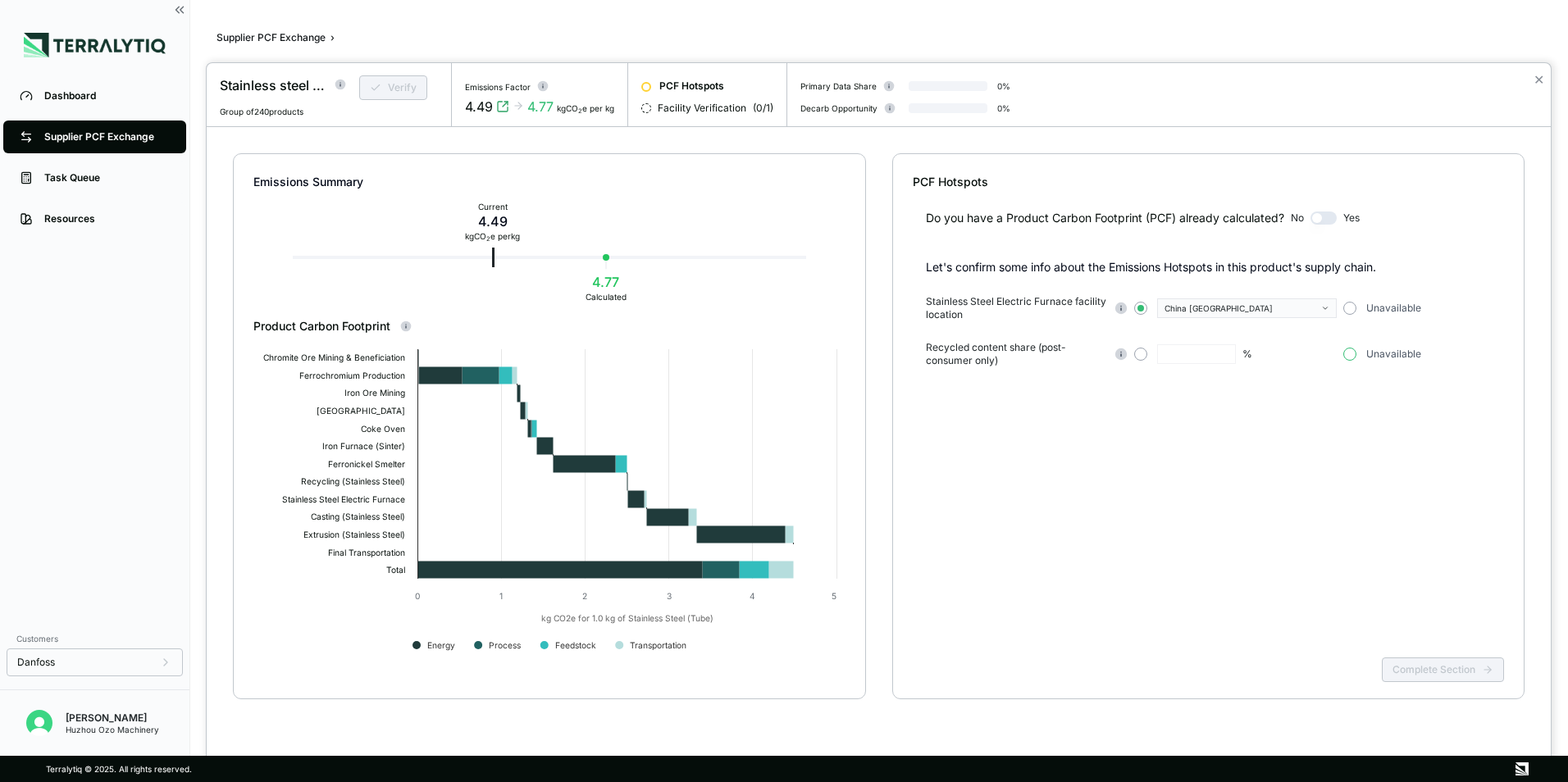
click at [1348, 351] on button "button" at bounding box center [1349, 354] width 13 height 13
click at [1424, 674] on button "Complete Section" at bounding box center [1442, 670] width 122 height 25
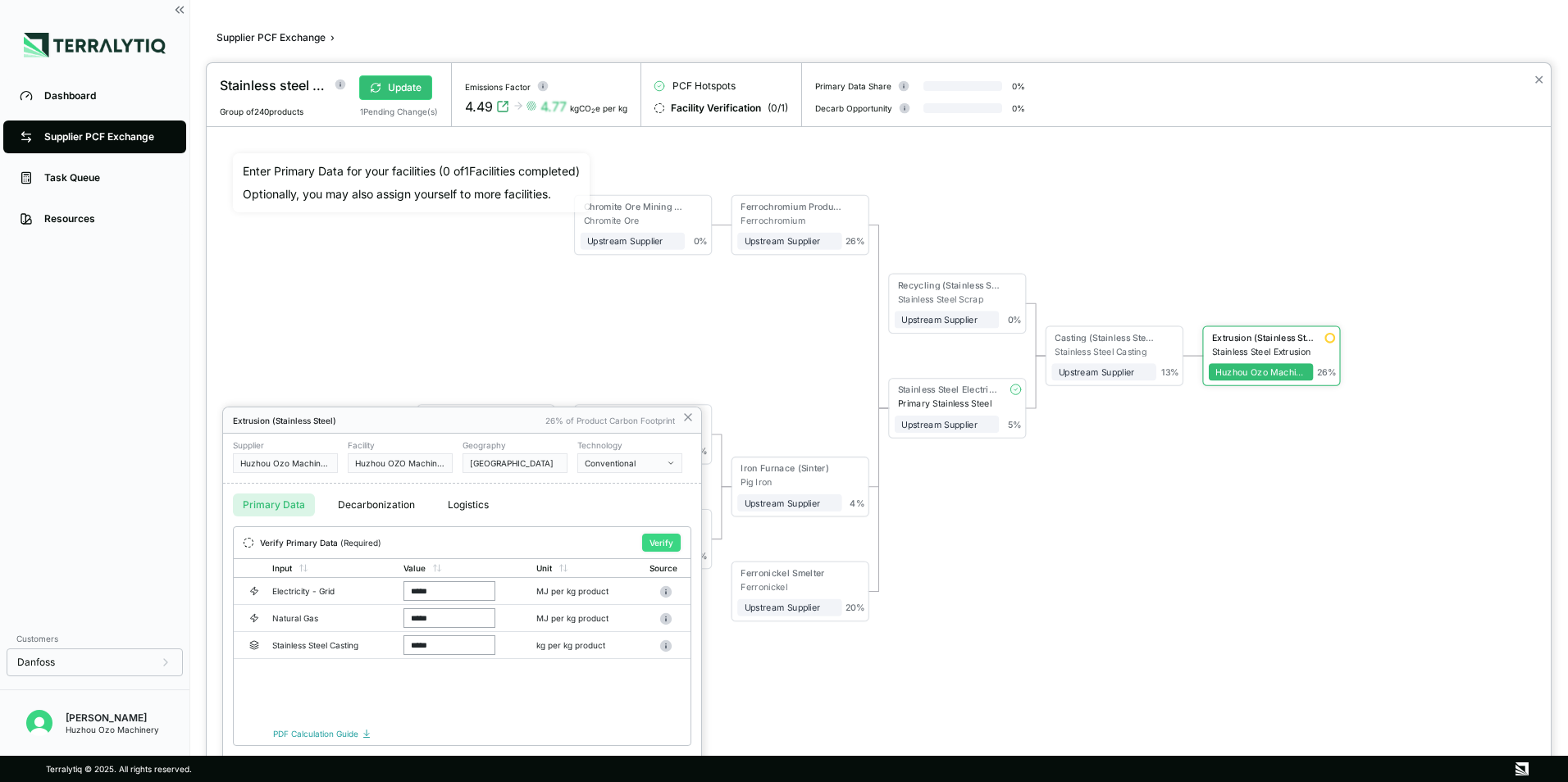
click at [667, 542] on button "Verify" at bounding box center [661, 543] width 39 height 18
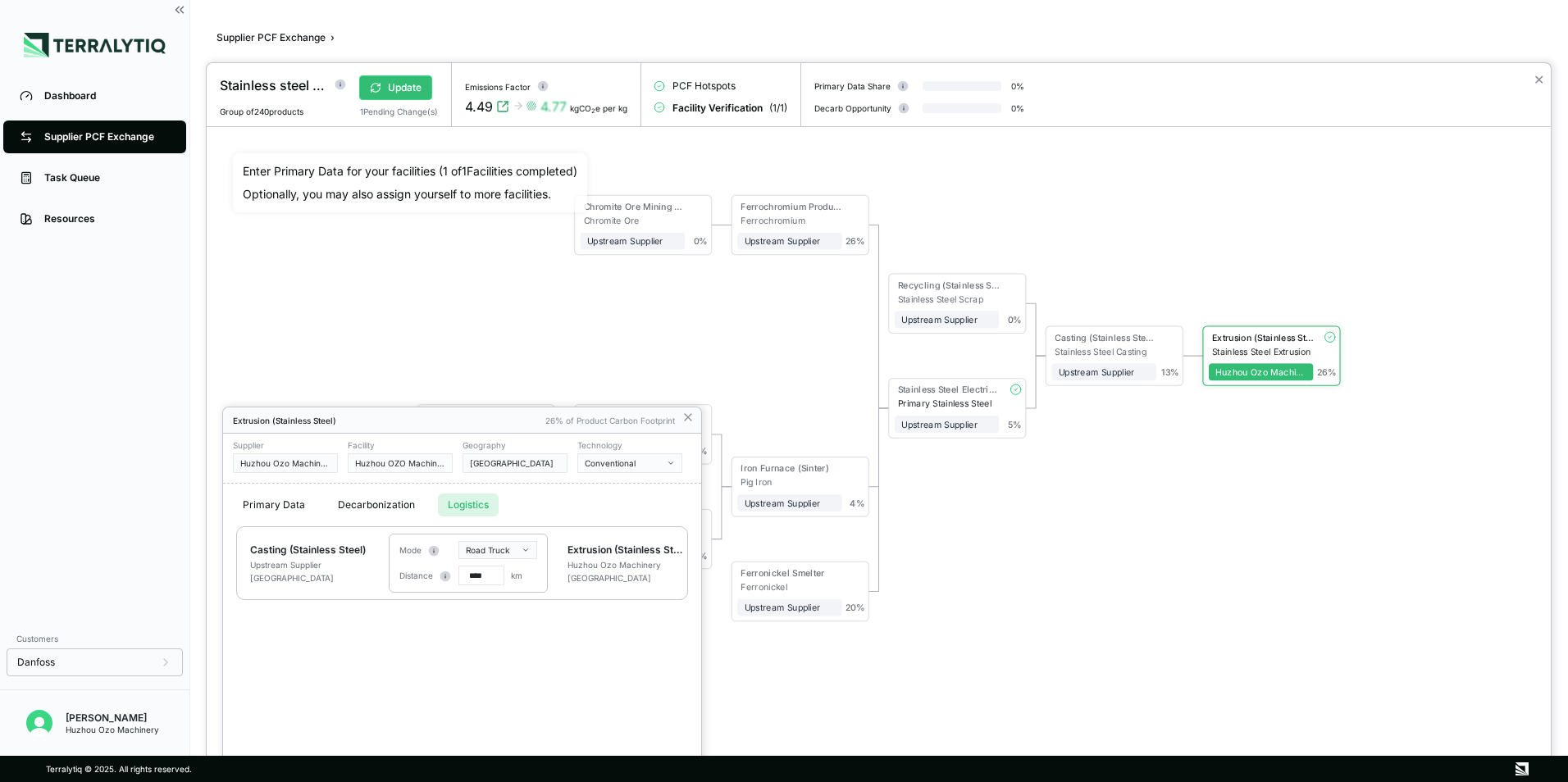
click at [459, 504] on button "Logistics" at bounding box center [468, 505] width 60 height 23
drag, startPoint x: 475, startPoint y: 578, endPoint x: 455, endPoint y: 581, distance: 20.2
click at [455, 581] on div "Distance **** km" at bounding box center [461, 575] width 123 height 20
type input "***"
click at [690, 418] on icon at bounding box center [687, 417] width 13 height 13
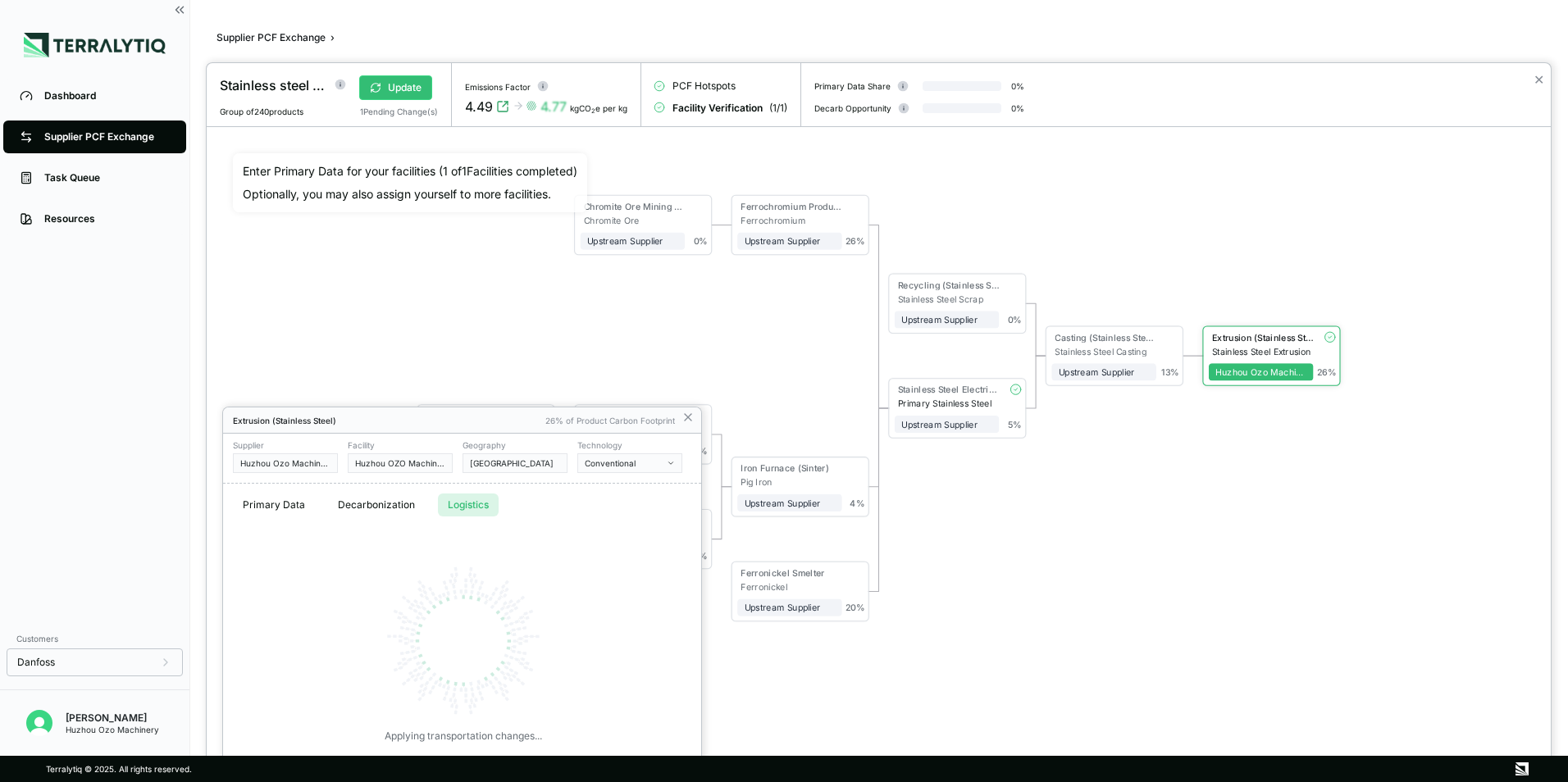
click at [404, 276] on div at bounding box center [878, 422] width 1344 height 719
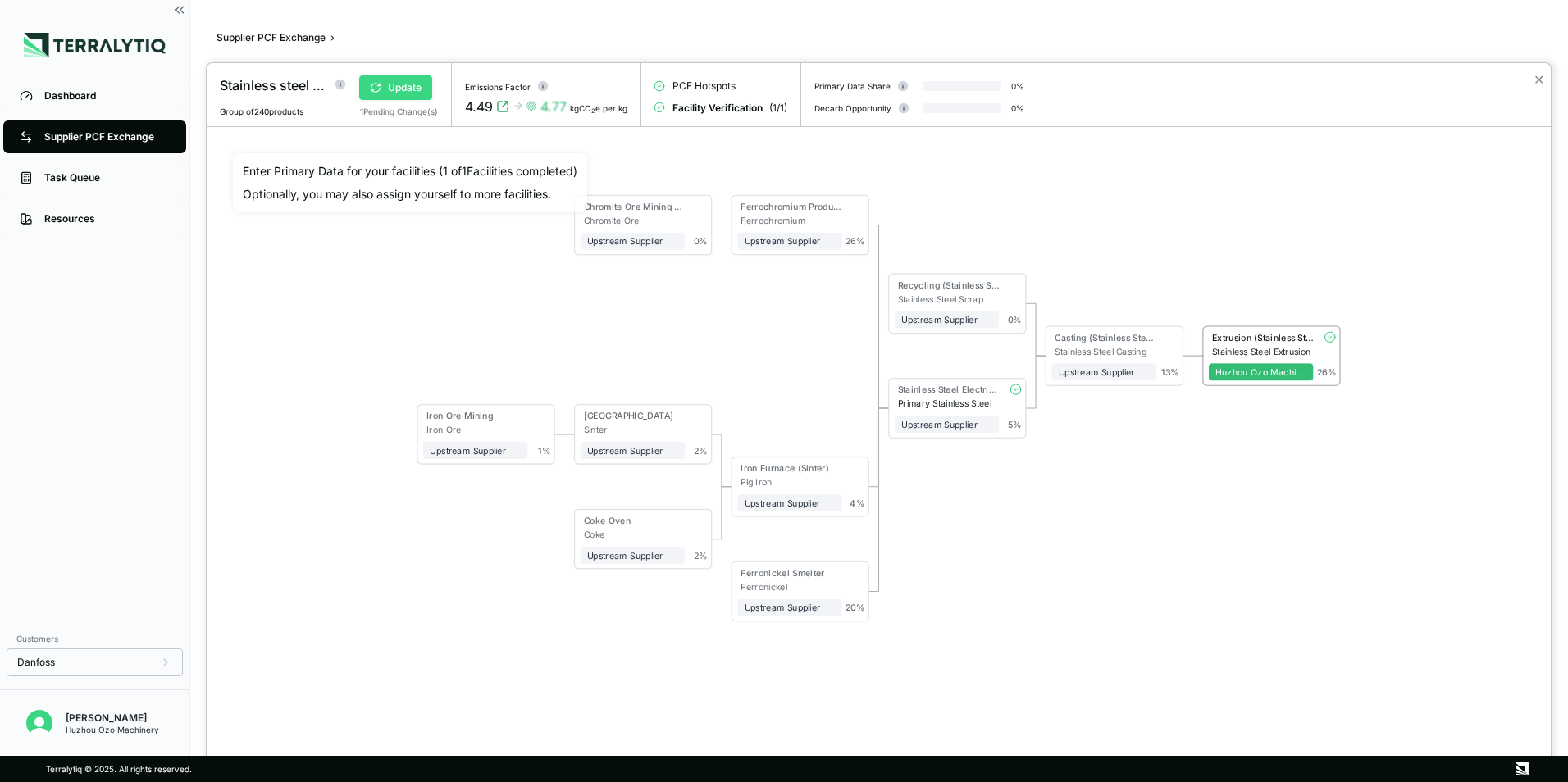
click at [403, 81] on button "Update" at bounding box center [395, 88] width 73 height 25
click at [392, 84] on button "Verify" at bounding box center [393, 88] width 68 height 25
click at [144, 136] on div at bounding box center [784, 391] width 1568 height 782
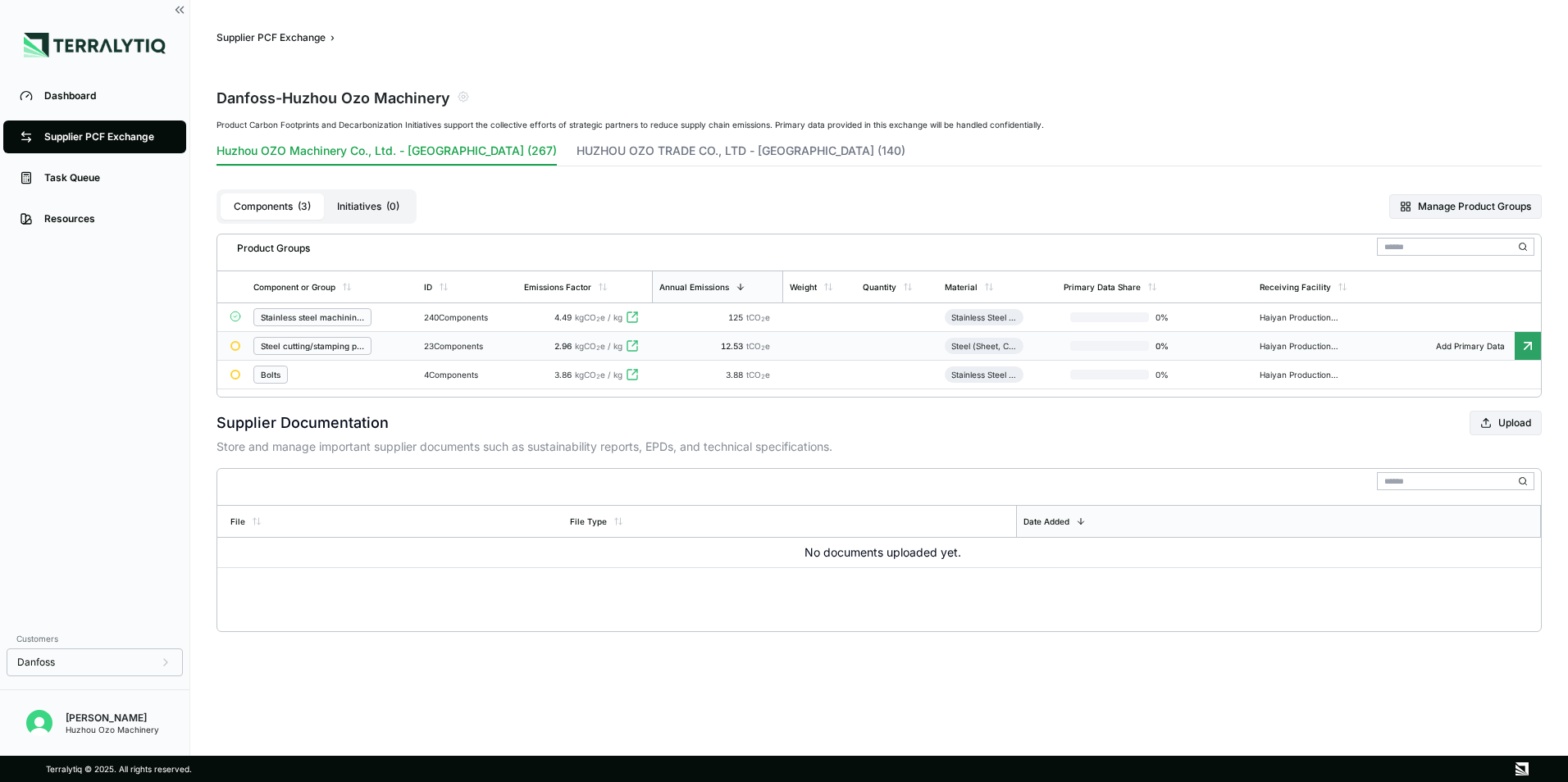
click at [1522, 346] on icon at bounding box center [1527, 345] width 16 height 16
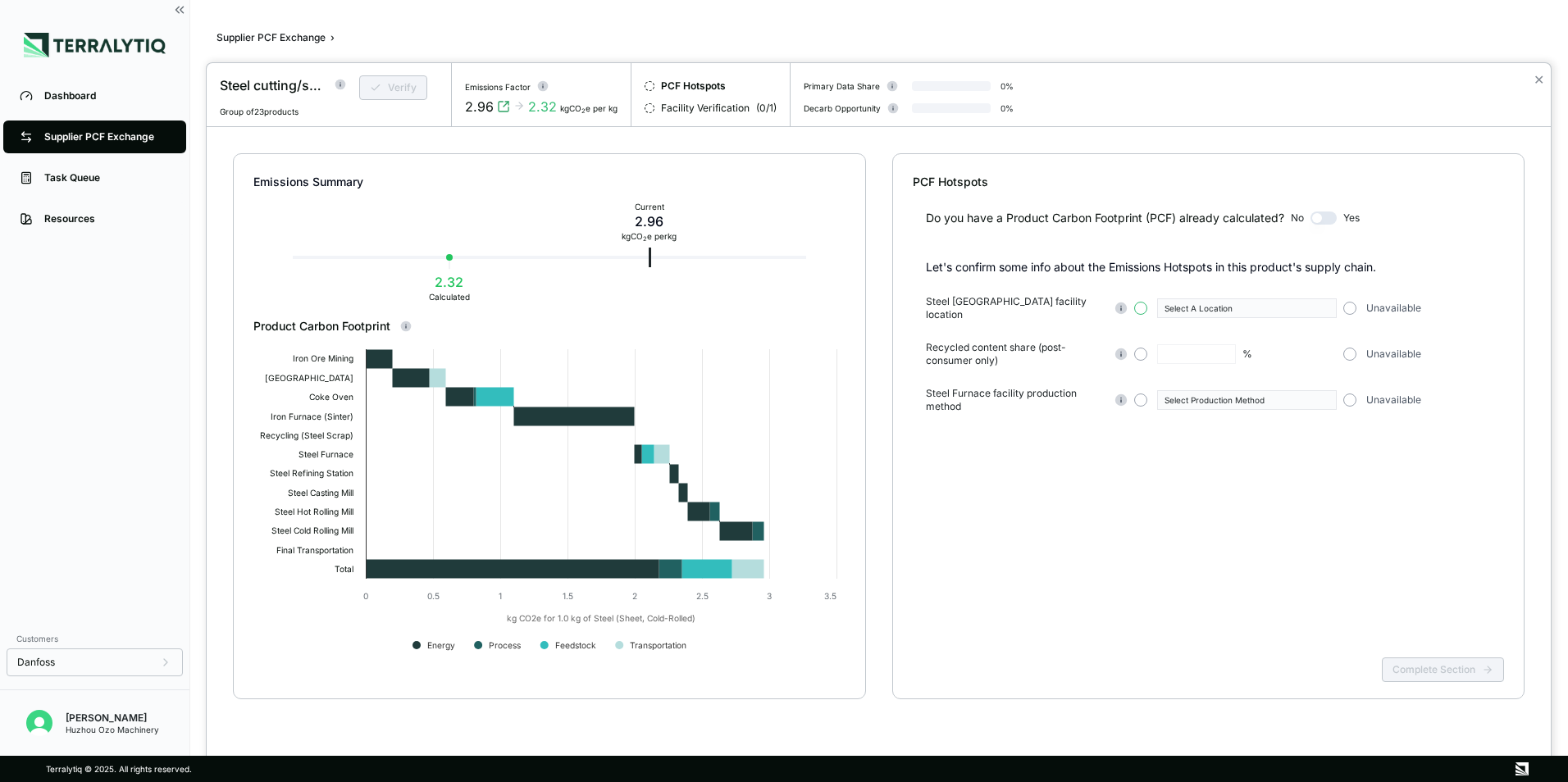
click at [1139, 307] on button "button" at bounding box center [1140, 307] width 13 height 13
click at [1323, 304] on icon "button" at bounding box center [1325, 308] width 9 height 9
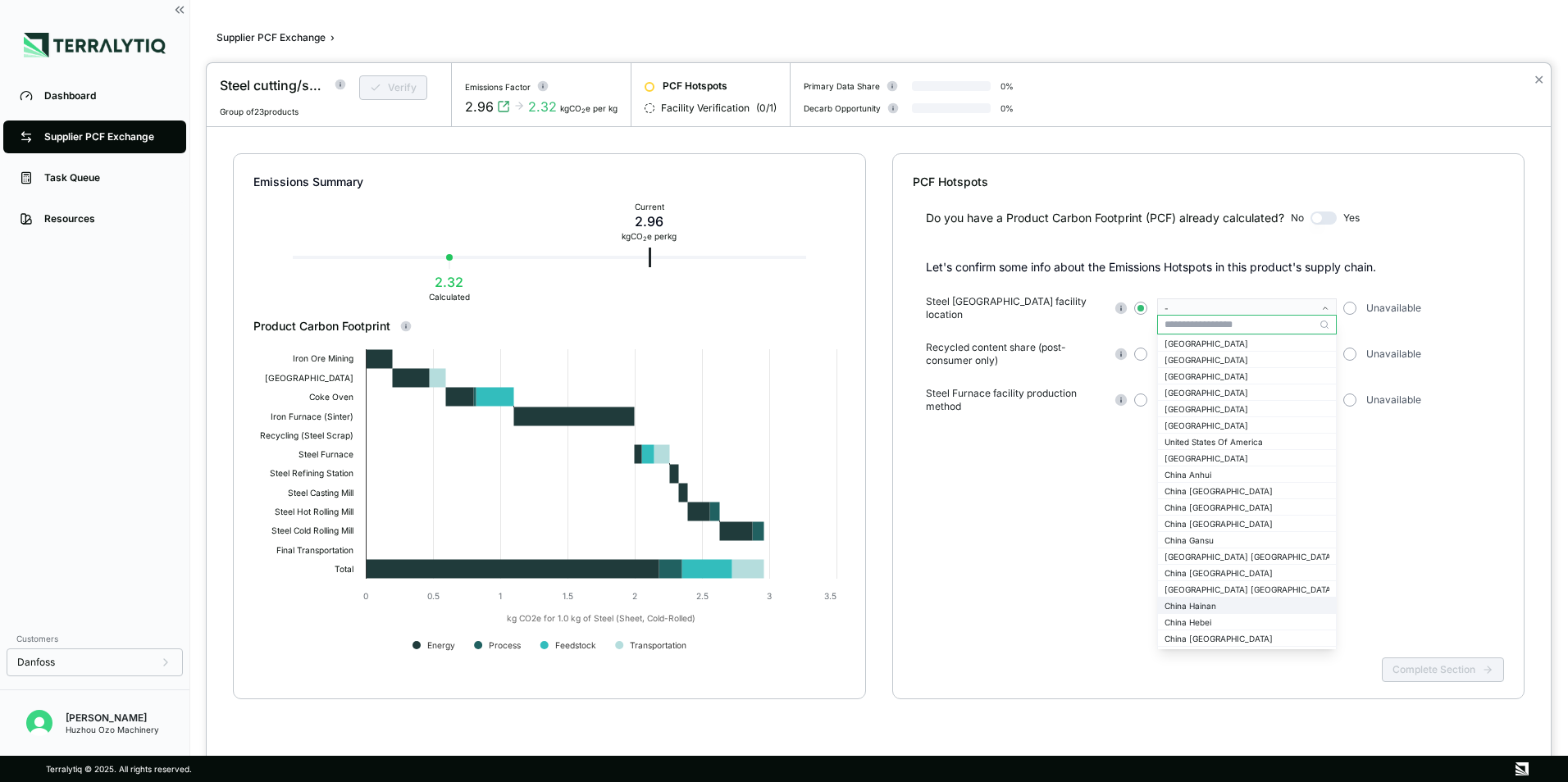
scroll to position [1230, 0]
click at [1206, 441] on div "China [GEOGRAPHIC_DATA]" at bounding box center [1246, 441] width 164 height 9
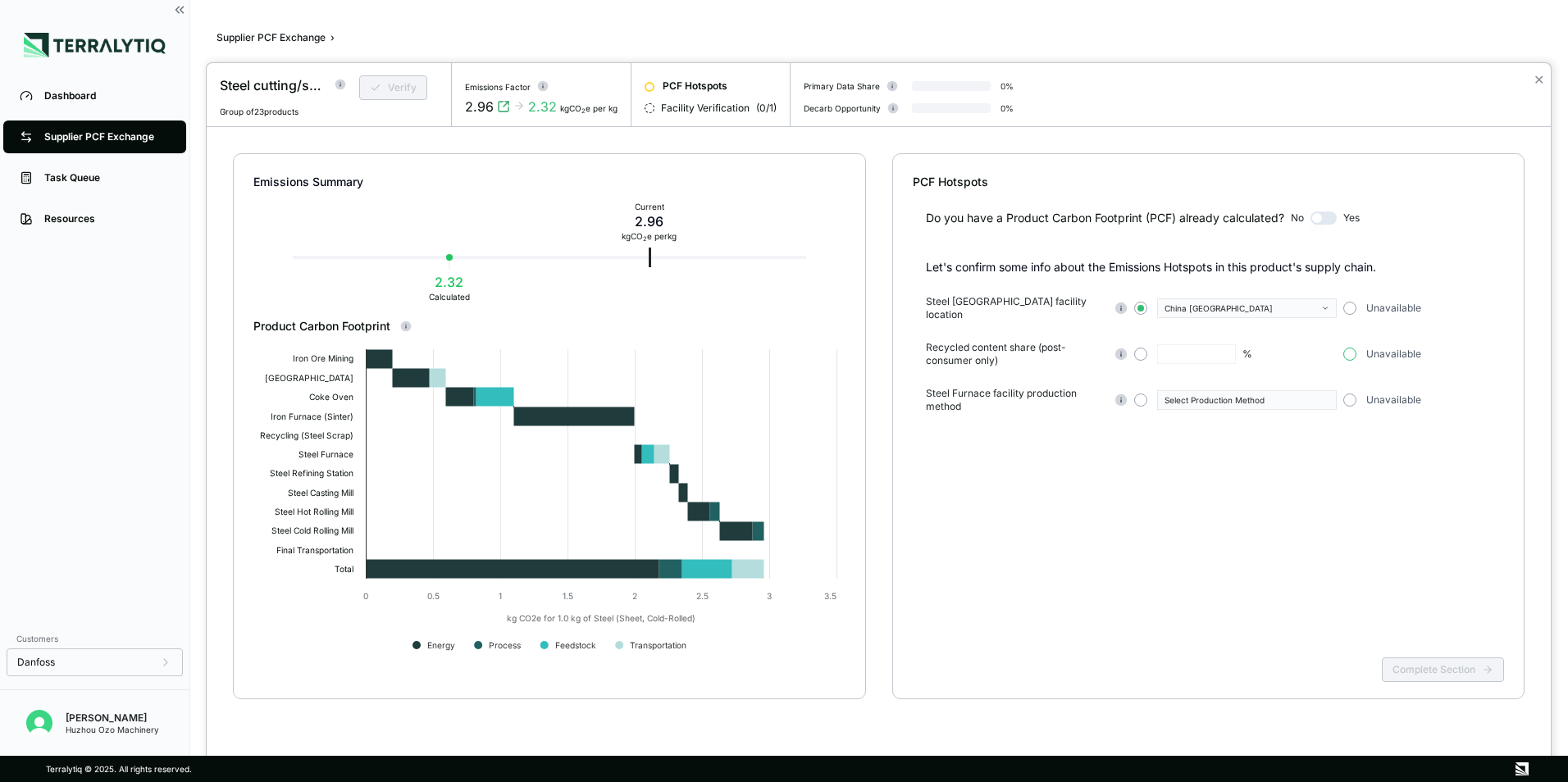
click at [1355, 348] on button "button" at bounding box center [1349, 354] width 13 height 13
click at [1134, 394] on button "button" at bounding box center [1140, 400] width 13 height 13
click at [1322, 396] on icon "button" at bounding box center [1325, 400] width 9 height 9
click at [1200, 413] on div "Conventional" at bounding box center [1246, 412] width 164 height 9
click at [1440, 677] on button "Complete Section" at bounding box center [1442, 670] width 122 height 25
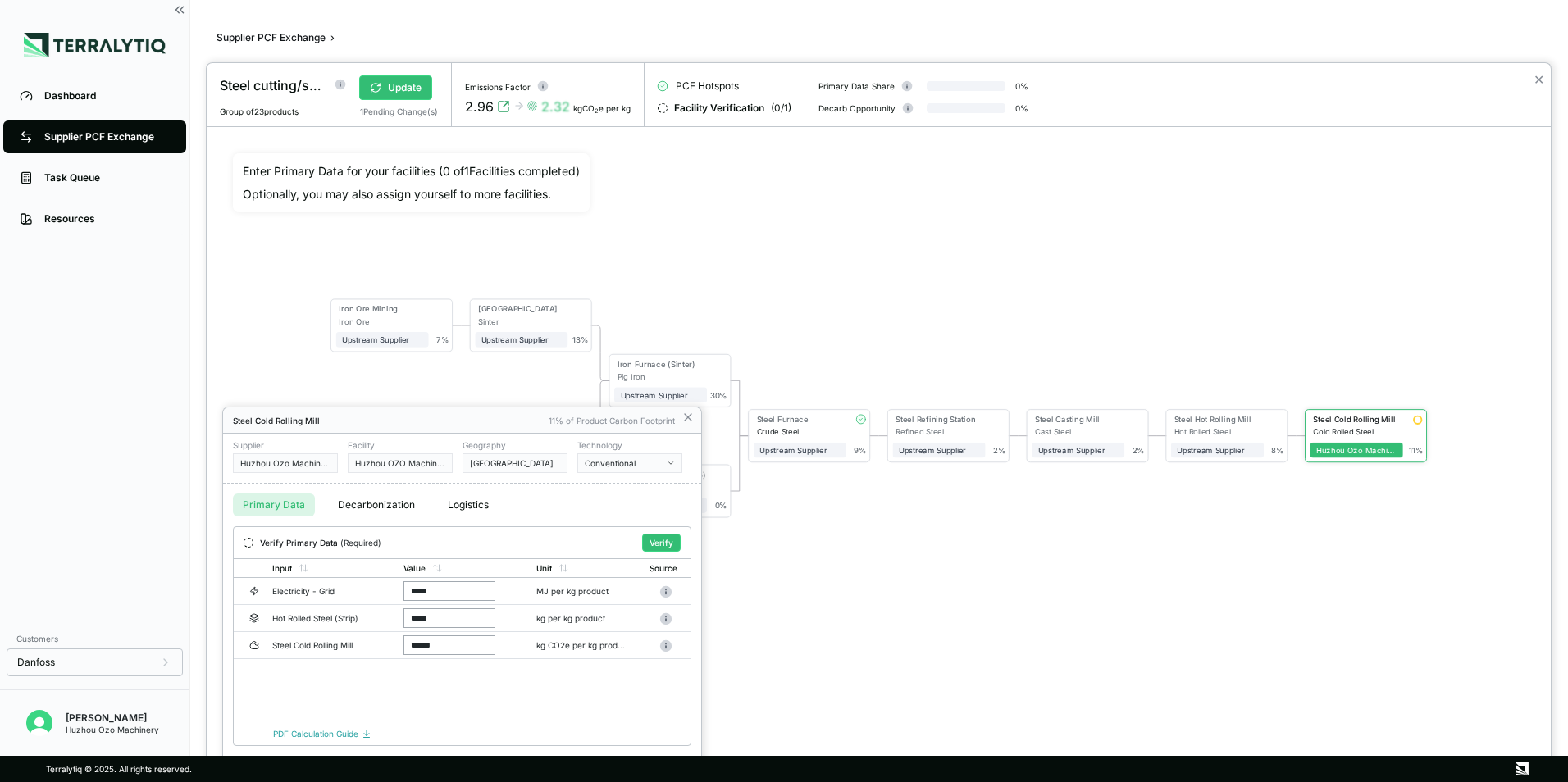
click at [400, 91] on div at bounding box center [878, 422] width 1344 height 719
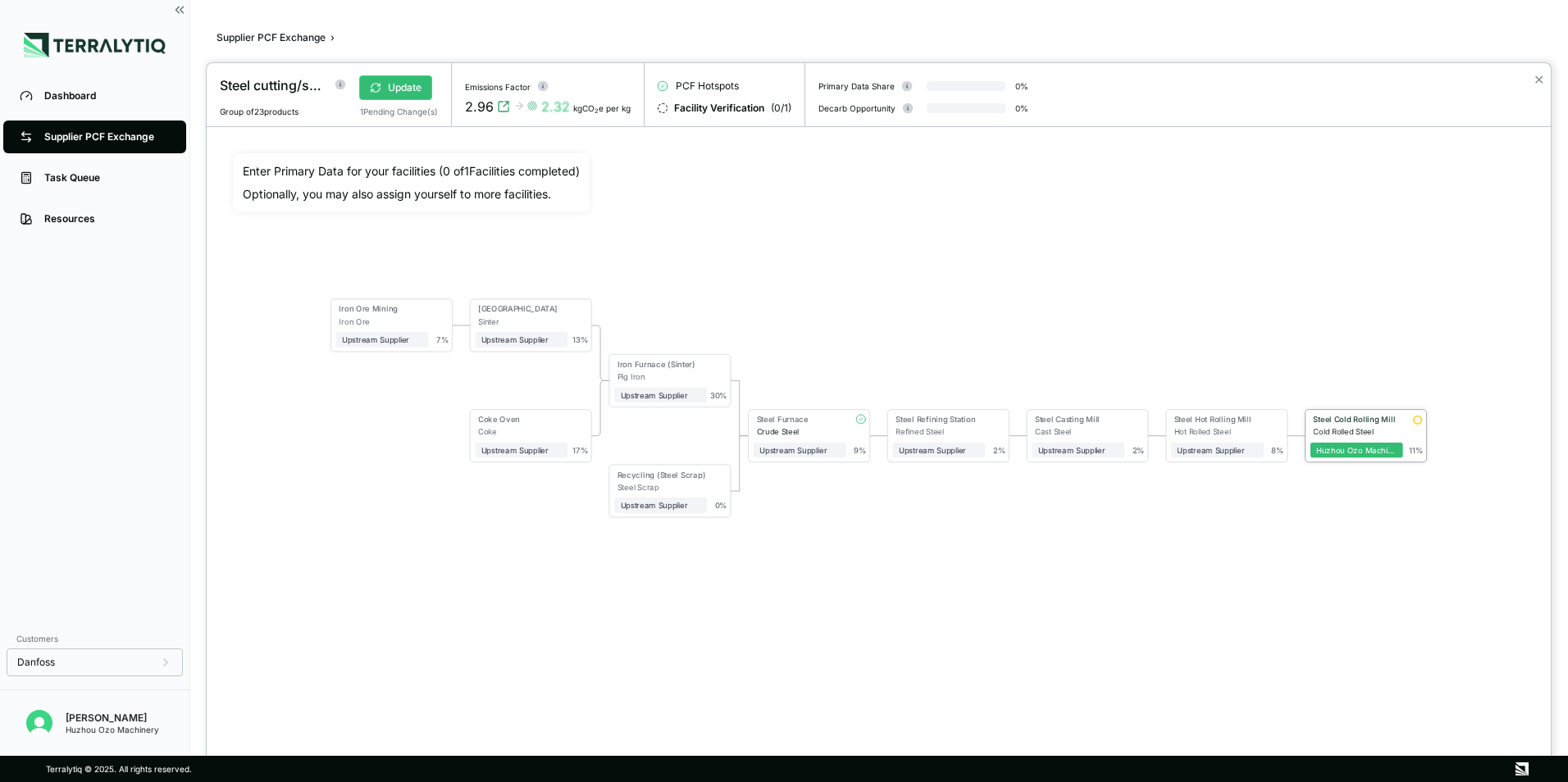
click at [1356, 423] on div "Steel Cold Rolling Mill" at bounding box center [1354, 419] width 84 height 9
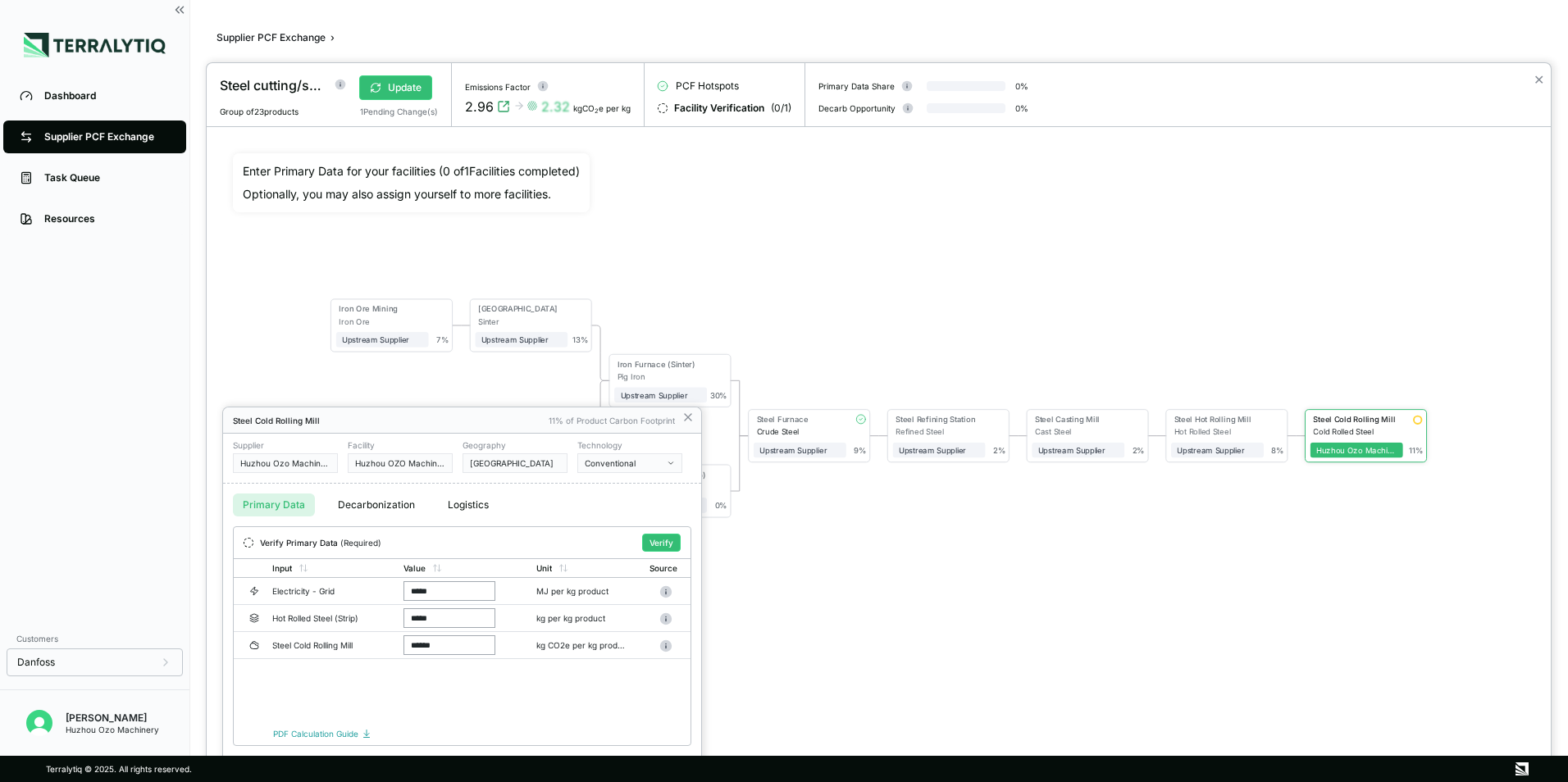
click at [658, 541] on button "Verify" at bounding box center [661, 543] width 39 height 18
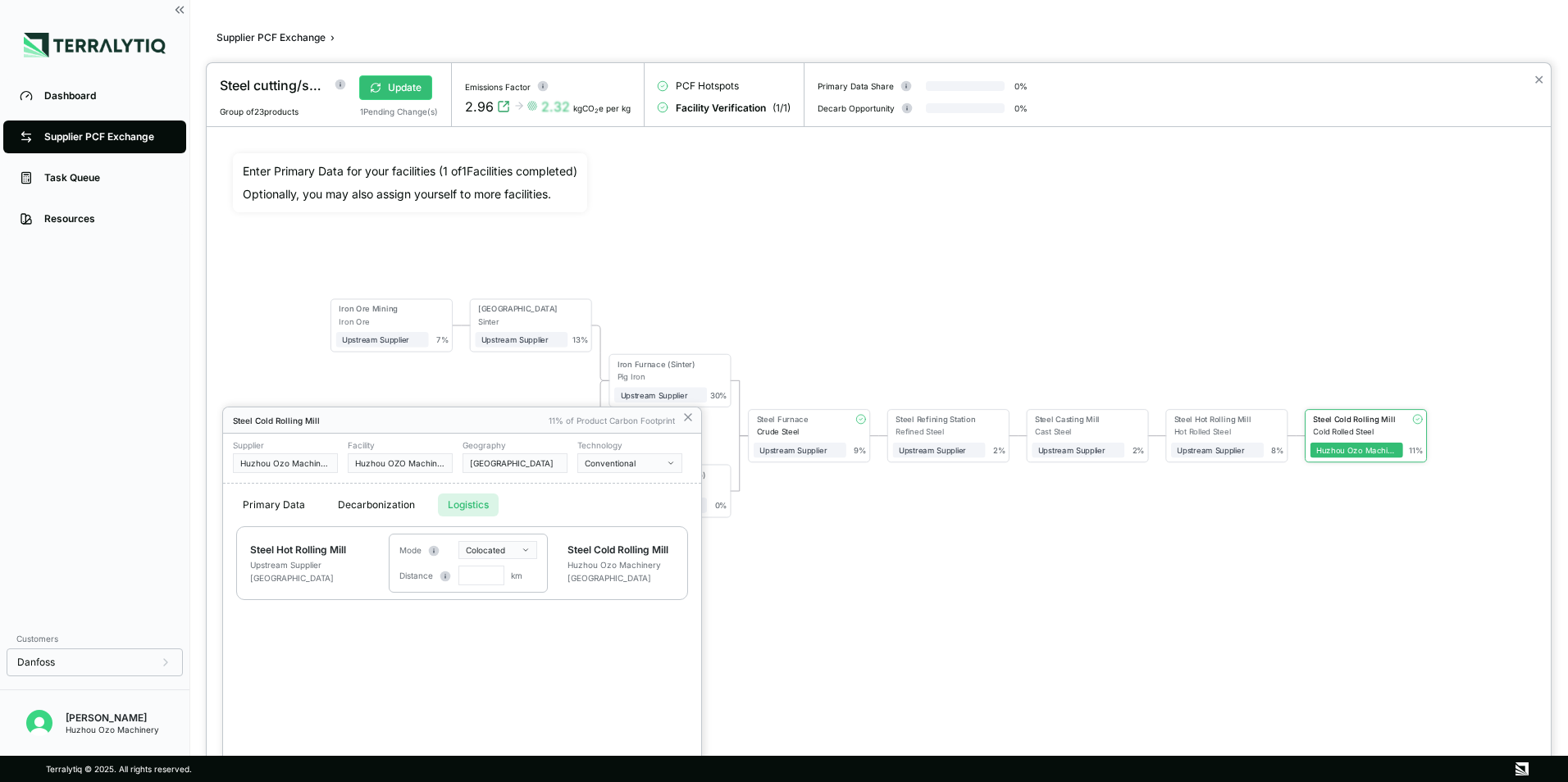
click at [457, 504] on button "Logistics" at bounding box center [468, 505] width 60 height 23
click at [489, 553] on html "Dashboard Supplier PCF Exchange Task Queue Resources Customers Danfoss Kevan Li…" at bounding box center [784, 391] width 1568 height 782
click at [483, 617] on div "Road Truck" at bounding box center [511, 617] width 96 height 20
click at [485, 573] on input "text" at bounding box center [480, 575] width 46 height 20
type input "***"
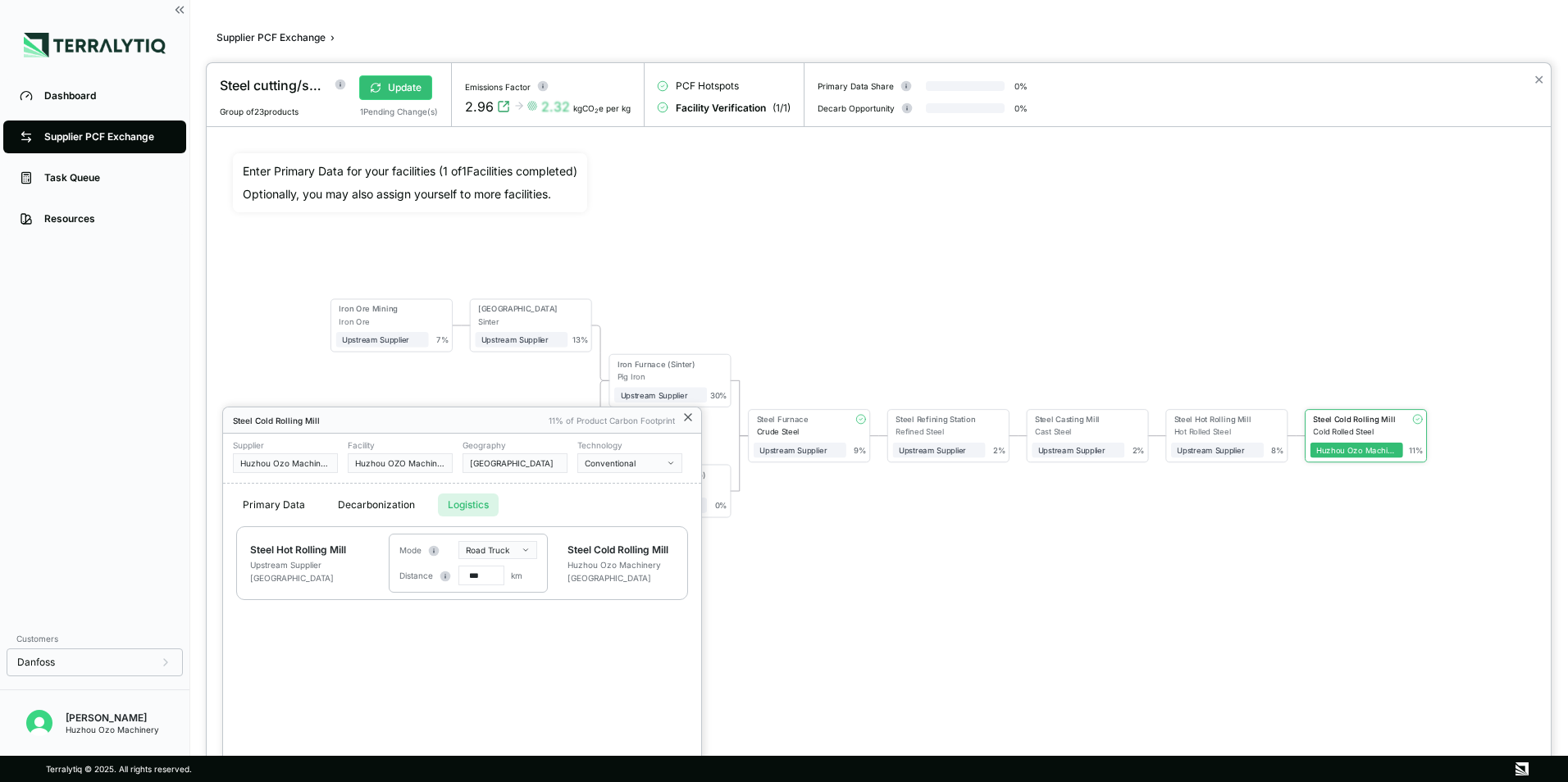
click at [690, 418] on icon at bounding box center [687, 417] width 13 height 13
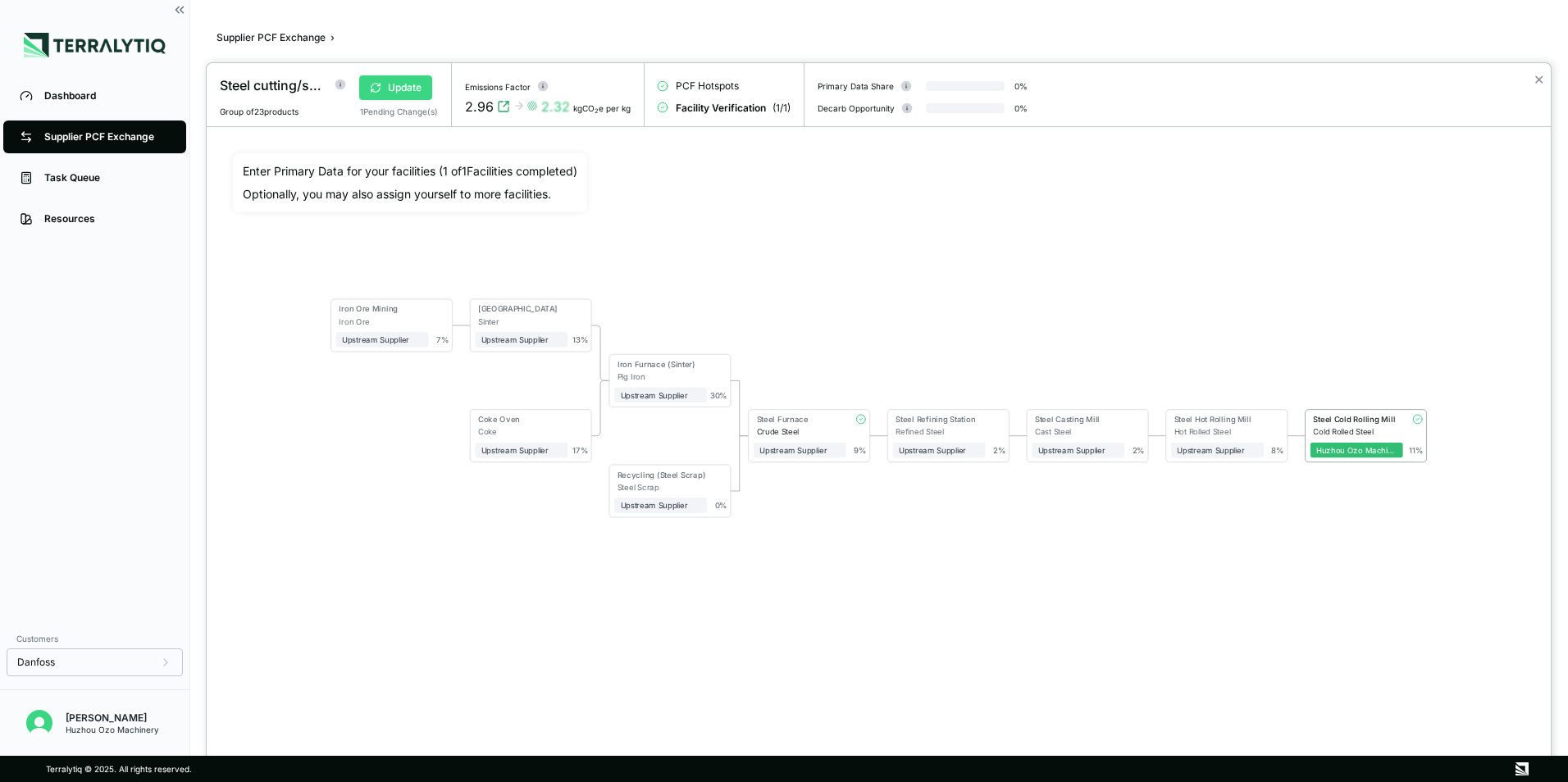
click at [401, 88] on button "Update" at bounding box center [395, 88] width 73 height 25
click at [401, 90] on button "Verify" at bounding box center [393, 88] width 68 height 25
click at [78, 136] on div at bounding box center [784, 391] width 1568 height 782
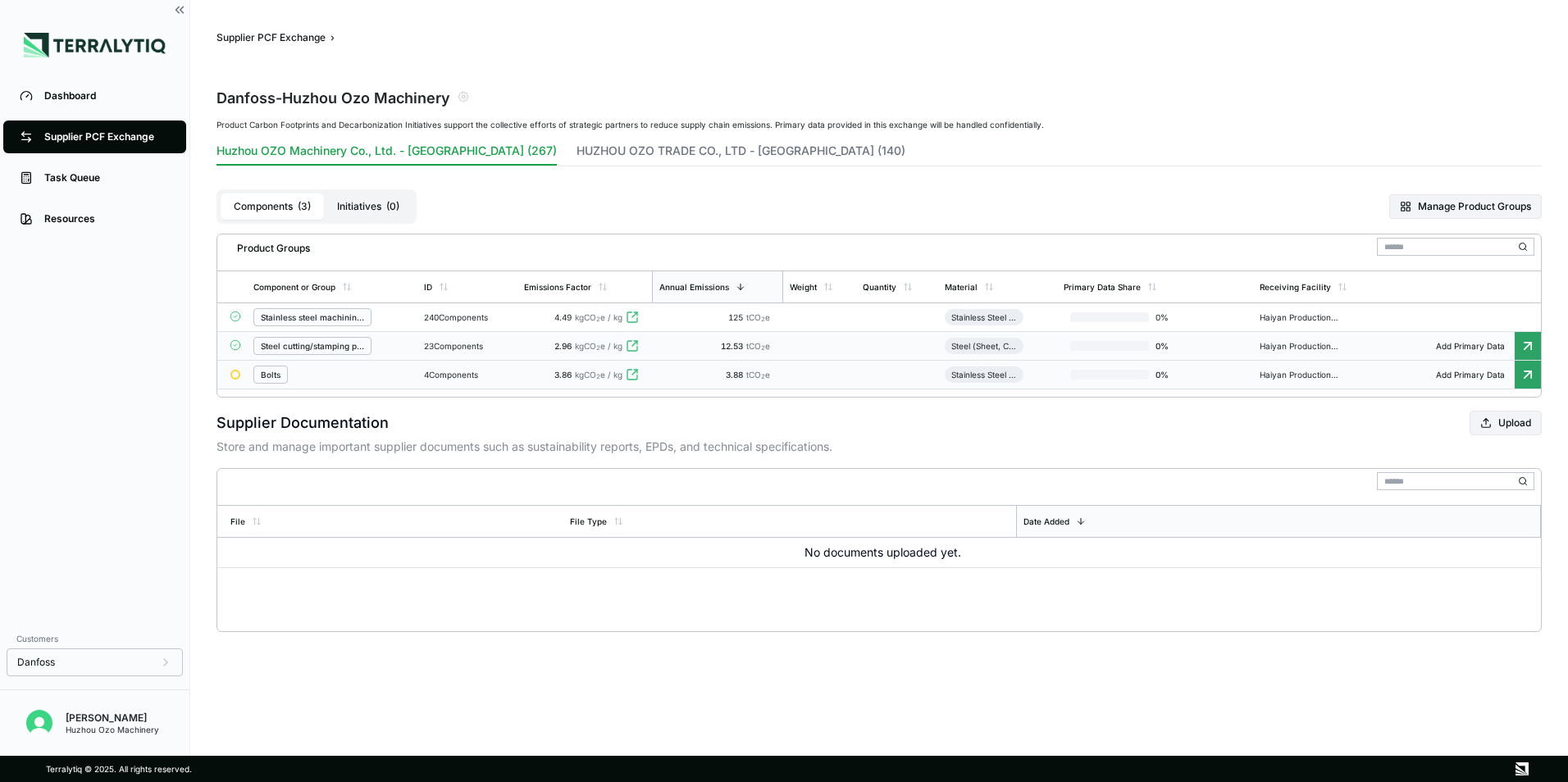
click at [1519, 373] on icon at bounding box center [1527, 375] width 16 height 16
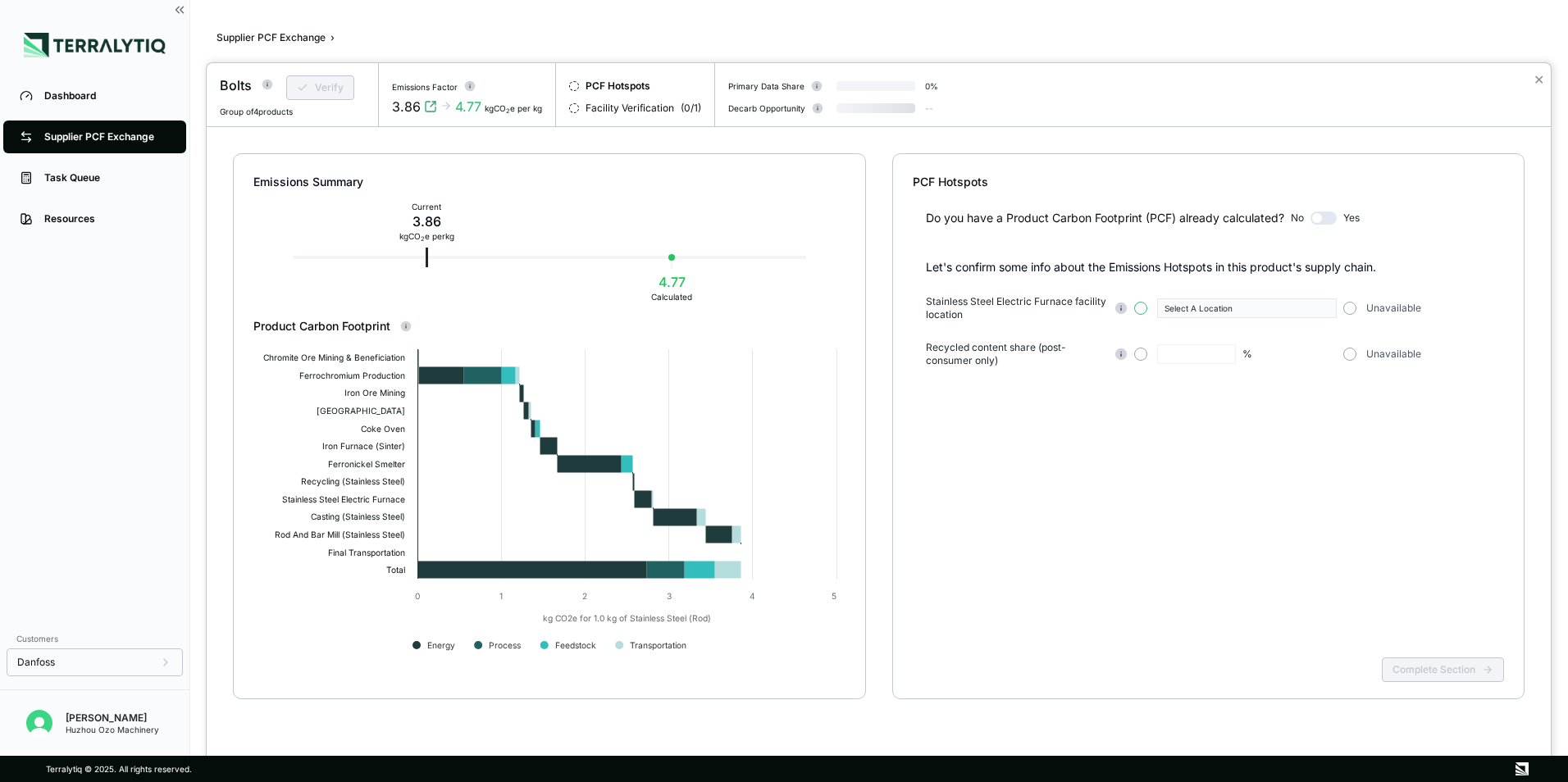
click at [1135, 311] on button "button" at bounding box center [1140, 307] width 13 height 13
click at [1322, 309] on icon "button" at bounding box center [1325, 308] width 9 height 9
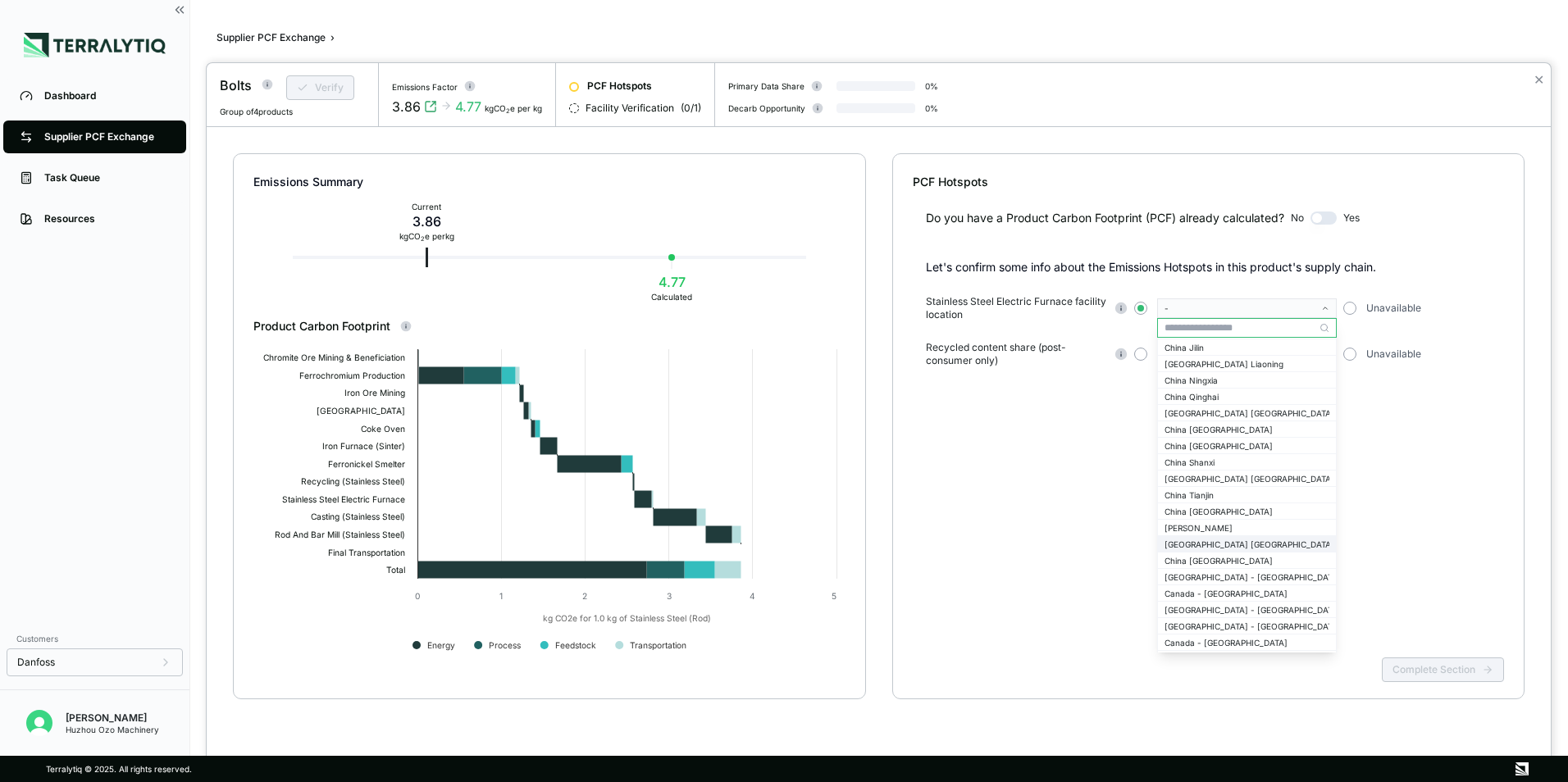
scroll to position [1558, 0]
click at [1208, 561] on div "China [GEOGRAPHIC_DATA]" at bounding box center [1246, 560] width 164 height 9
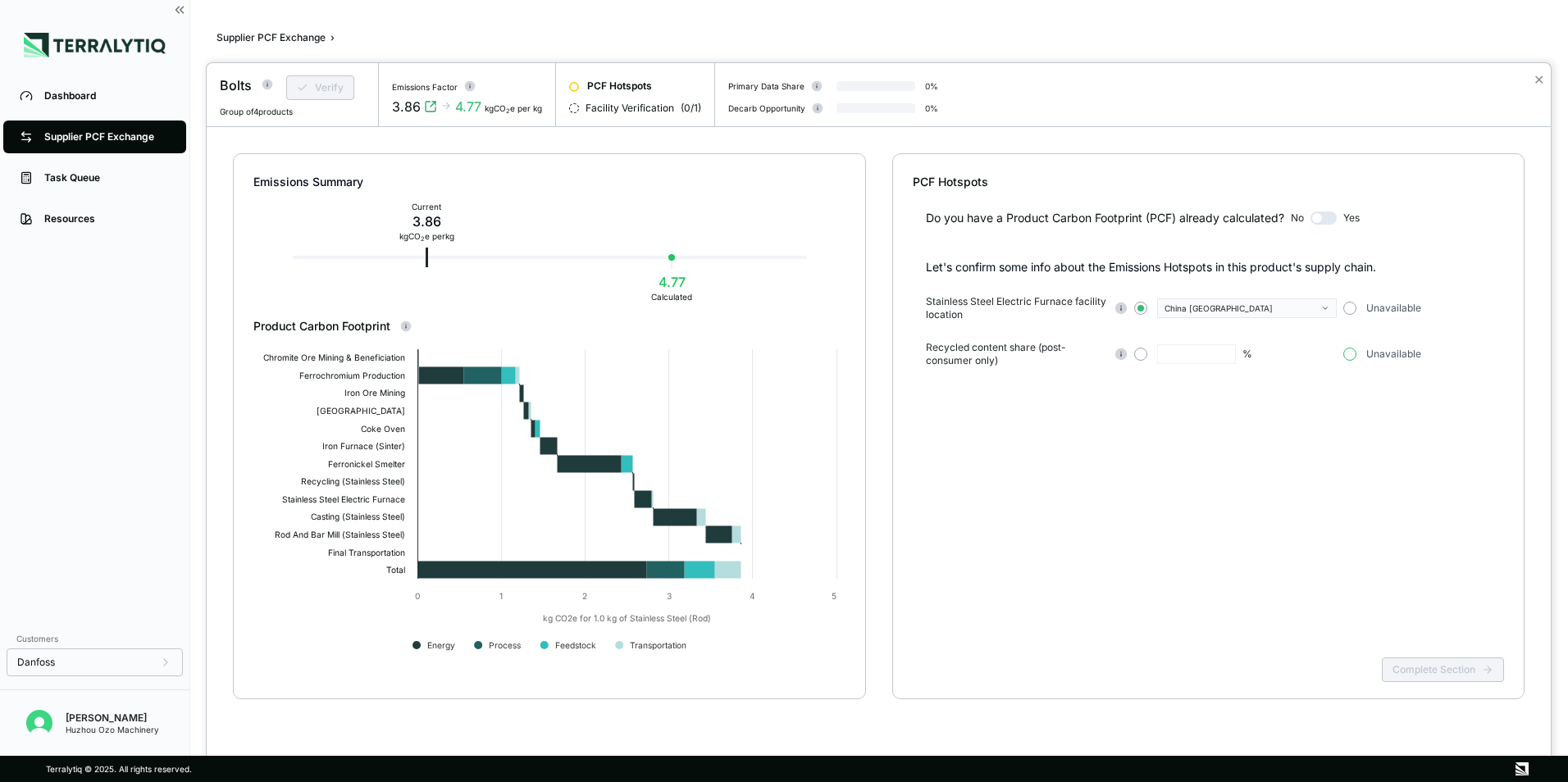
click at [1348, 351] on button "button" at bounding box center [1349, 354] width 13 height 13
click at [1427, 677] on button "Complete Section" at bounding box center [1442, 670] width 122 height 25
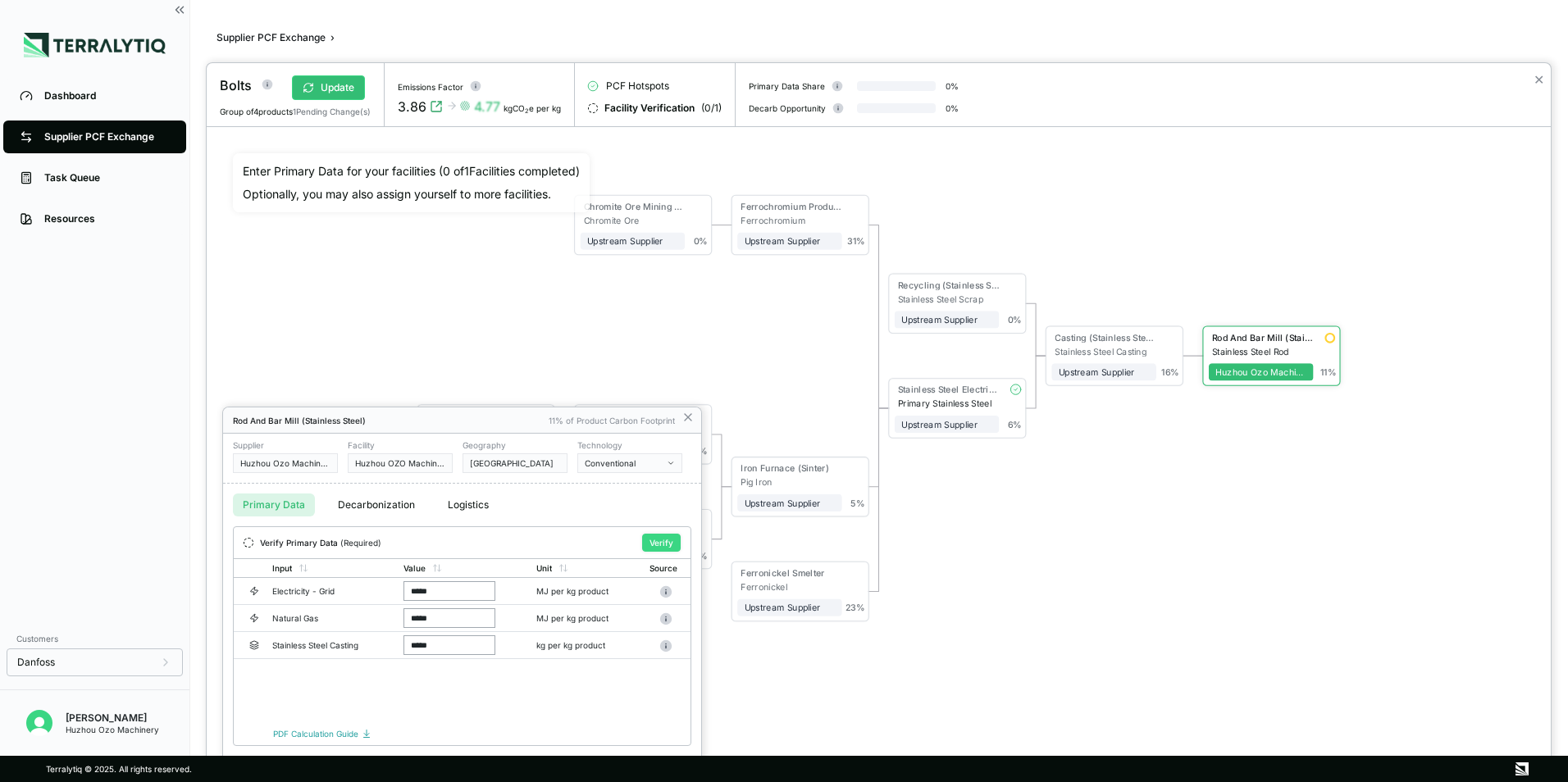
click at [664, 539] on button "Verify" at bounding box center [661, 543] width 39 height 18
click at [469, 502] on button "Logistics" at bounding box center [468, 505] width 60 height 23
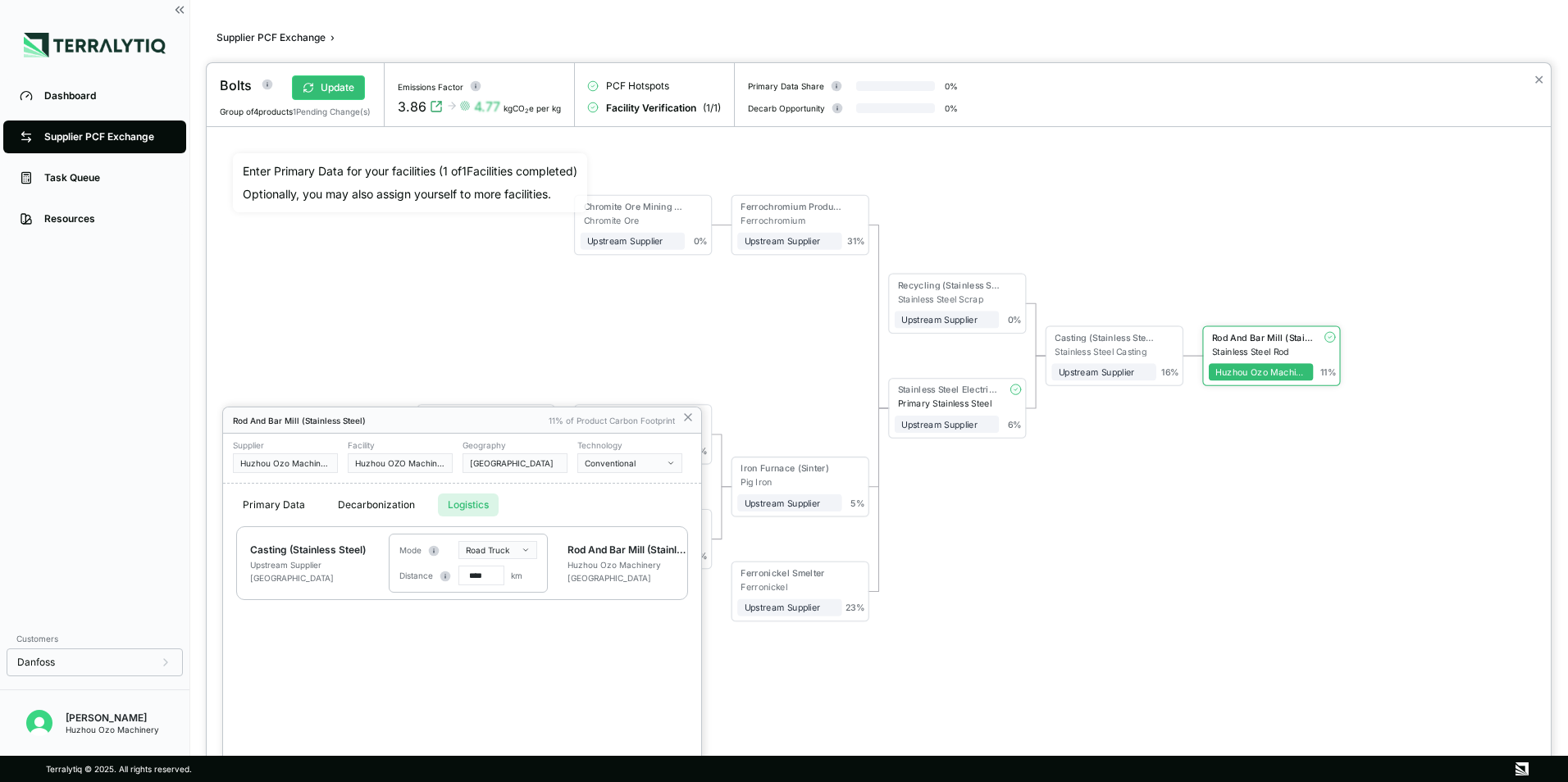
drag, startPoint x: 480, startPoint y: 574, endPoint x: 458, endPoint y: 576, distance: 22.1
click at [458, 576] on input "****" at bounding box center [480, 575] width 46 height 20
type input "***"
click at [526, 676] on div "Casting (Stainless Steel) Upstream Supplier China Mode Road Truck Distance *** …" at bounding box center [462, 649] width 478 height 246
click at [685, 417] on icon at bounding box center [687, 417] width 13 height 13
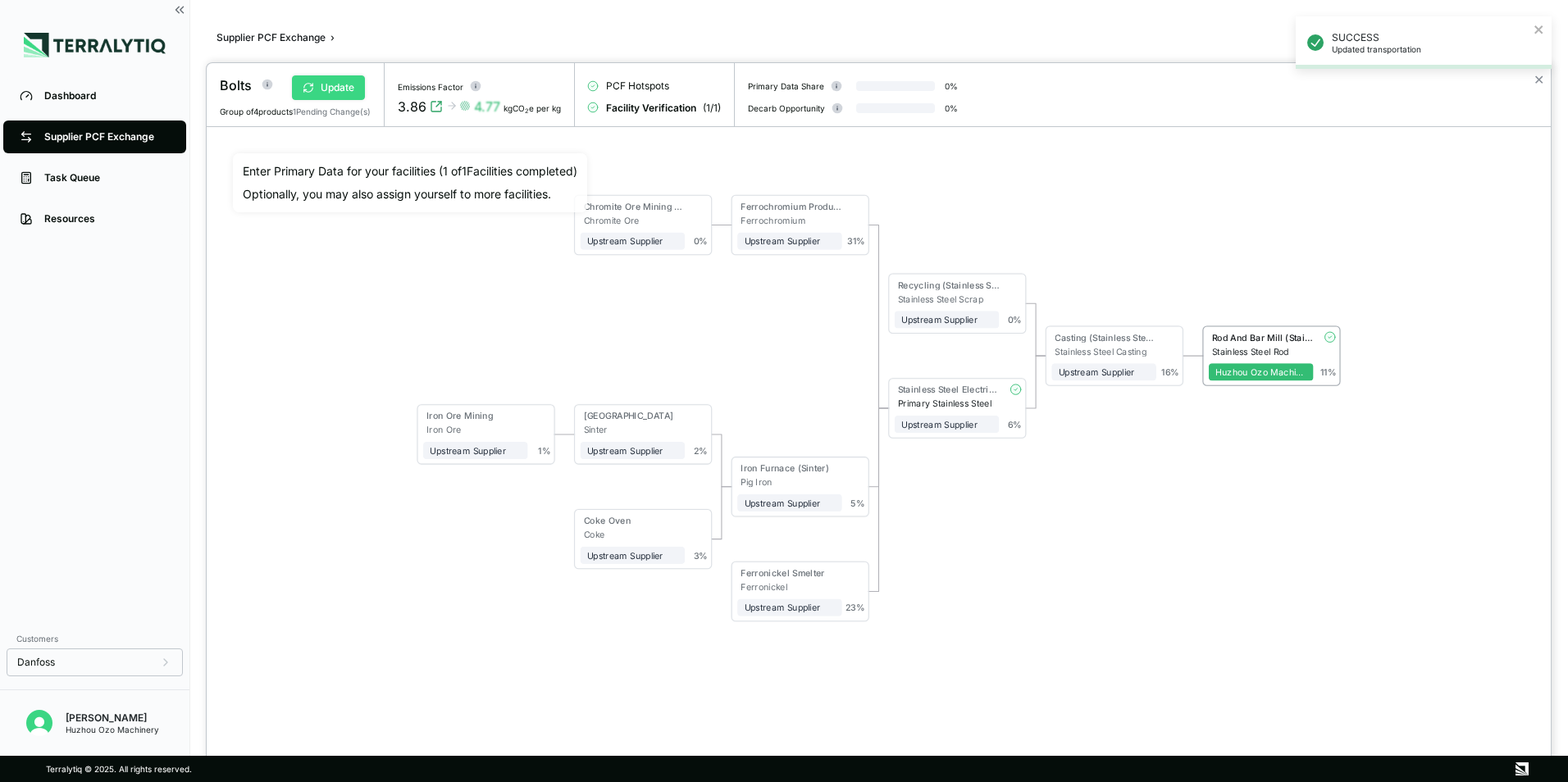
click at [342, 87] on button "Update" at bounding box center [328, 88] width 73 height 25
click at [320, 85] on button "Verify" at bounding box center [319, 88] width 68 height 25
click at [79, 135] on div at bounding box center [784, 391] width 1568 height 782
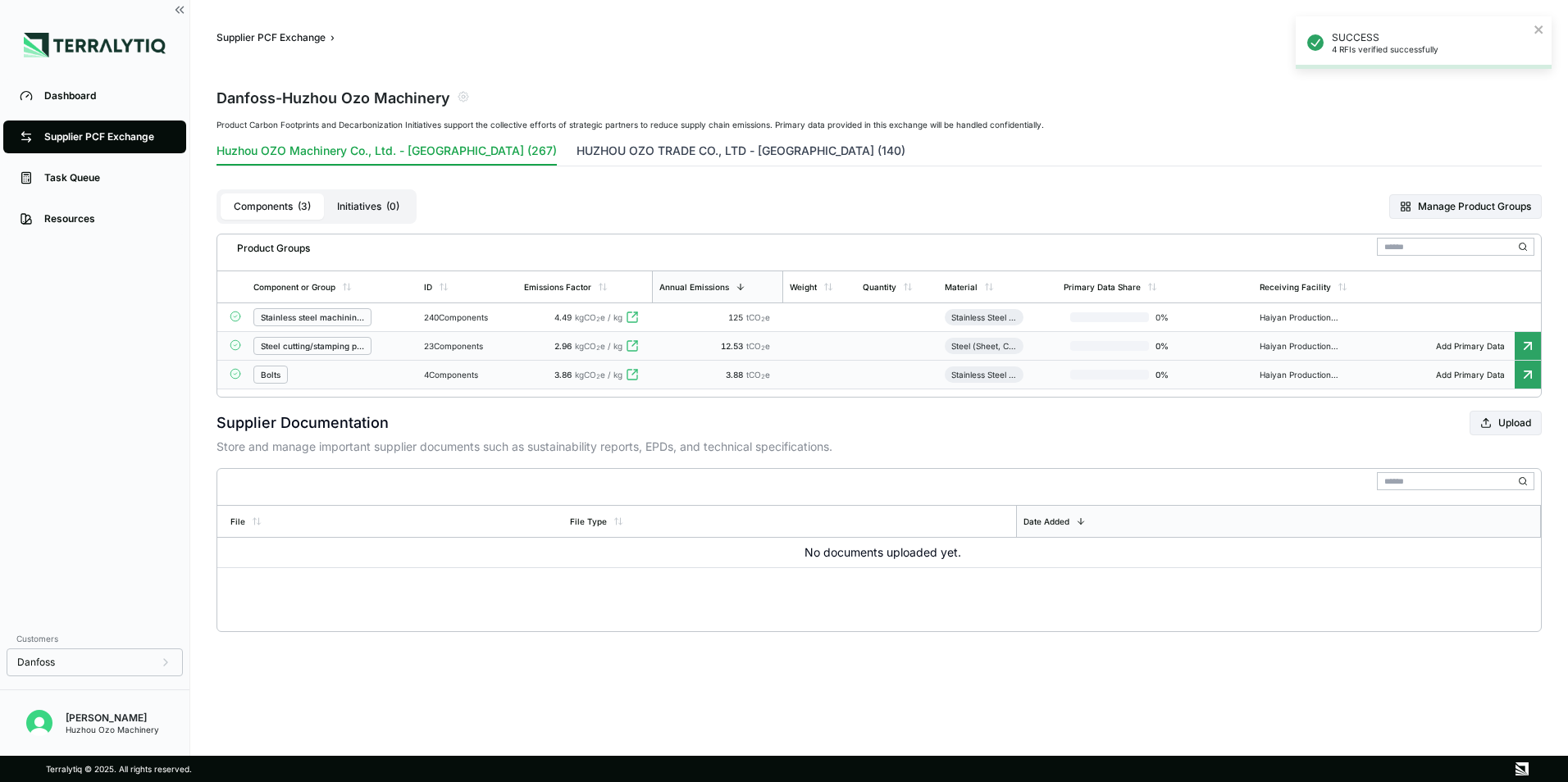
click at [595, 147] on button "HUZHOU OZO TRADE CO., LTD - [GEOGRAPHIC_DATA] (140)" at bounding box center [741, 154] width 329 height 23
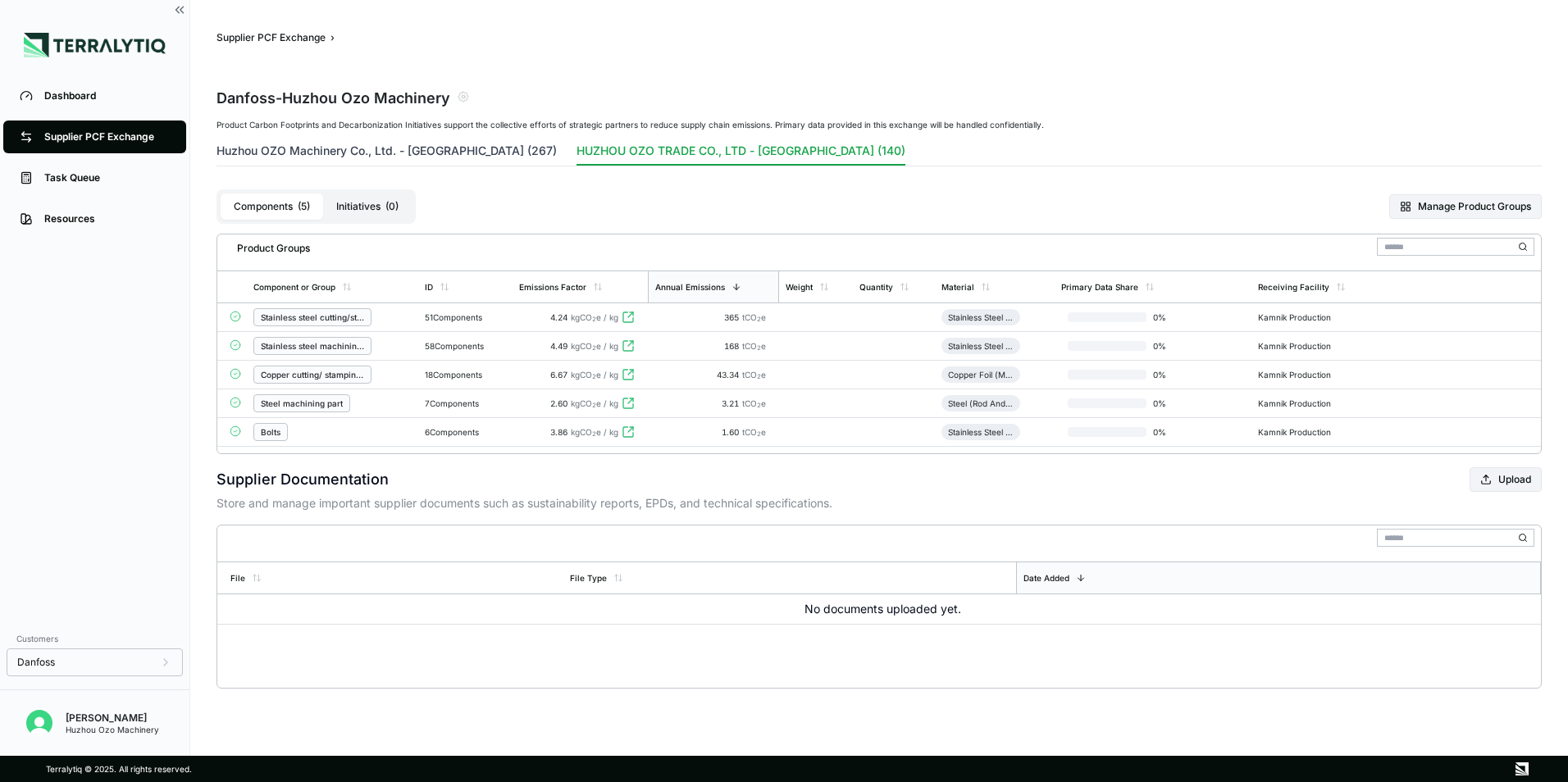
click at [338, 157] on button "Huzhou OZO Machinery Co., Ltd. - [GEOGRAPHIC_DATA] (267)" at bounding box center [386, 154] width 340 height 23
